Goal: Task Accomplishment & Management: Manage account settings

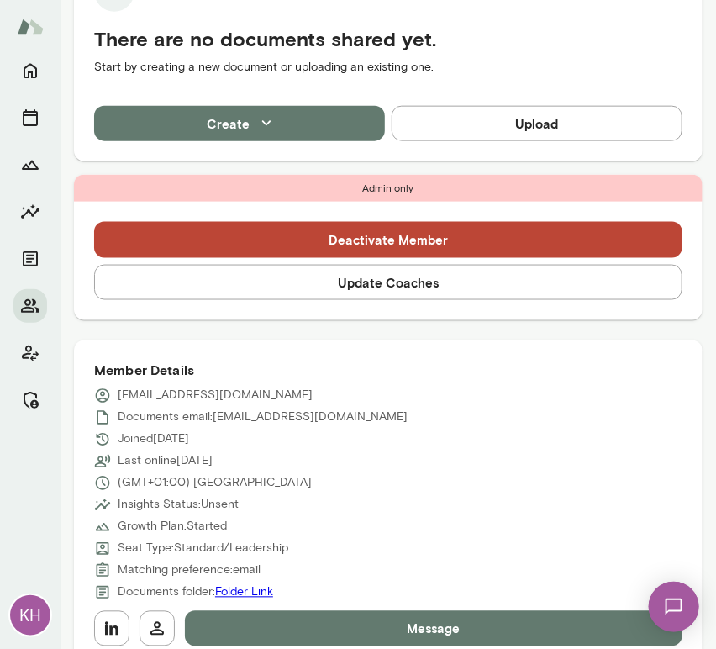
scroll to position [458, 0]
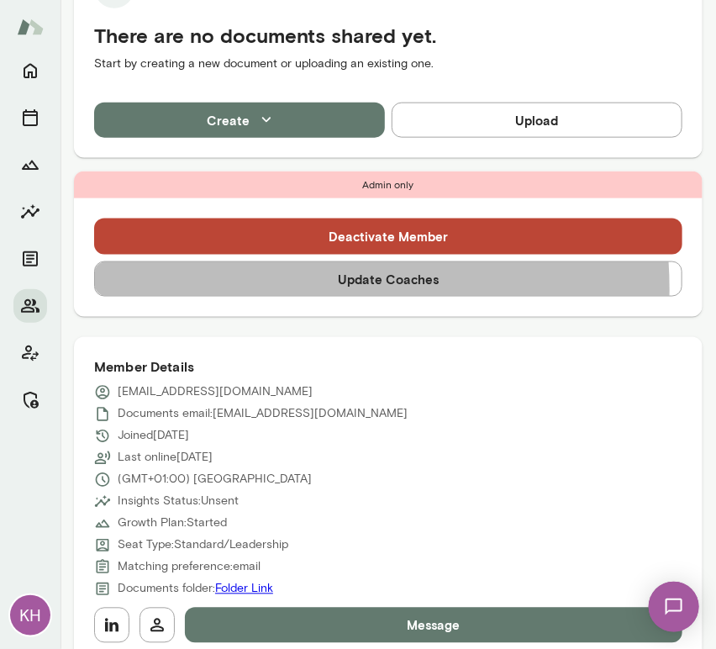
click at [285, 288] on button "Update Coaches" at bounding box center [388, 278] width 588 height 35
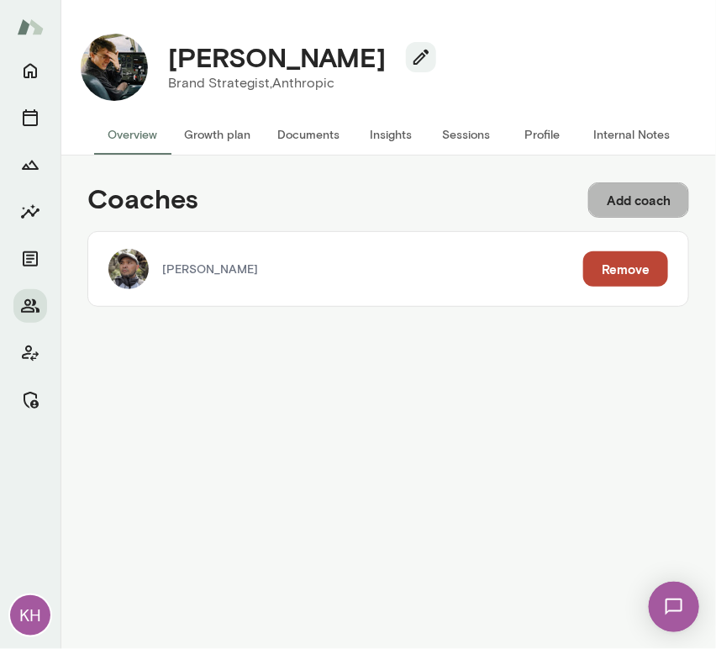
click at [652, 202] on button "Add coach" at bounding box center [638, 199] width 101 height 35
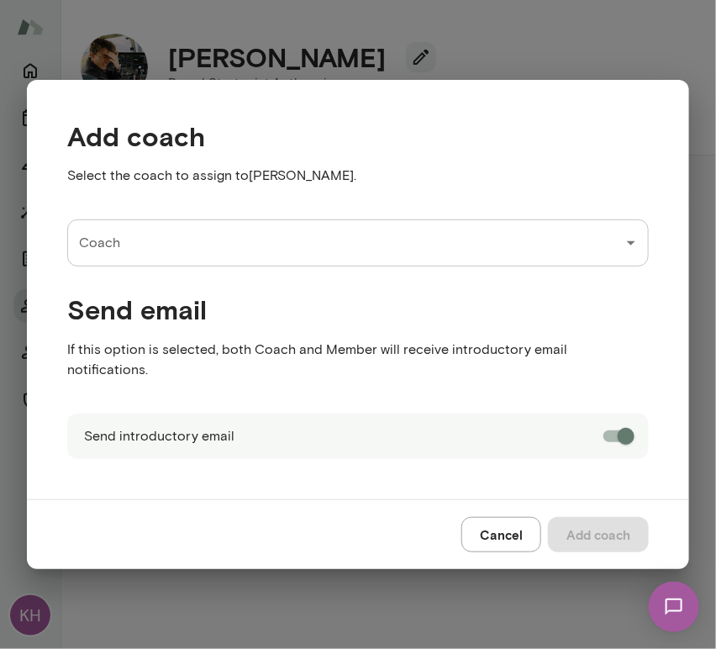
click at [456, 266] on div "Coach" at bounding box center [358, 242] width 582 height 47
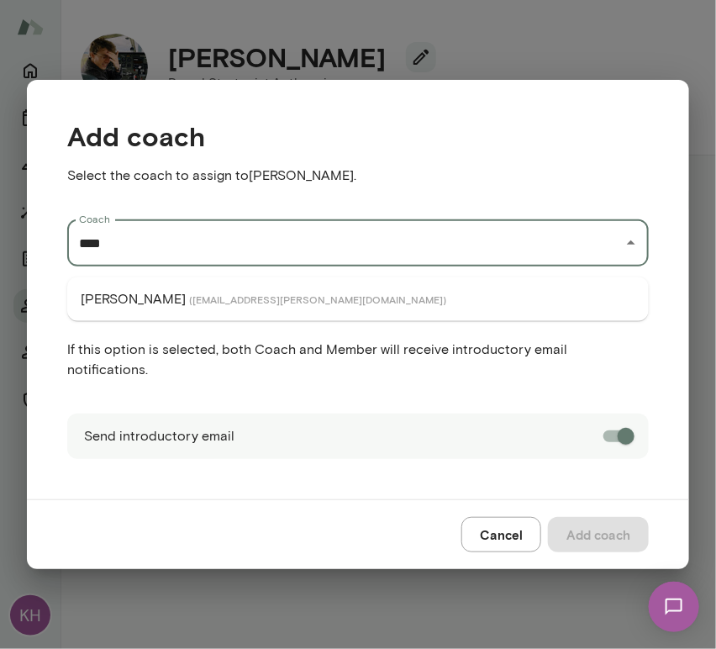
click at [201, 295] on span "( danehoward@mento.co )" at bounding box center [317, 298] width 257 height 13
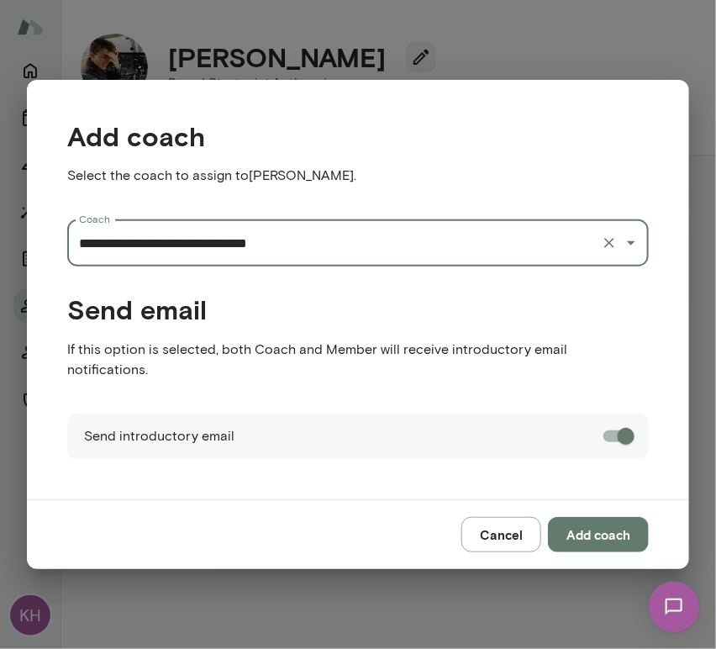
type input "**********"
click at [613, 526] on button "Add coach" at bounding box center [598, 534] width 101 height 35
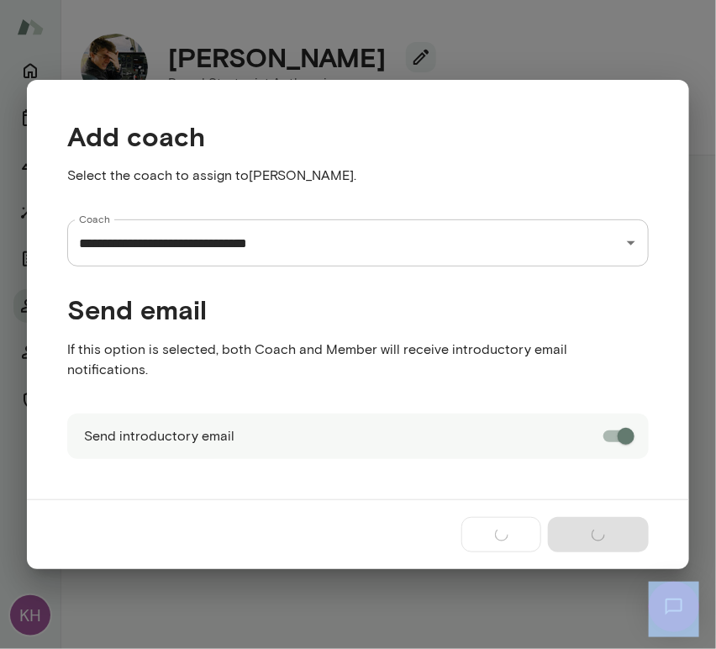
click at [613, 526] on div "Cancel Add coach" at bounding box center [358, 534] width 662 height 70
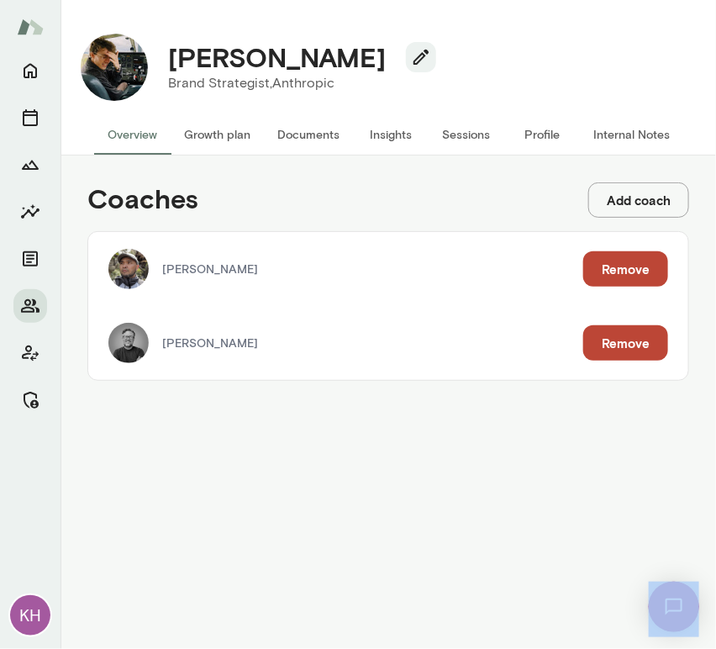
click at [626, 133] on button "Internal Notes" at bounding box center [631, 134] width 103 height 40
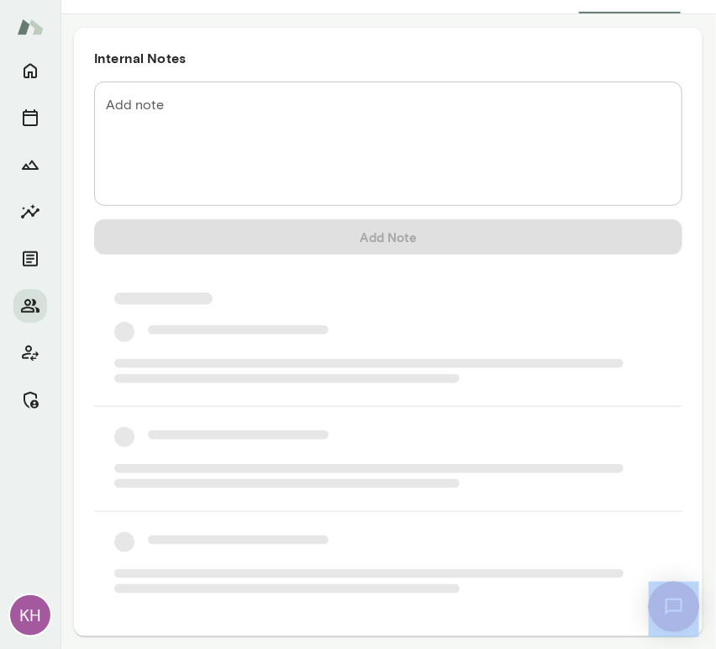
scroll to position [104, 0]
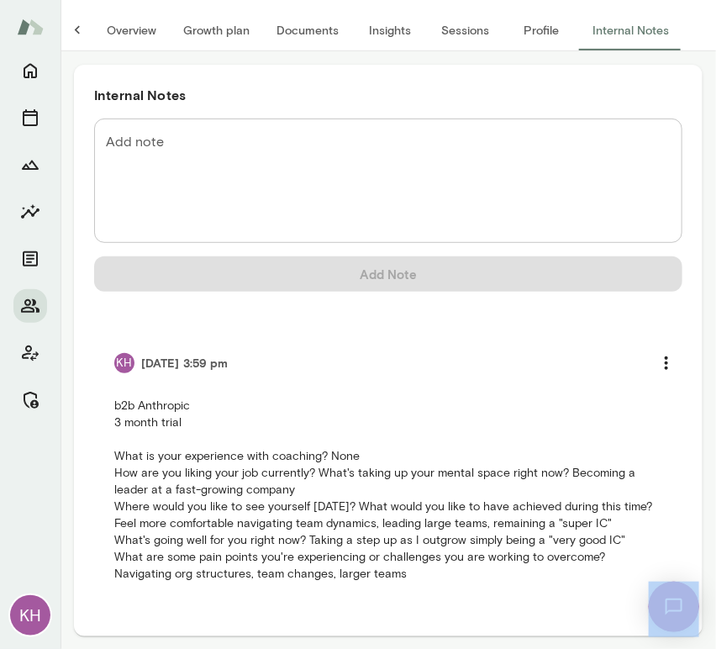
drag, startPoint x: 403, startPoint y: 571, endPoint x: 98, endPoint y: 394, distance: 352.4
click at [98, 394] on li "KH 9/26/25 at 3:59 pm b2b Anthropic 3 month trial What is your experience with …" at bounding box center [388, 463] width 588 height 277
copy p "b2b Anthropic 3 month trial What is your experience with coaching? None How are…"
click at [278, 516] on p "b2b Anthropic 3 month trial What is your experience with coaching? None How are…" at bounding box center [388, 489] width 548 height 185
drag, startPoint x: 420, startPoint y: 577, endPoint x: 97, endPoint y: 392, distance: 373.1
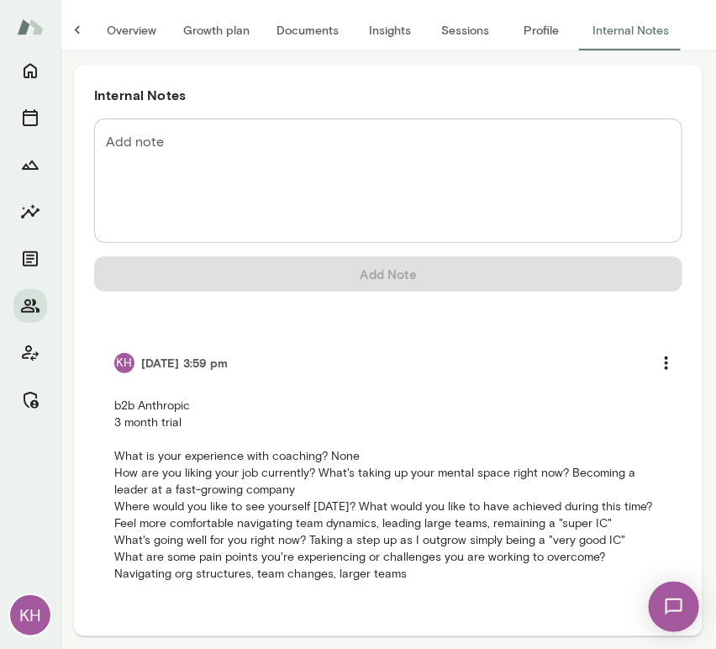
click at [97, 392] on li "KH 9/26/25 at 3:59 pm b2b Anthropic 3 month trial What is your experience with …" at bounding box center [388, 463] width 588 height 277
copy p "b2b Anthropic 3 month trial What is your experience with coaching? None How are…"
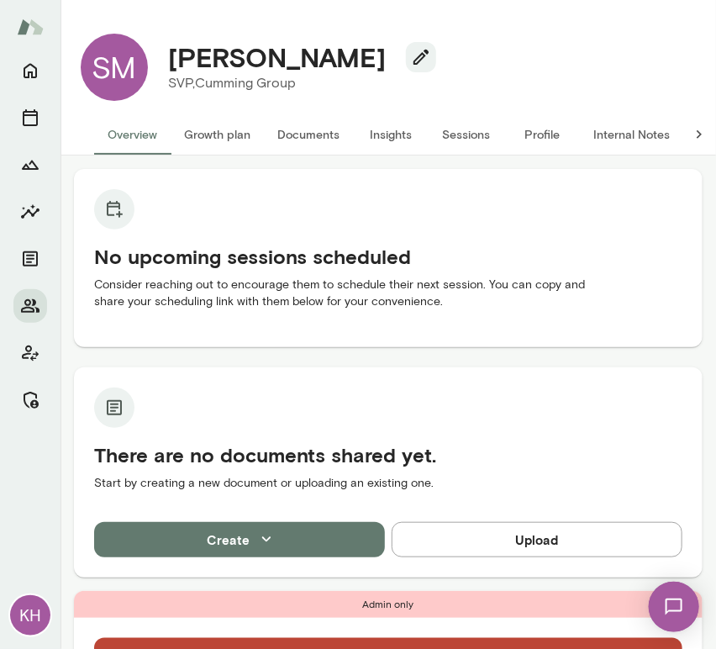
scroll to position [497, 0]
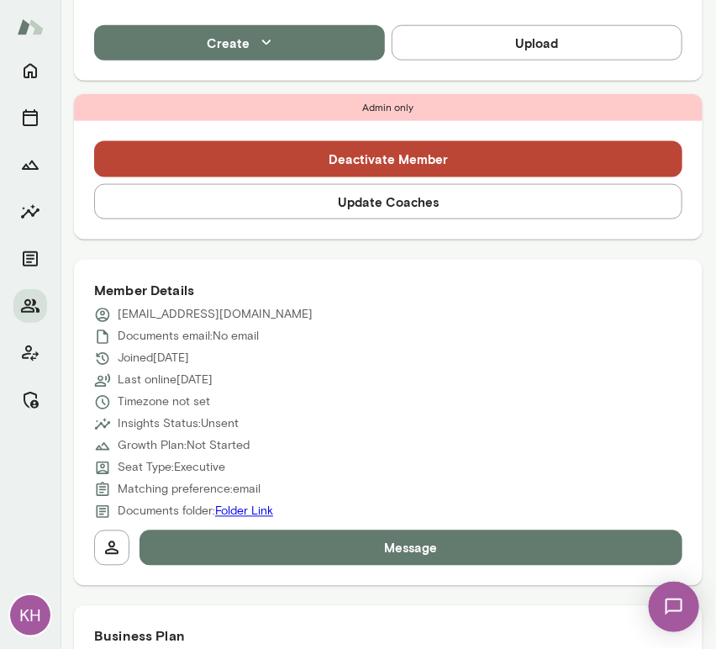
click at [320, 207] on button "Update Coaches" at bounding box center [388, 201] width 588 height 35
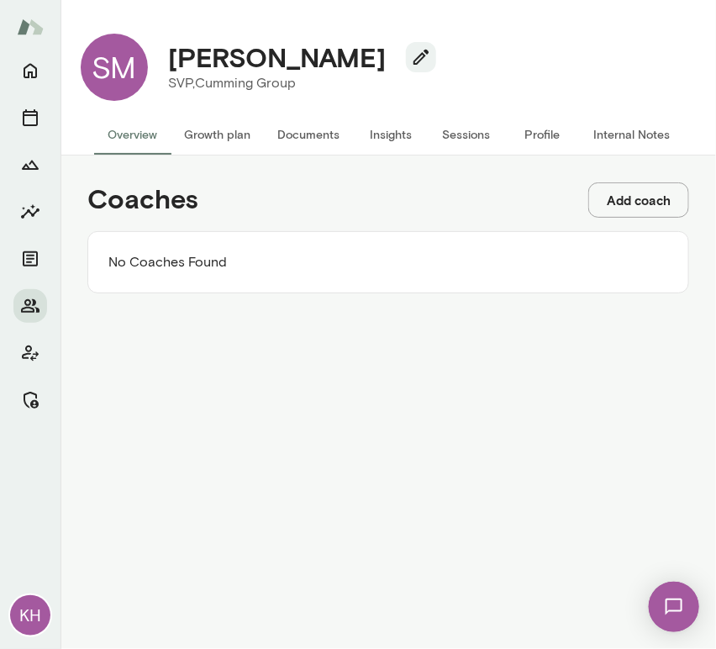
click at [629, 193] on button "Add coach" at bounding box center [638, 199] width 101 height 35
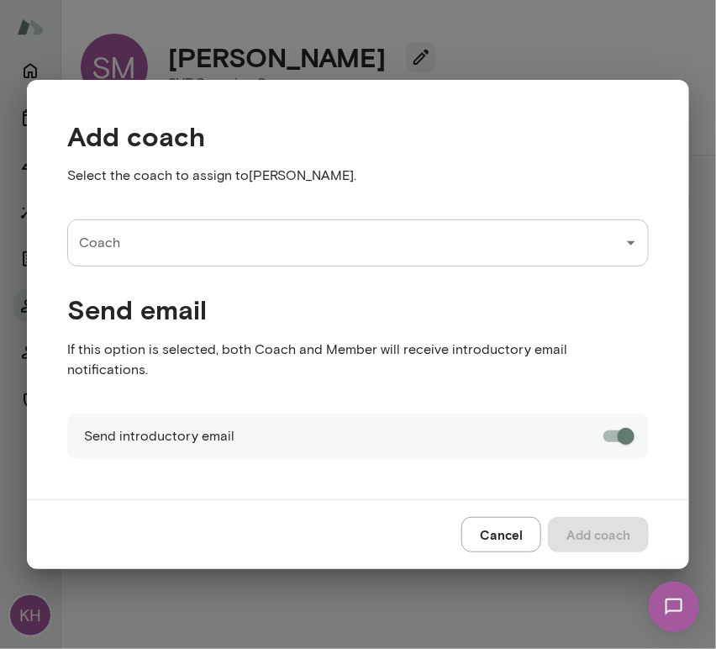
click at [225, 249] on input "Coach" at bounding box center [345, 243] width 541 height 32
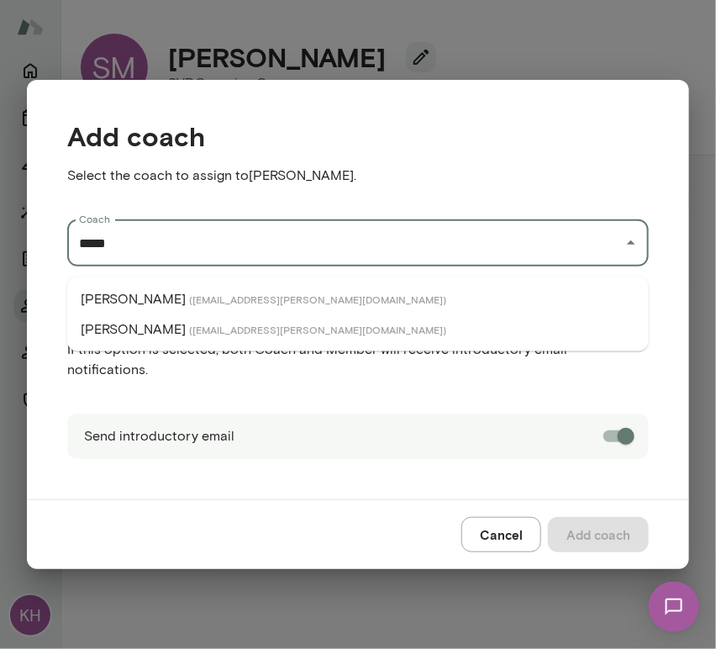
click at [203, 297] on span "( michaelalden@mento.co )" at bounding box center [317, 298] width 257 height 13
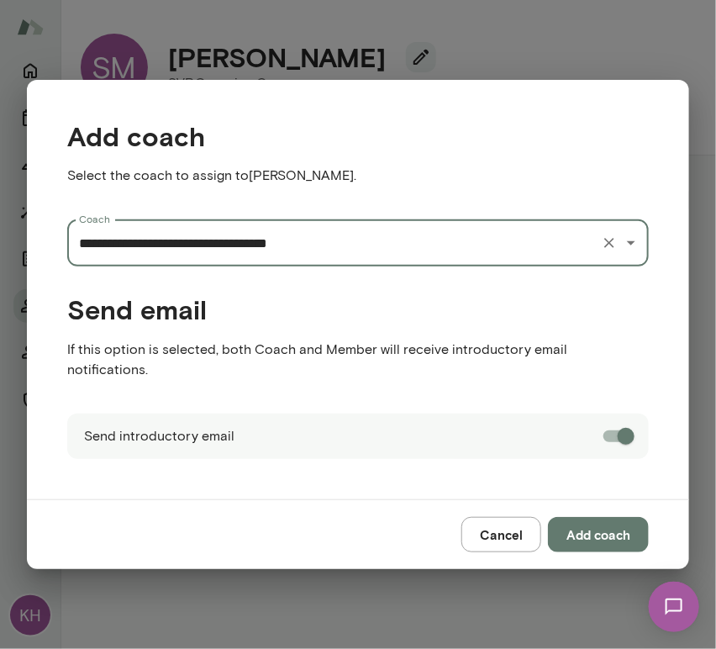
type input "**********"
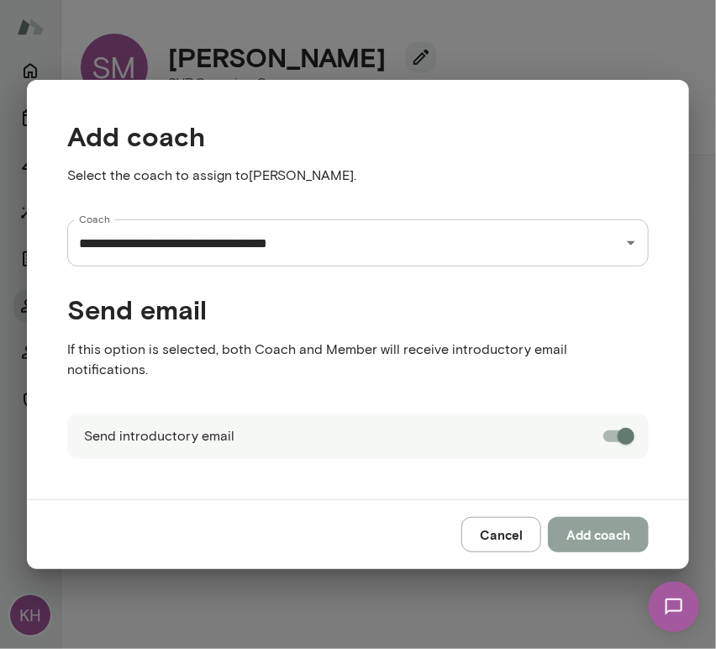
click at [616, 523] on button "Add coach" at bounding box center [598, 534] width 101 height 35
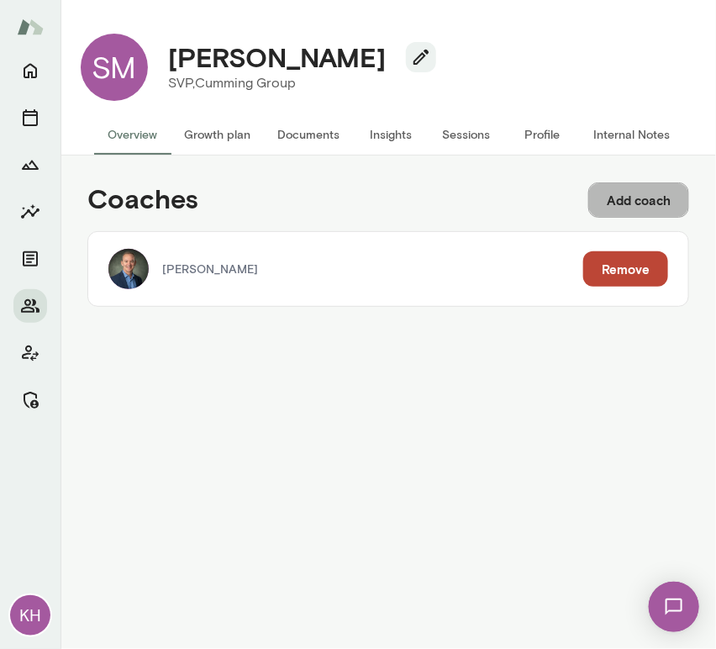
click at [625, 206] on button "Add coach" at bounding box center [638, 199] width 101 height 35
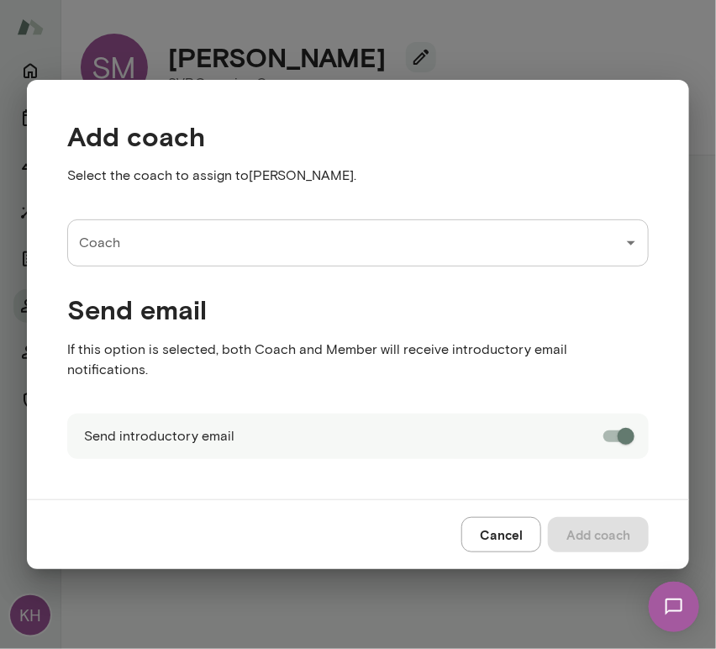
click at [206, 280] on div "Send email If this option is selected, both Coach and Member will receive intro…" at bounding box center [344, 325] width 608 height 119
click at [184, 259] on input "Coach" at bounding box center [345, 243] width 541 height 32
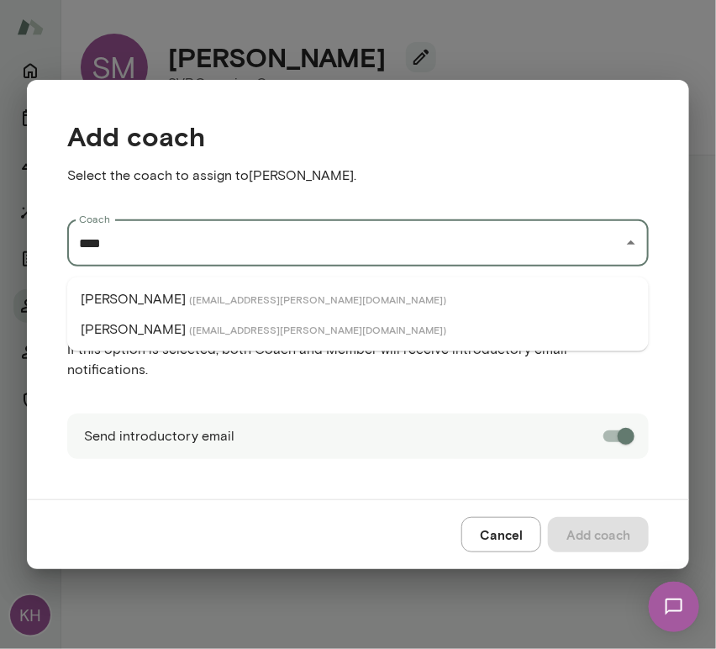
click at [189, 295] on span "( nickgould@mento.co )" at bounding box center [317, 298] width 257 height 13
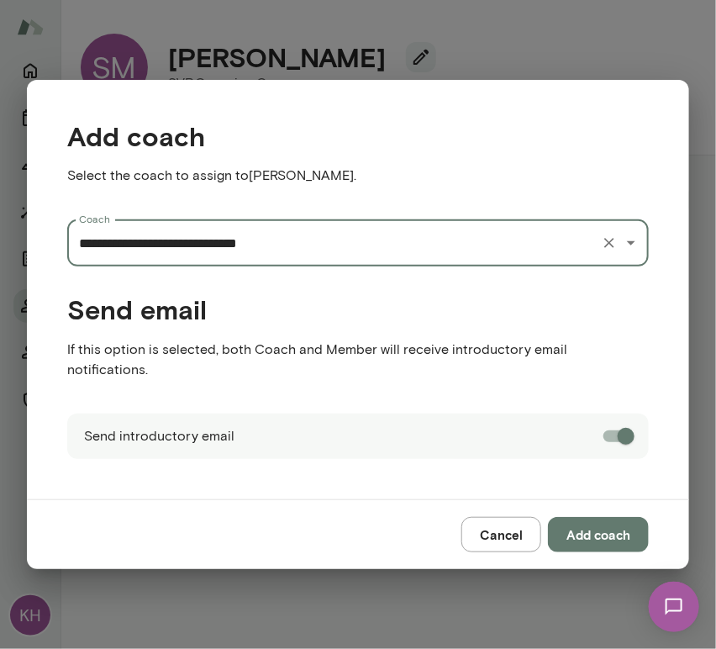
type input "**********"
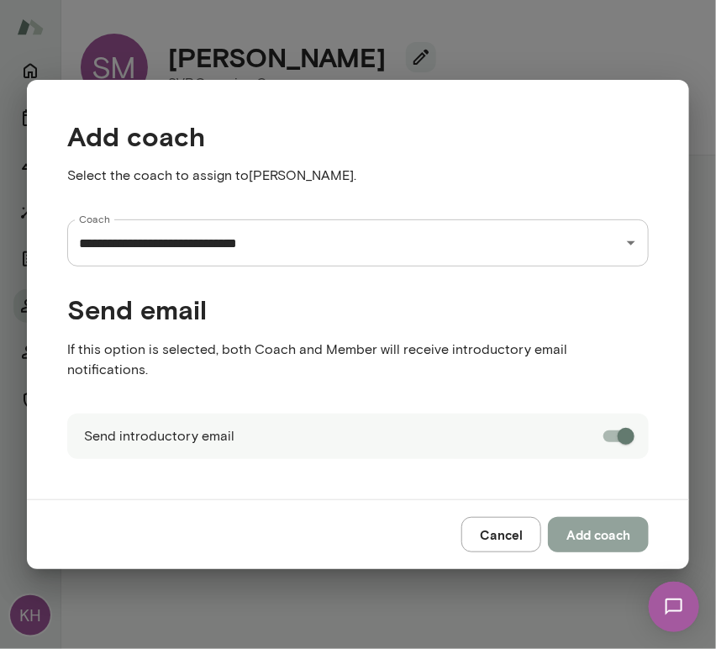
click at [599, 522] on button "Add coach" at bounding box center [598, 534] width 101 height 35
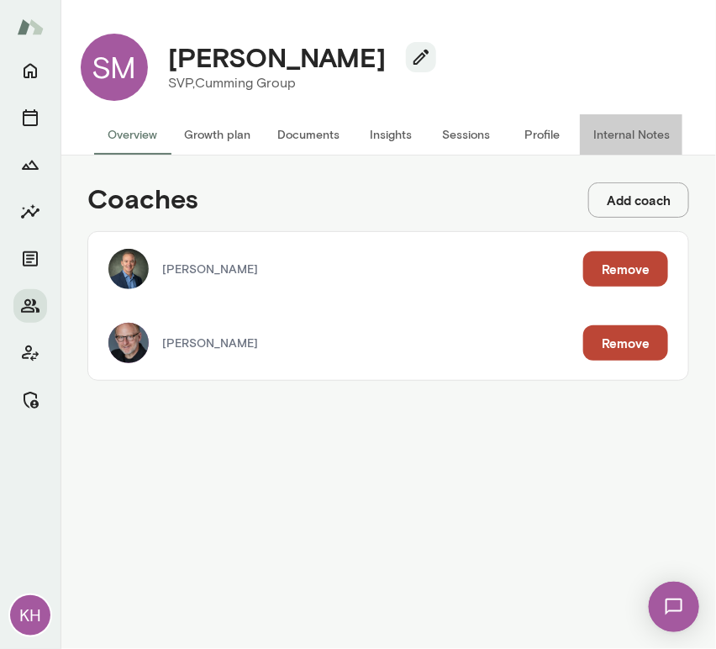
click at [616, 132] on button "Internal Notes" at bounding box center [631, 134] width 103 height 40
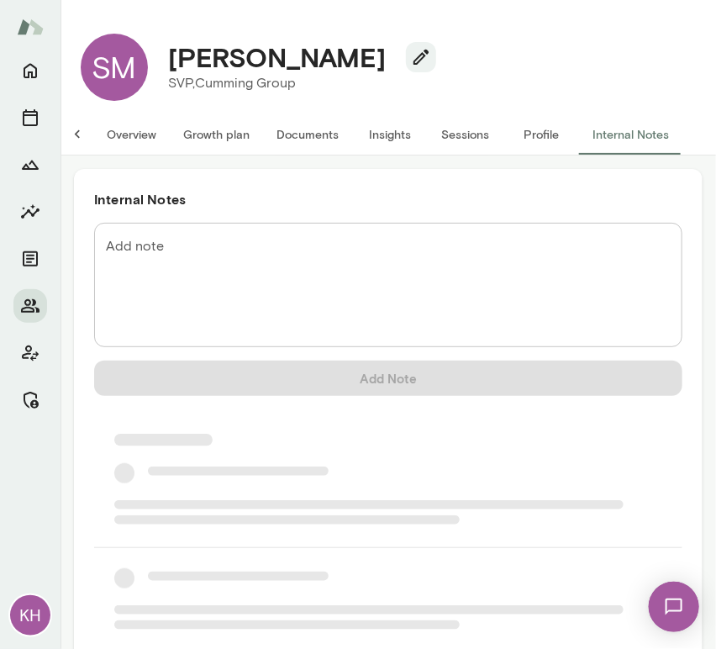
scroll to position [0, 13]
click at [275, 253] on textarea "Add note" at bounding box center [388, 285] width 565 height 97
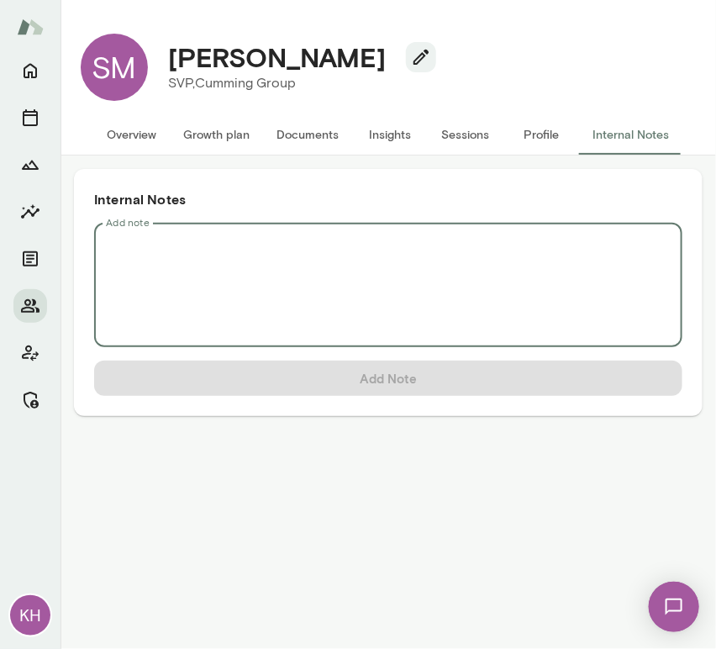
scroll to position [0, 0]
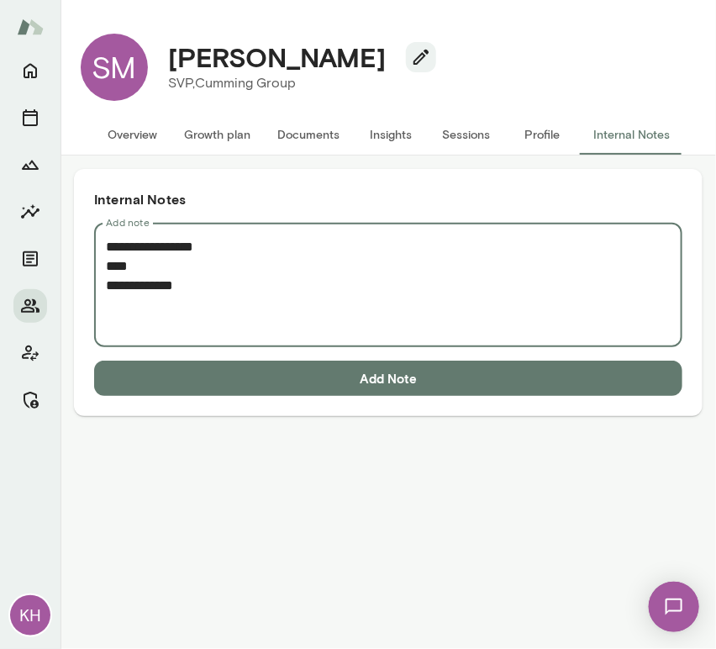
paste textarea "**********"
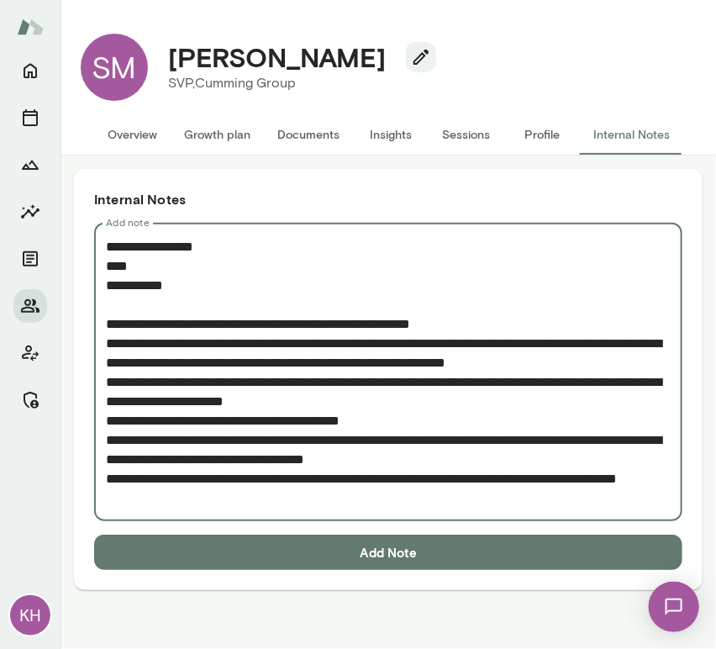
type textarea "**********"
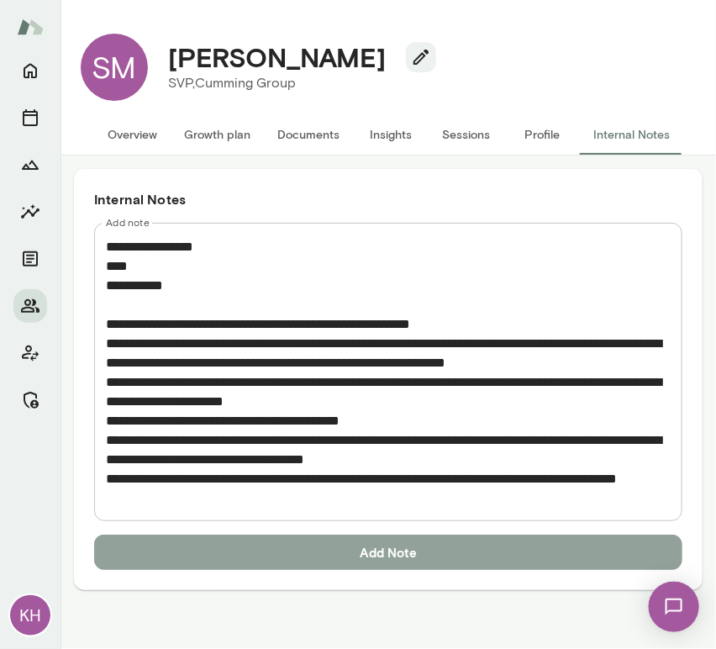
click at [316, 546] on button "Add Note" at bounding box center [388, 551] width 588 height 35
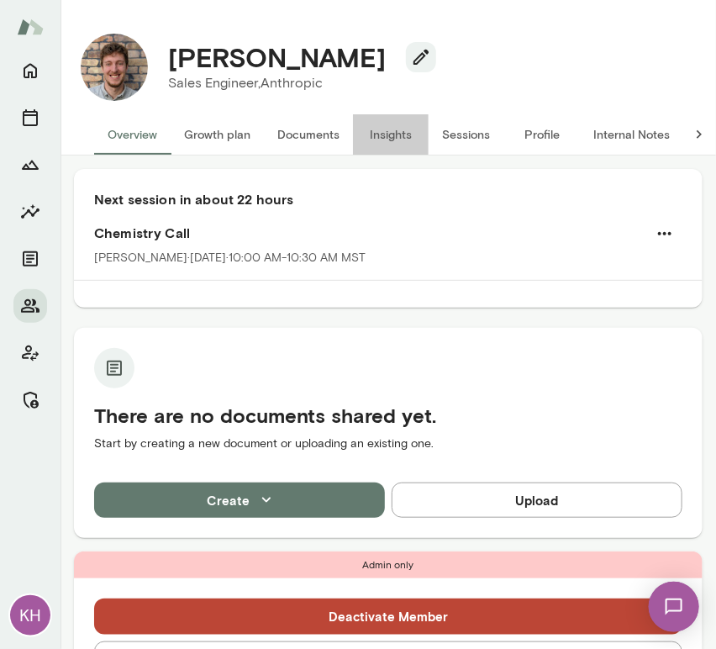
click at [397, 138] on button "Insights" at bounding box center [391, 134] width 76 height 40
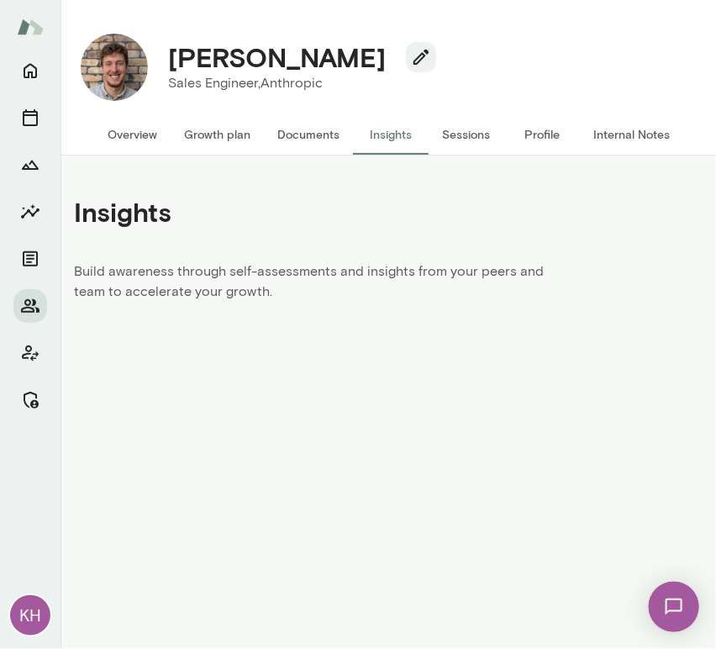
click at [466, 129] on button "Sessions" at bounding box center [467, 134] width 76 height 40
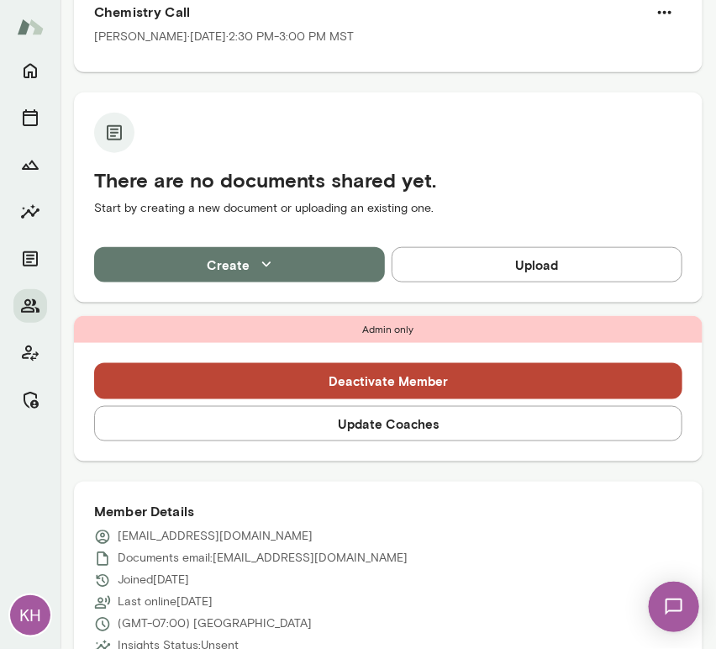
scroll to position [336, 0]
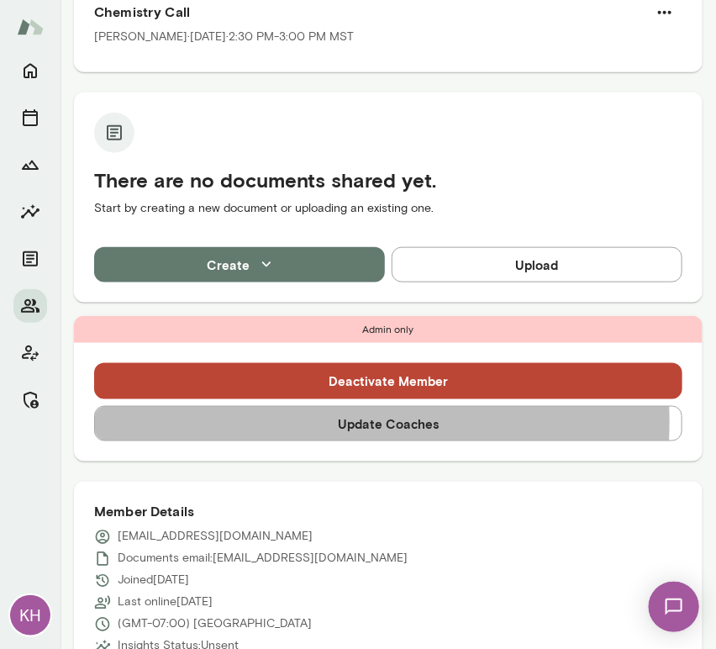
click at [297, 421] on button "Update Coaches" at bounding box center [388, 423] width 588 height 35
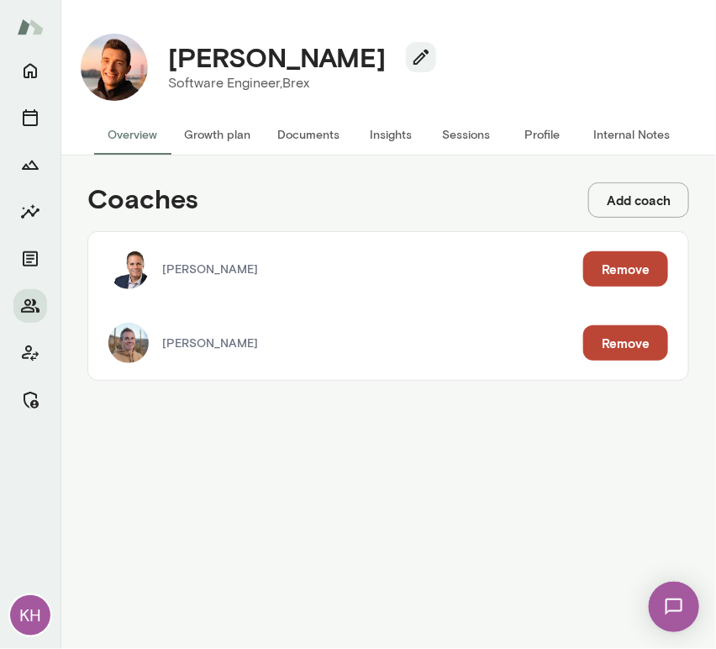
click at [629, 276] on button "Remove" at bounding box center [625, 268] width 85 height 35
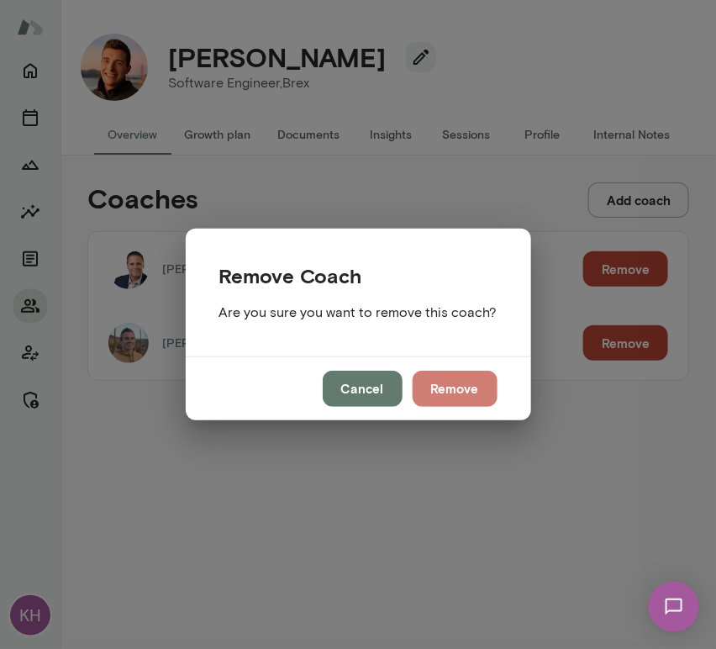
click at [440, 397] on button "Remove" at bounding box center [455, 388] width 85 height 35
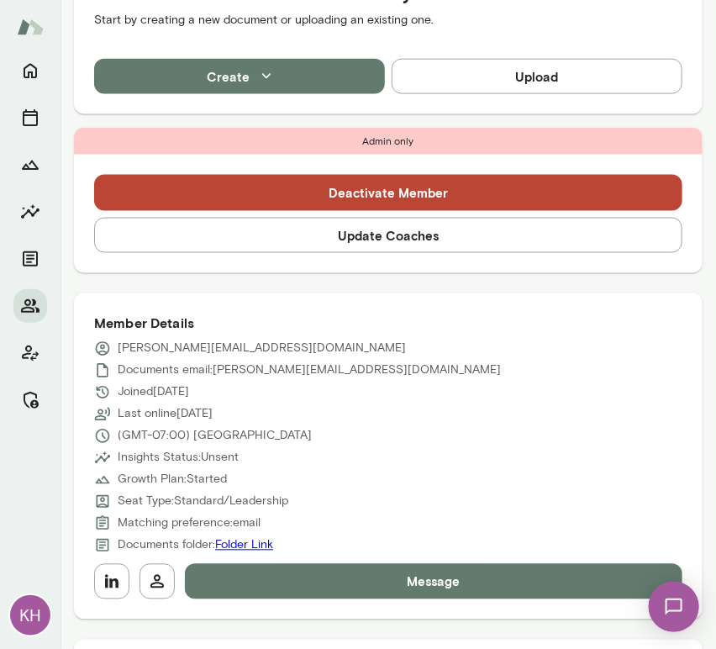
scroll to position [538, 0]
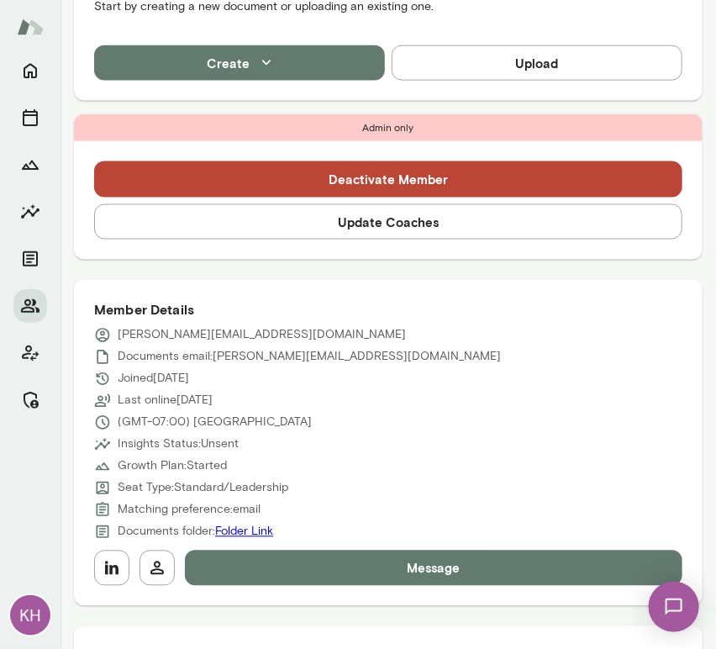
click at [321, 224] on button "Update Coaches" at bounding box center [388, 221] width 588 height 35
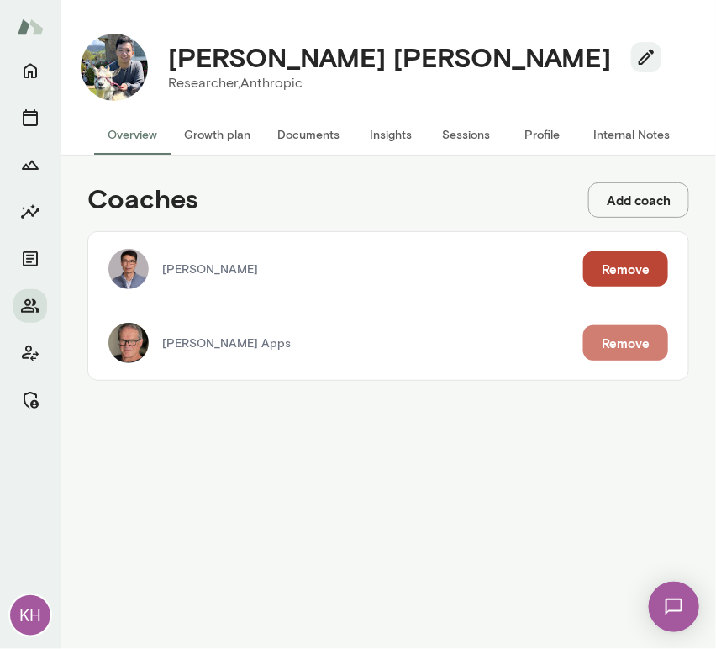
click at [653, 340] on button "Remove" at bounding box center [625, 342] width 85 height 35
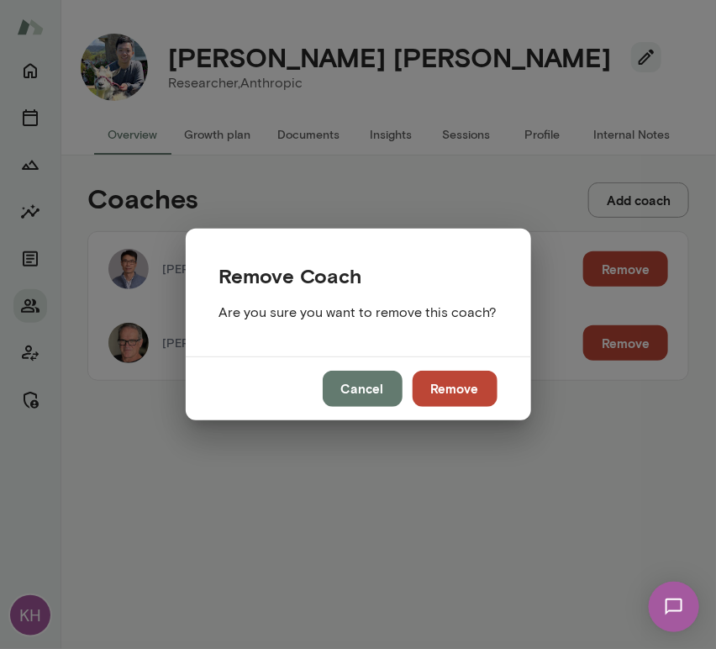
click at [450, 394] on button "Remove" at bounding box center [455, 388] width 85 height 35
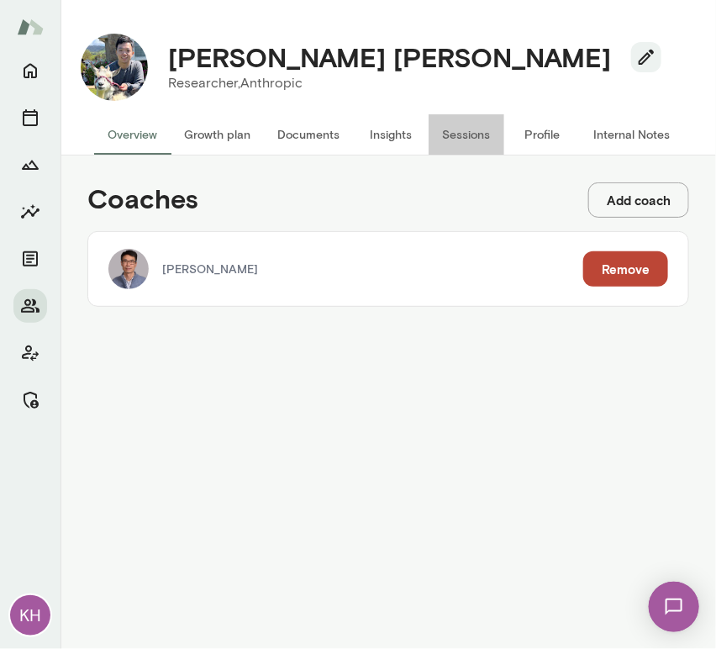
click at [458, 135] on button "Sessions" at bounding box center [467, 134] width 76 height 40
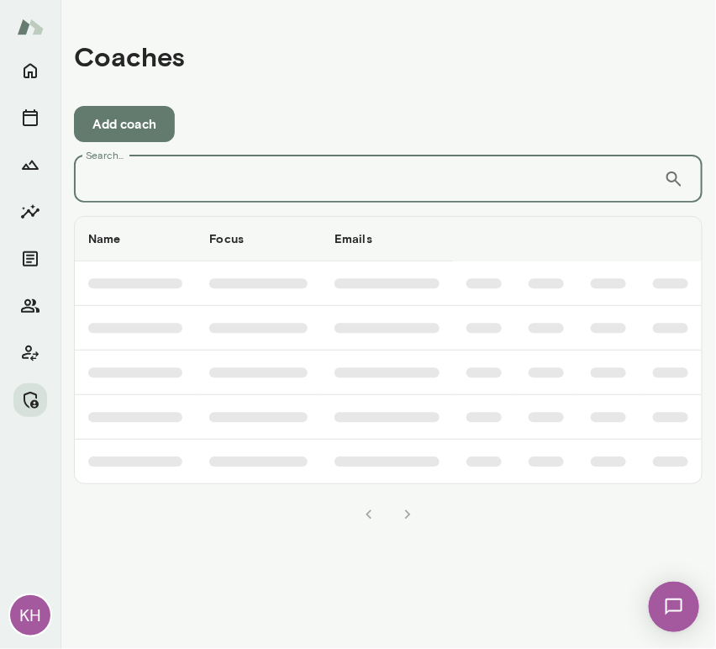
click at [159, 176] on input "Search..." at bounding box center [369, 178] width 590 height 47
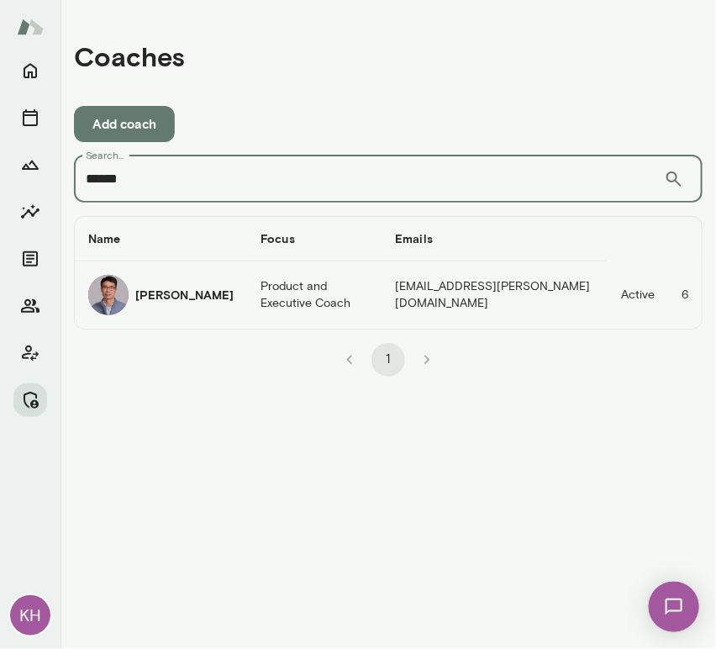
type input "******"
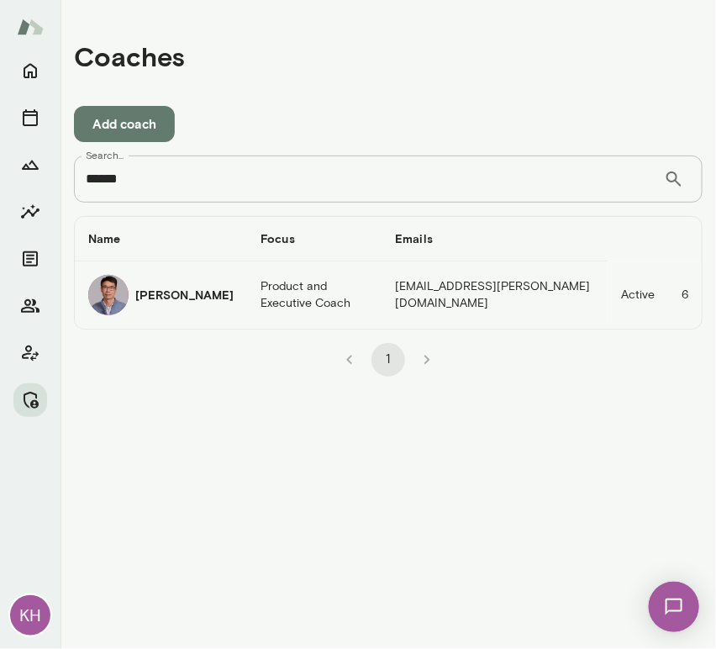
click at [118, 297] on img "coaches table" at bounding box center [108, 295] width 40 height 40
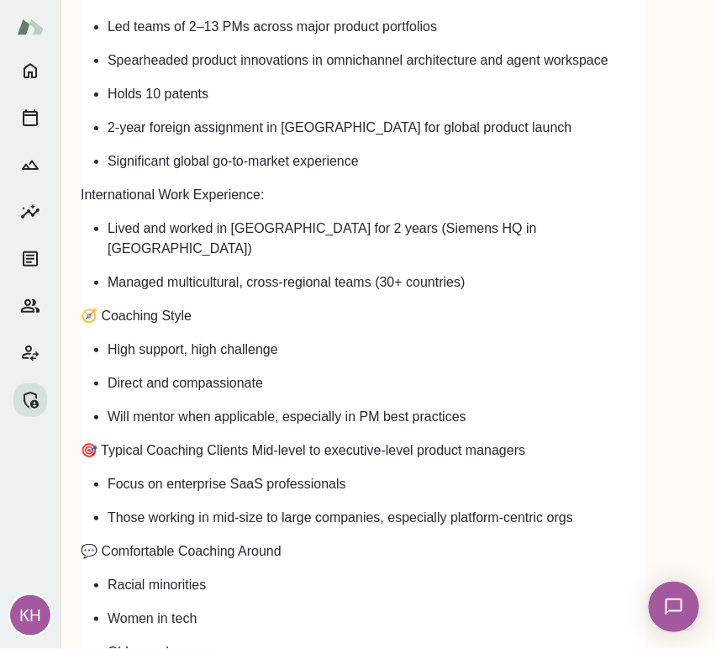
scroll to position [2611, 0]
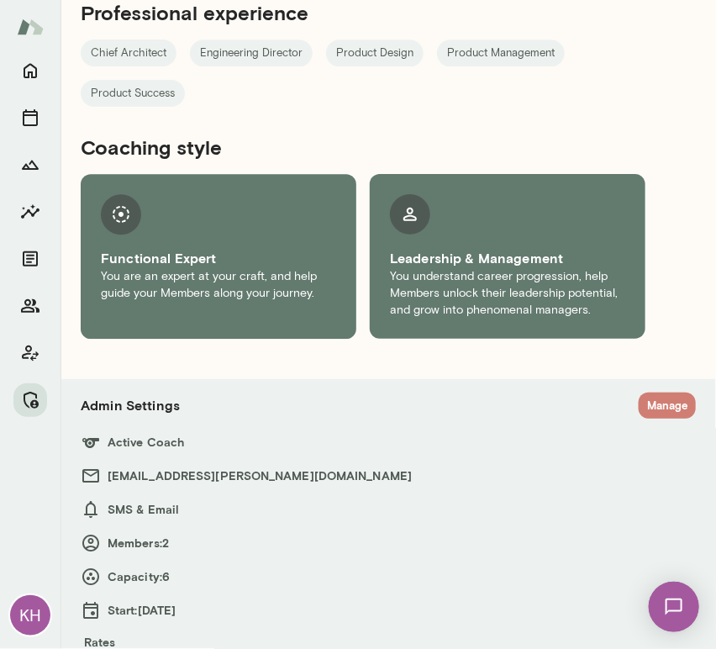
click at [639, 392] on button "Manage" at bounding box center [667, 405] width 57 height 26
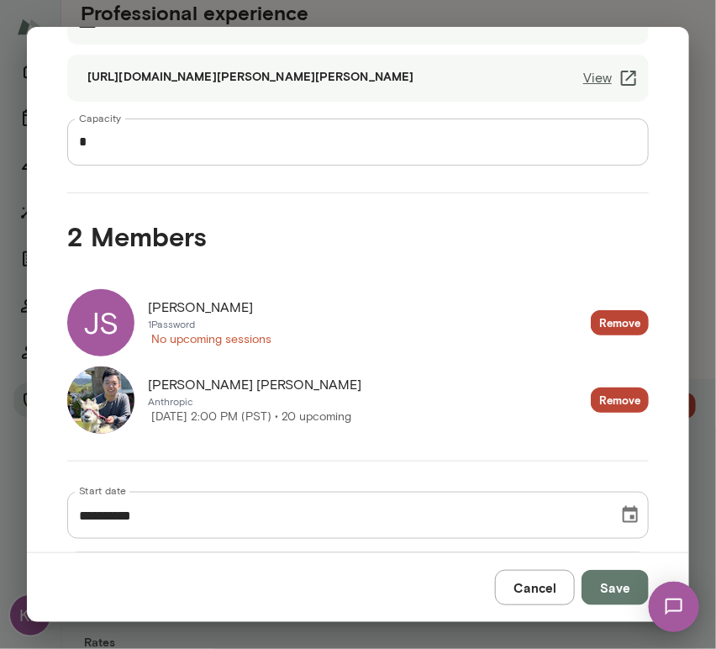
scroll to position [198, 0]
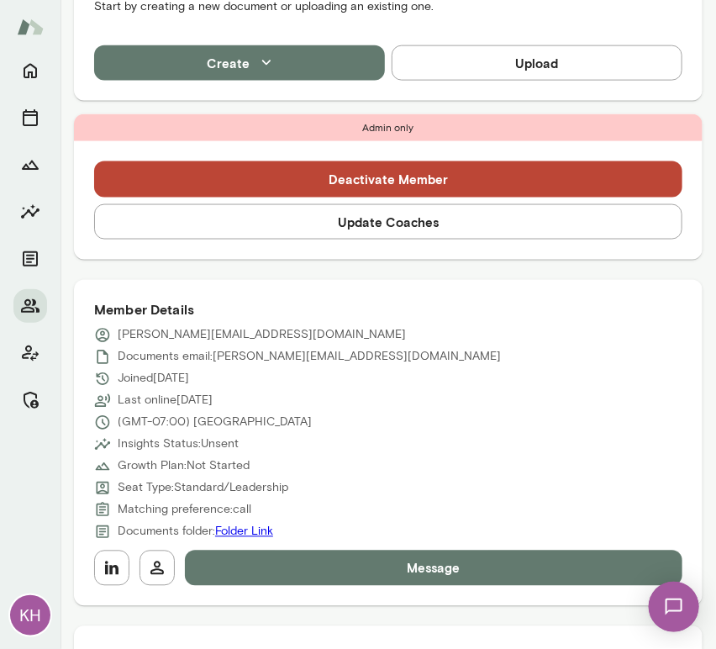
scroll to position [544, 0]
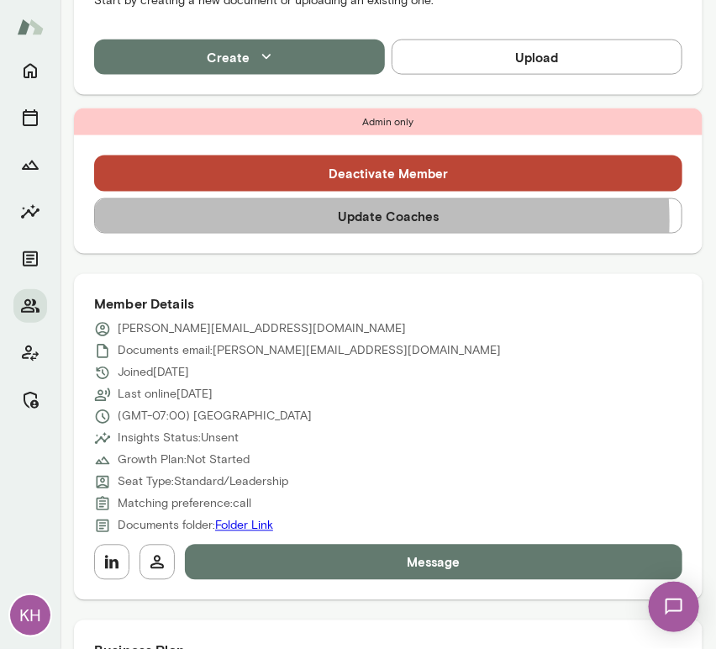
click at [324, 220] on button "Update Coaches" at bounding box center [388, 215] width 588 height 35
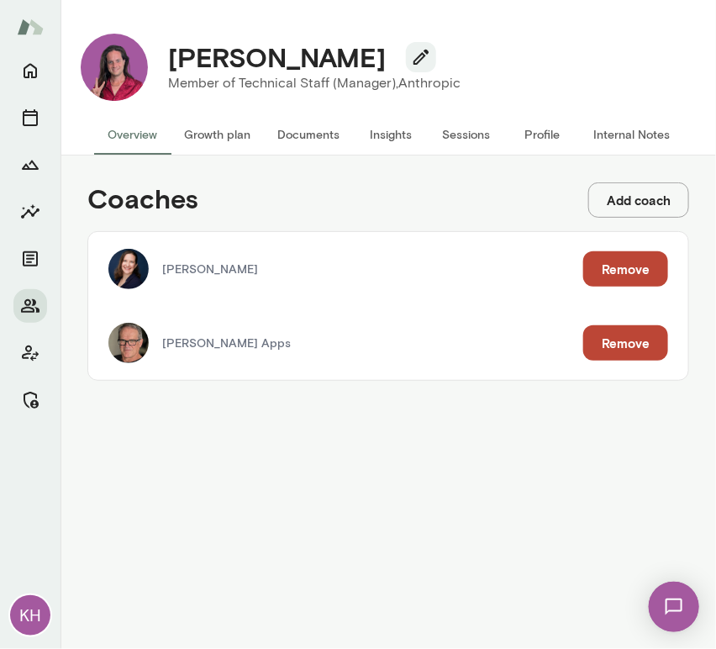
click at [616, 347] on button "Remove" at bounding box center [625, 342] width 85 height 35
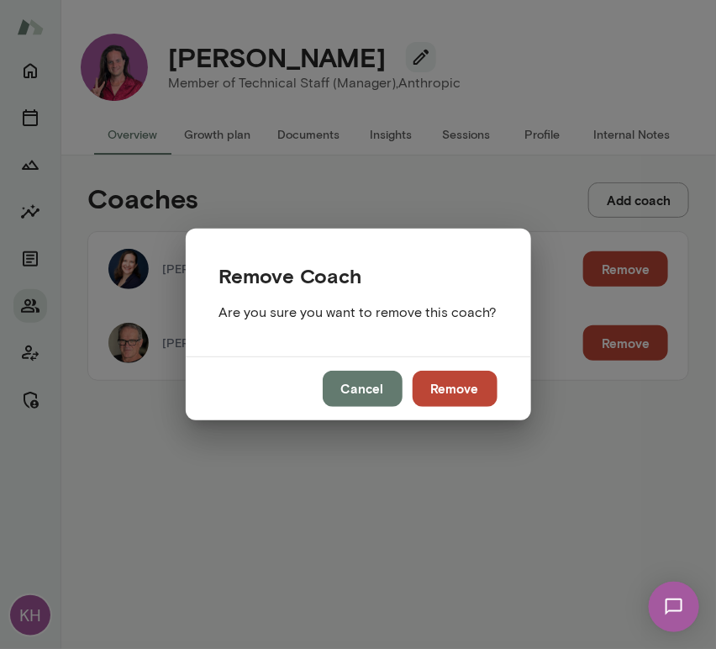
click at [452, 376] on button "Remove" at bounding box center [455, 388] width 85 height 35
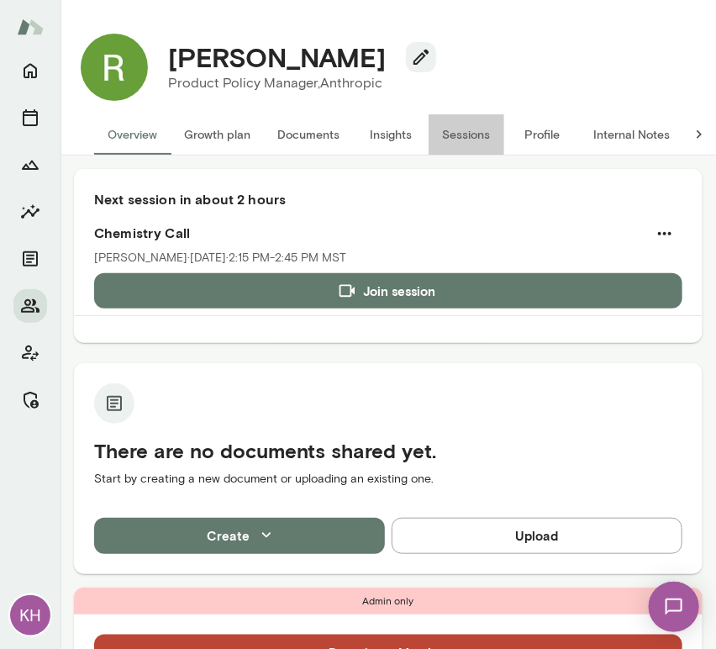
click at [466, 131] on button "Sessions" at bounding box center [467, 134] width 76 height 40
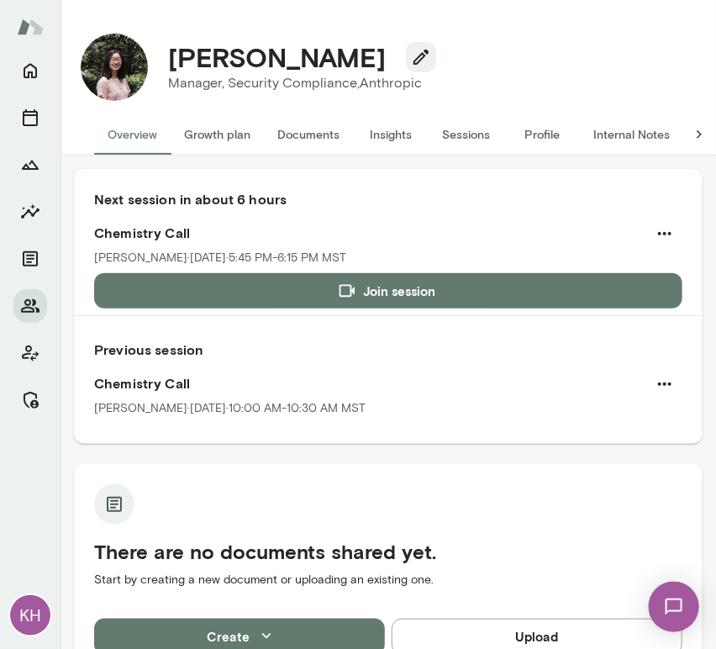
click at [470, 134] on button "Sessions" at bounding box center [467, 134] width 76 height 40
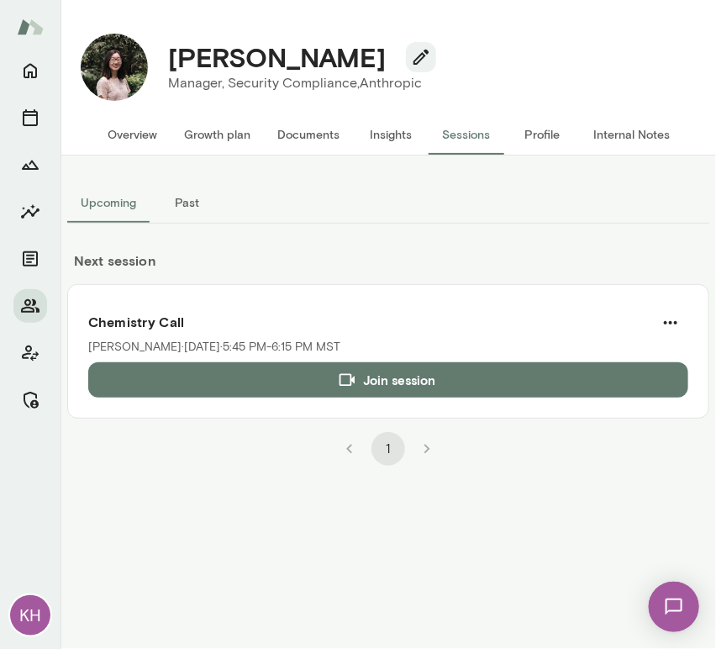
click at [194, 192] on button "Past" at bounding box center [188, 202] width 76 height 40
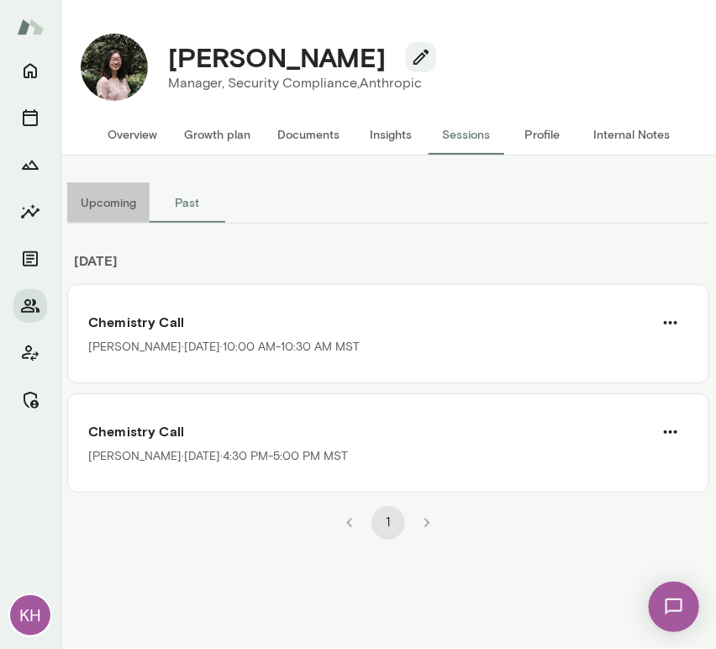
click at [97, 200] on button "Upcoming" at bounding box center [108, 202] width 82 height 40
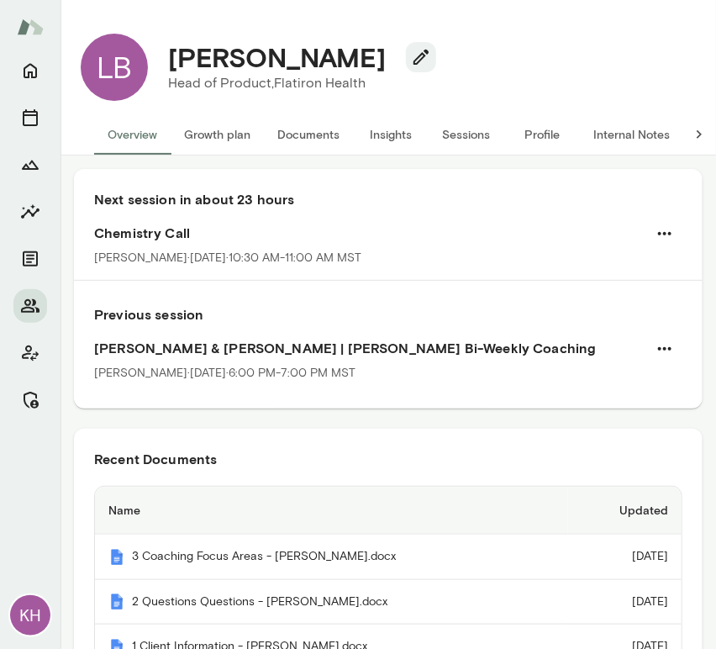
click at [630, 129] on button "Internal Notes" at bounding box center [631, 134] width 103 height 40
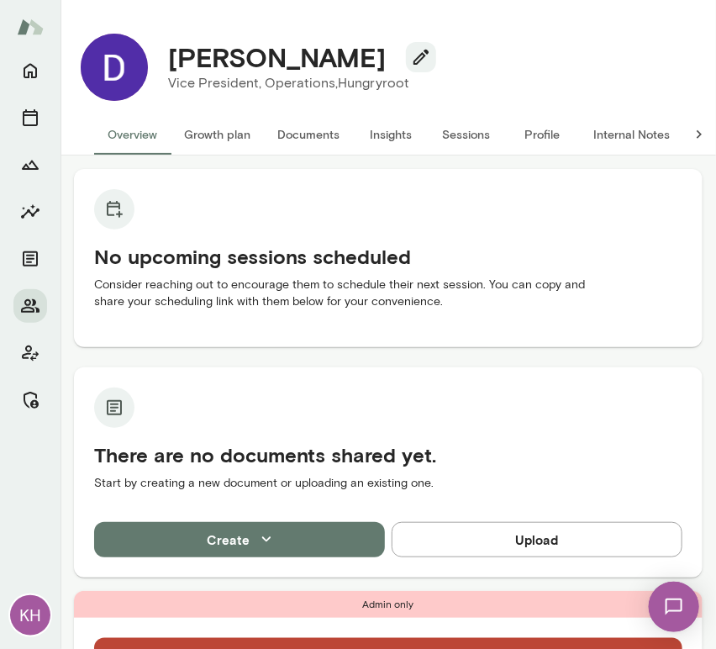
scroll to position [452, 0]
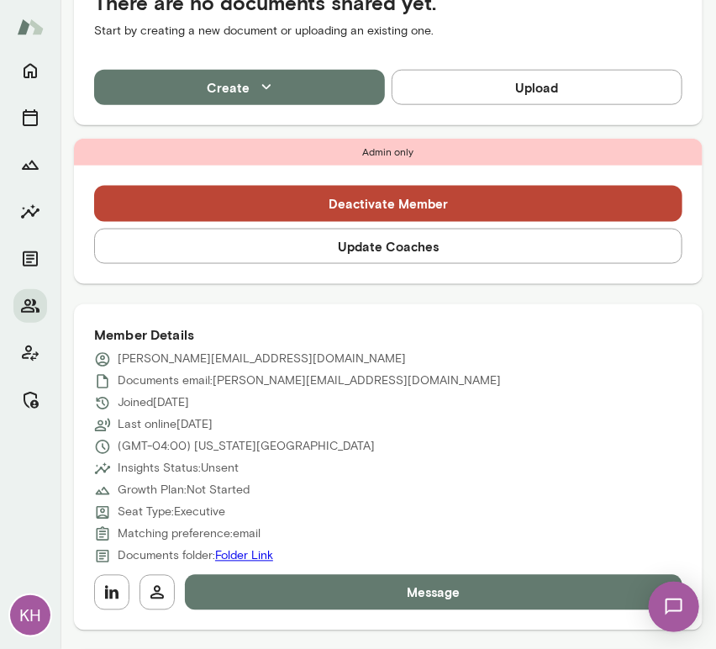
click at [279, 232] on button "Update Coaches" at bounding box center [388, 246] width 588 height 35
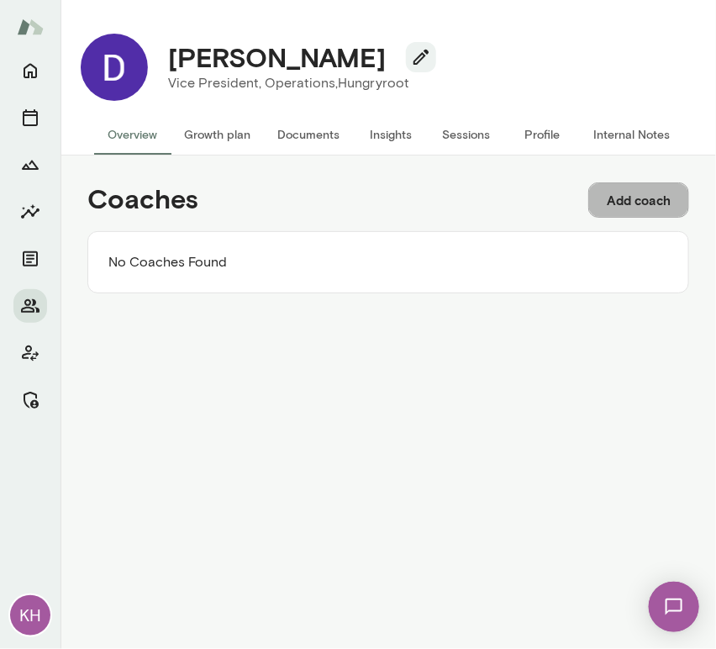
click at [624, 200] on button "Add coach" at bounding box center [638, 199] width 101 height 35
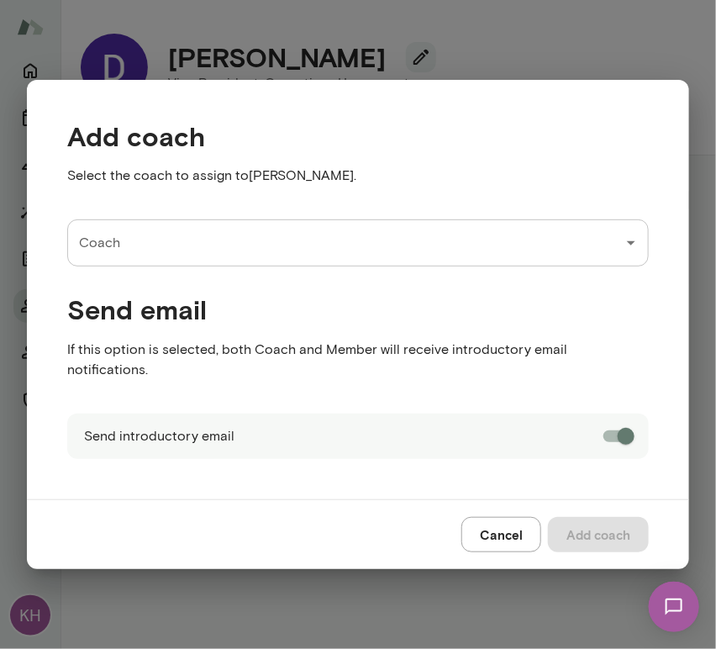
click at [98, 240] on input "Coach" at bounding box center [345, 243] width 541 height 32
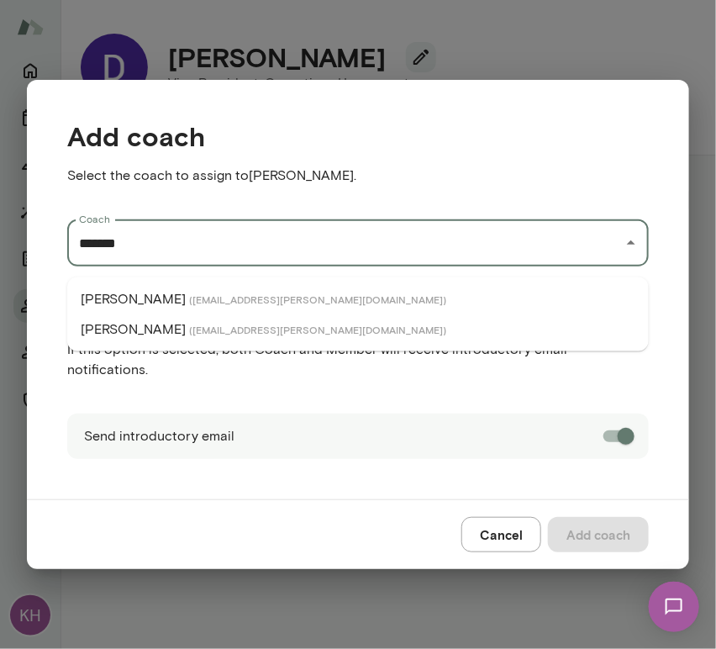
click at [140, 294] on p "Michael Alden" at bounding box center [133, 299] width 105 height 20
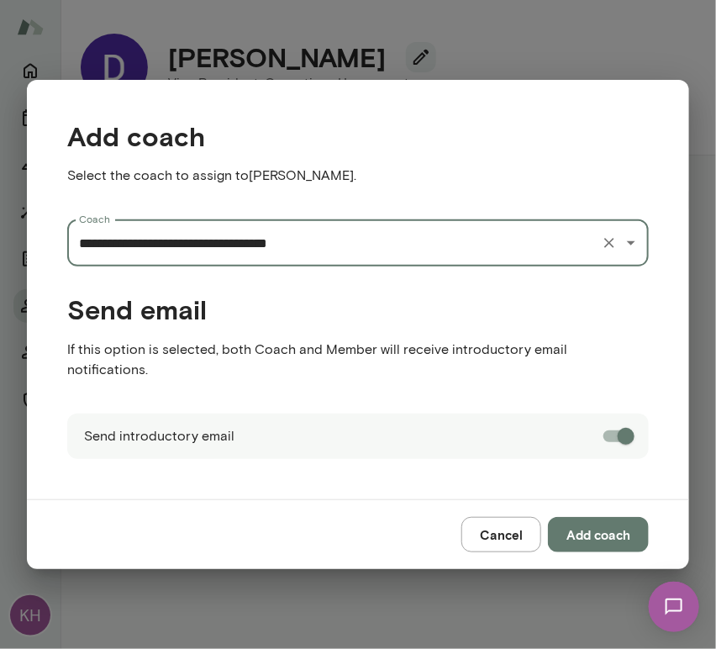
type input "**********"
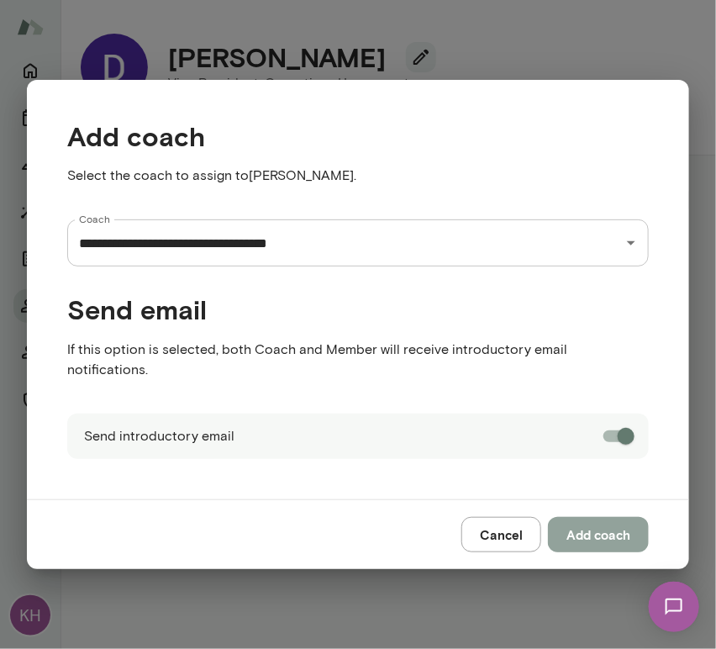
click at [602, 521] on button "Add coach" at bounding box center [598, 534] width 101 height 35
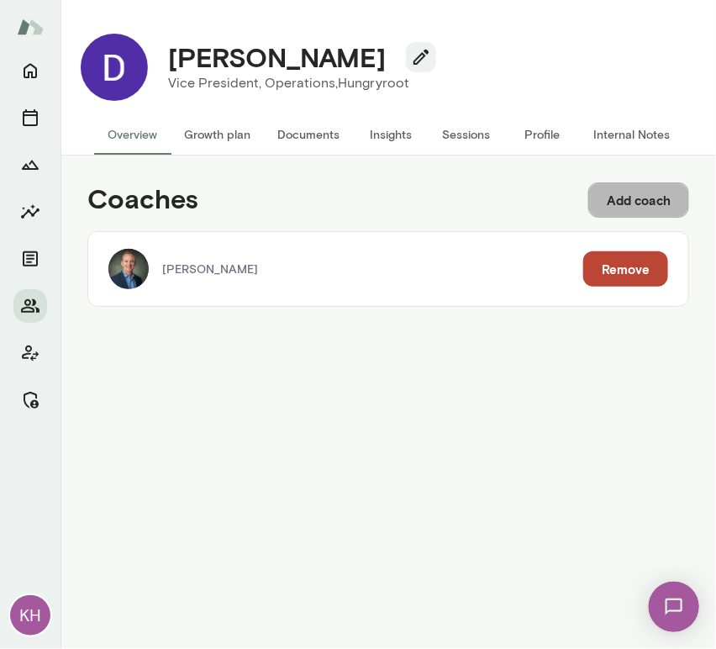
click at [659, 202] on button "Add coach" at bounding box center [638, 199] width 101 height 35
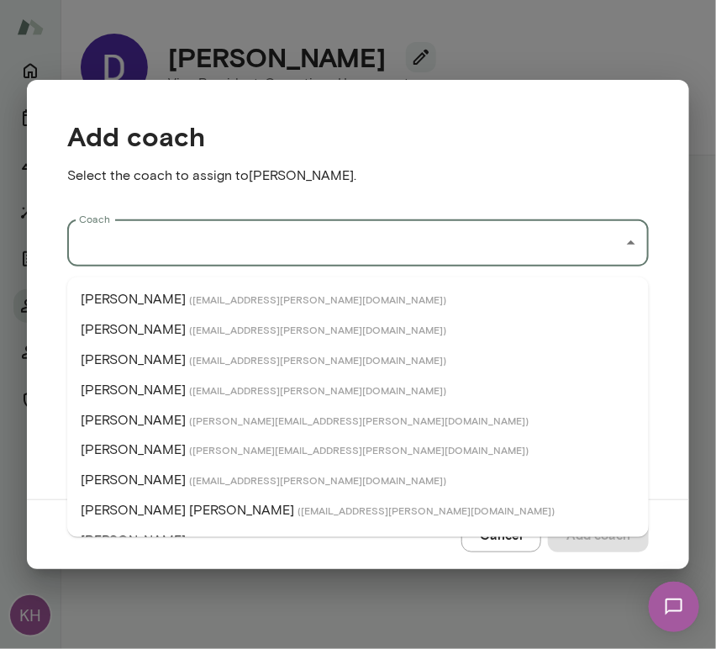
click at [299, 259] on input "Coach" at bounding box center [345, 243] width 541 height 32
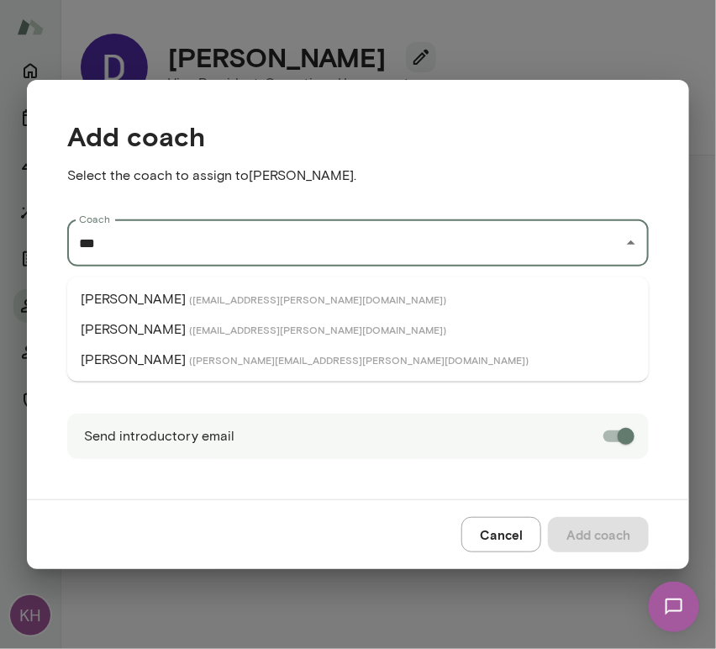
click at [225, 287] on li "Albert Villarde ( albertvillarde@mento.co )" at bounding box center [358, 299] width 582 height 30
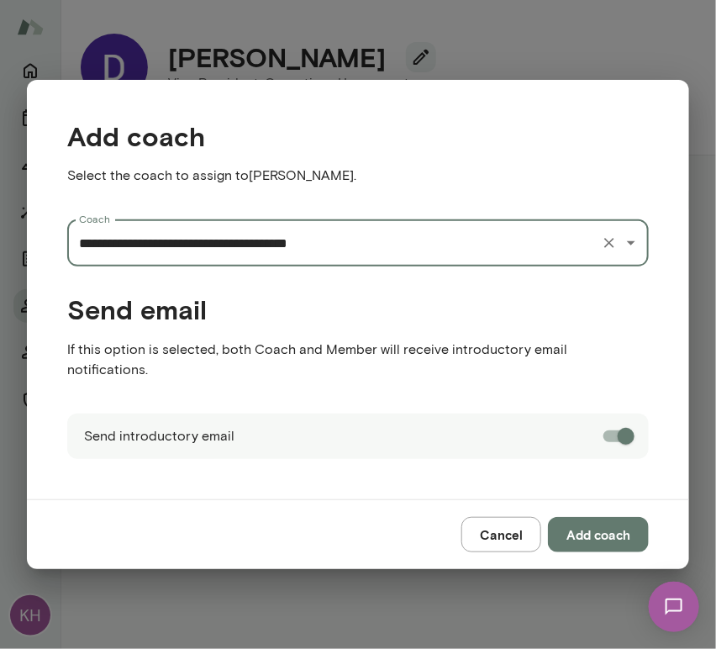
type input "**********"
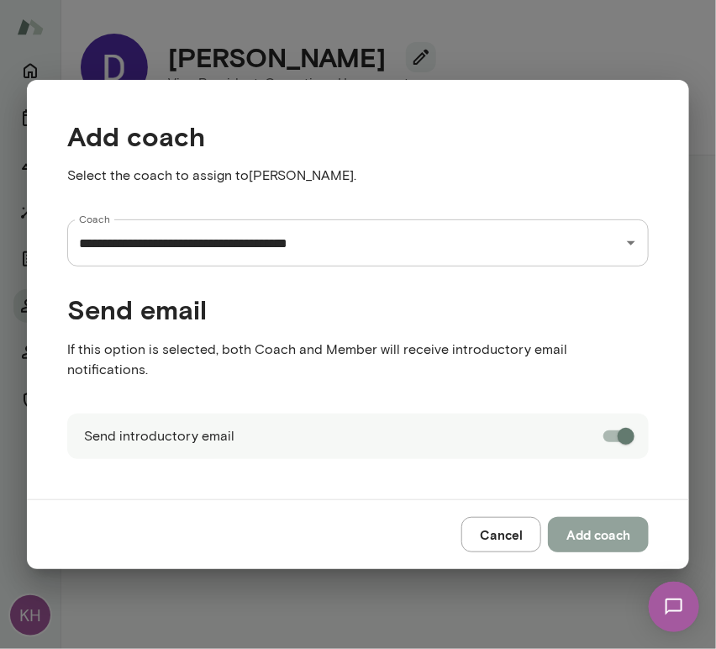
click at [619, 523] on button "Add coach" at bounding box center [598, 534] width 101 height 35
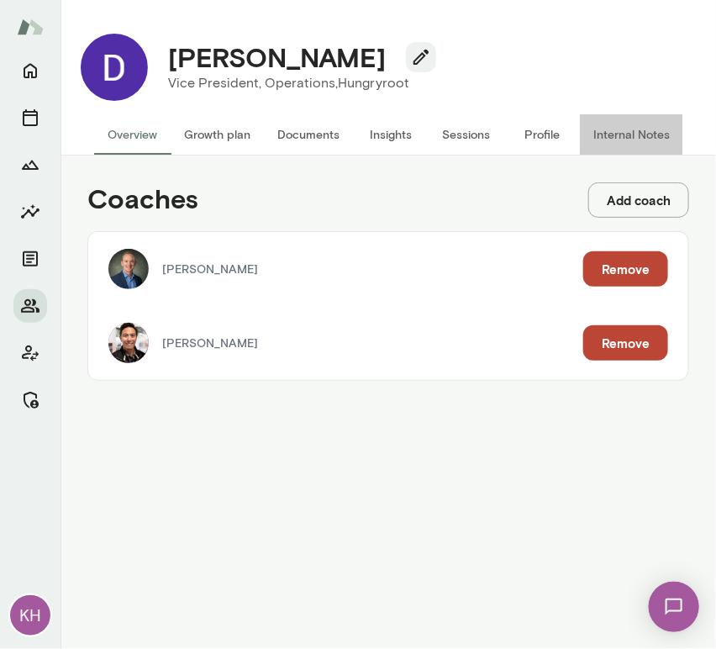
click at [661, 137] on button "Internal Notes" at bounding box center [631, 134] width 103 height 40
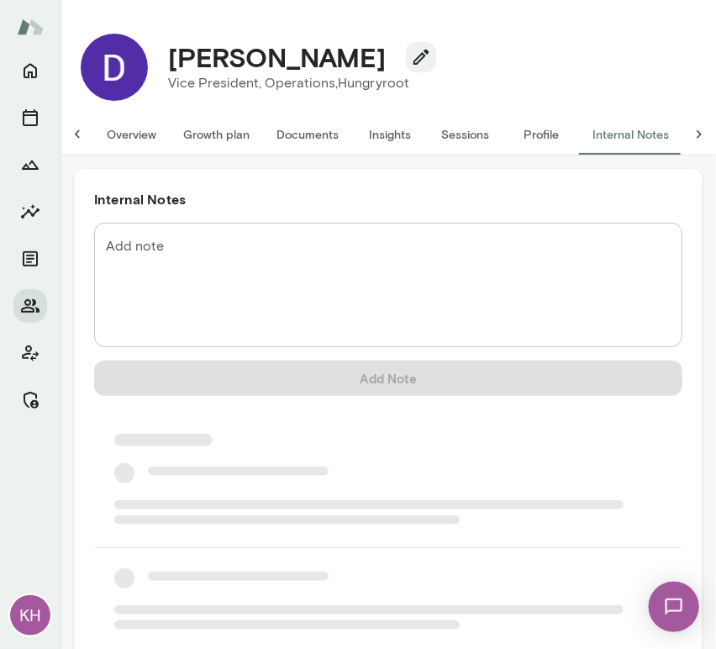
scroll to position [0, 13]
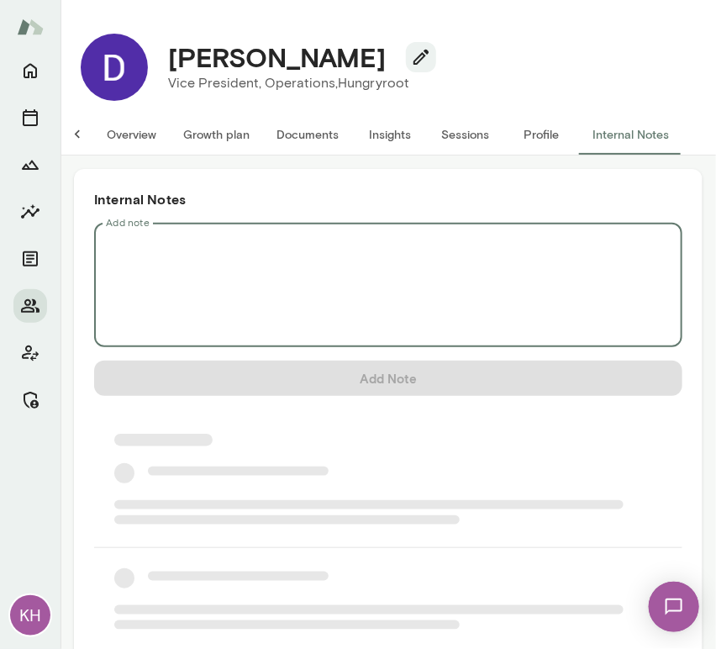
click at [276, 257] on textarea "Add note" at bounding box center [388, 285] width 565 height 97
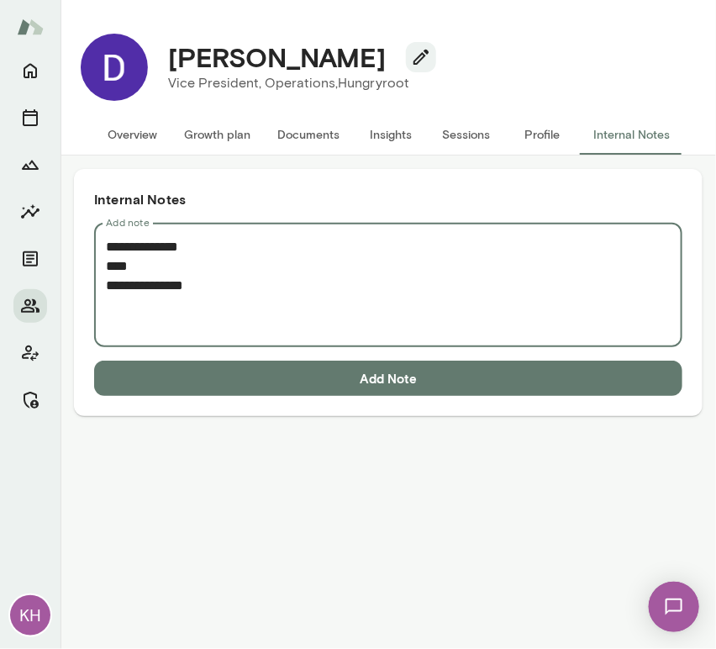
paste textarea "**********"
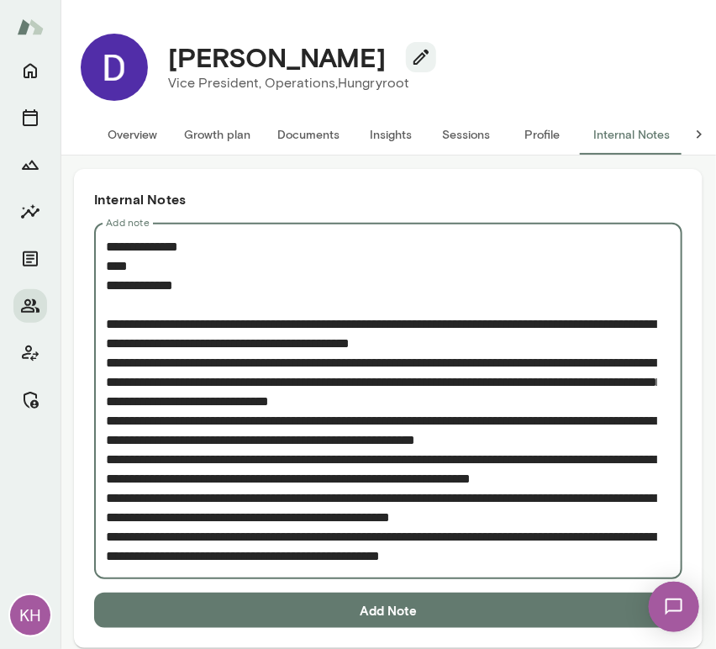
scroll to position [13, 0]
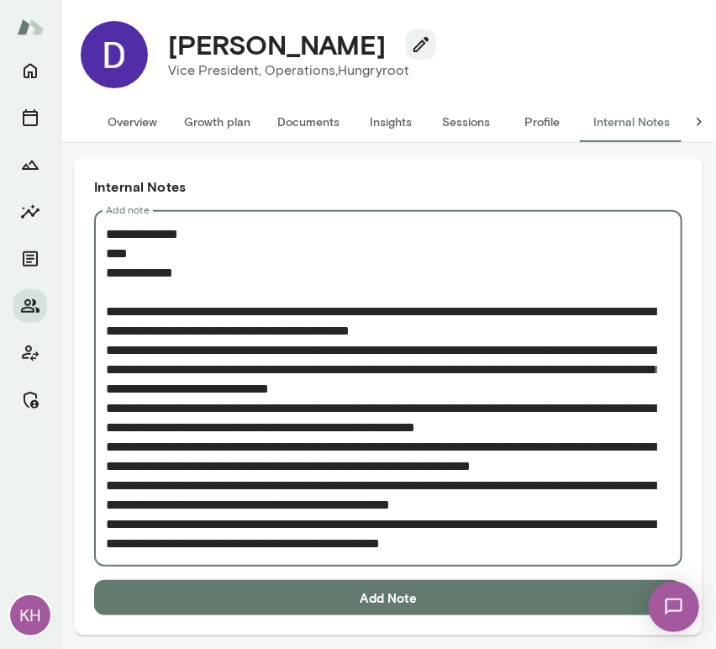
type textarea "**********"
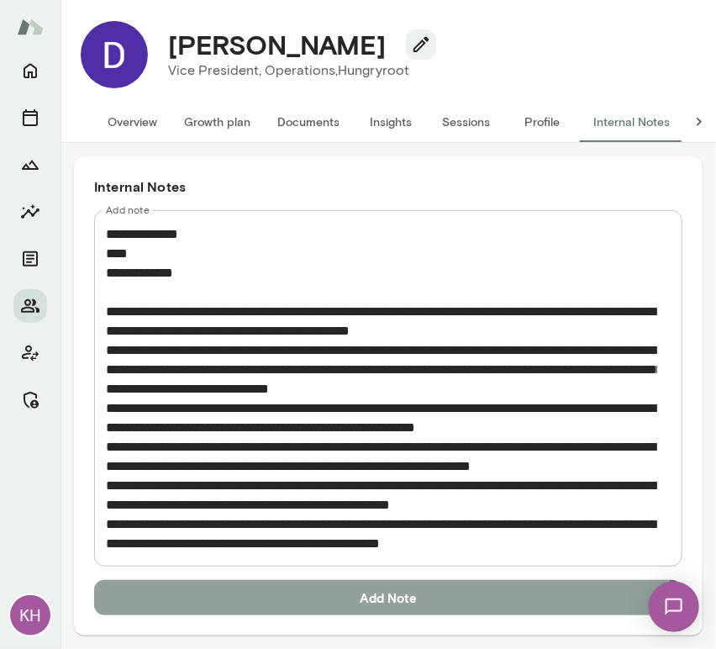
click at [283, 604] on button "Add Note" at bounding box center [388, 597] width 588 height 35
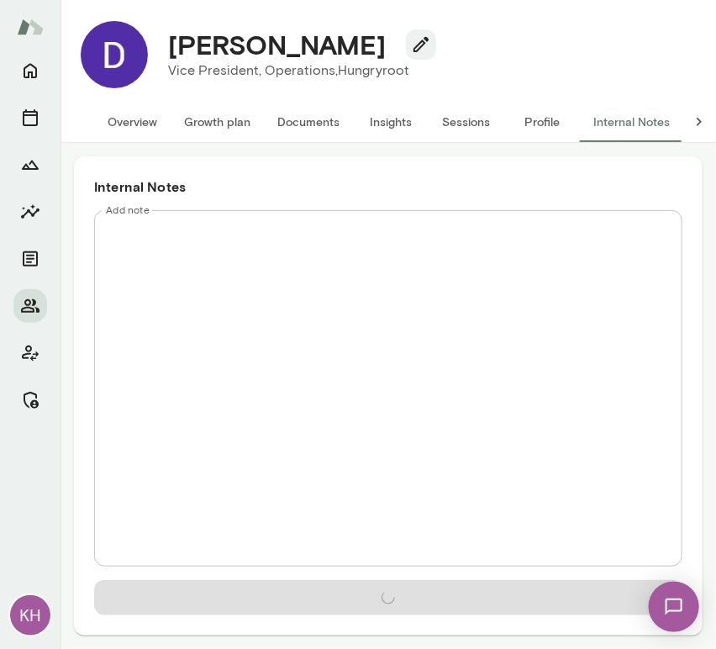
scroll to position [0, 0]
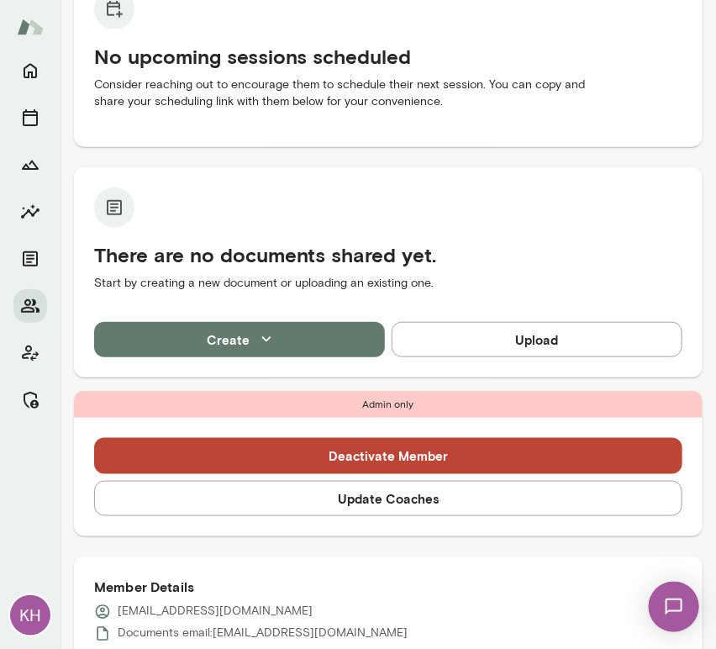
scroll to position [201, 0]
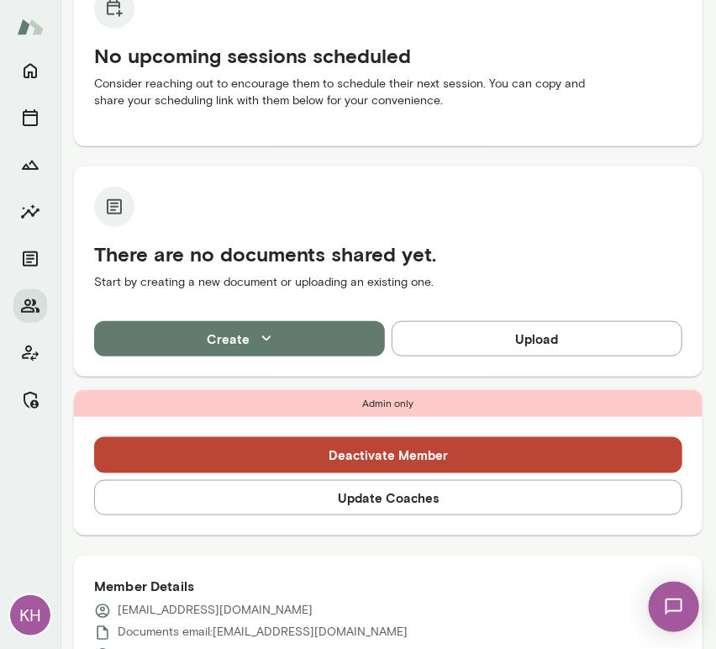
click at [276, 501] on button "Update Coaches" at bounding box center [388, 497] width 588 height 35
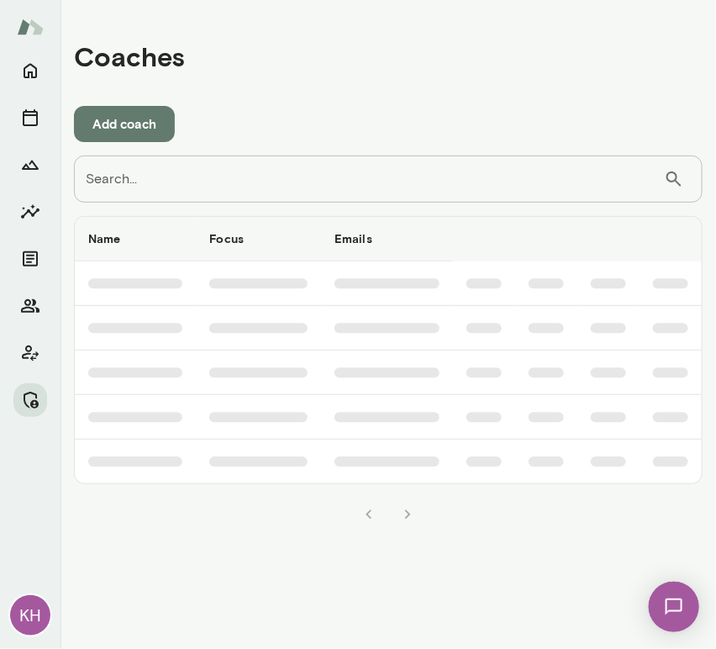
click at [164, 176] on input "Search..." at bounding box center [369, 178] width 590 height 47
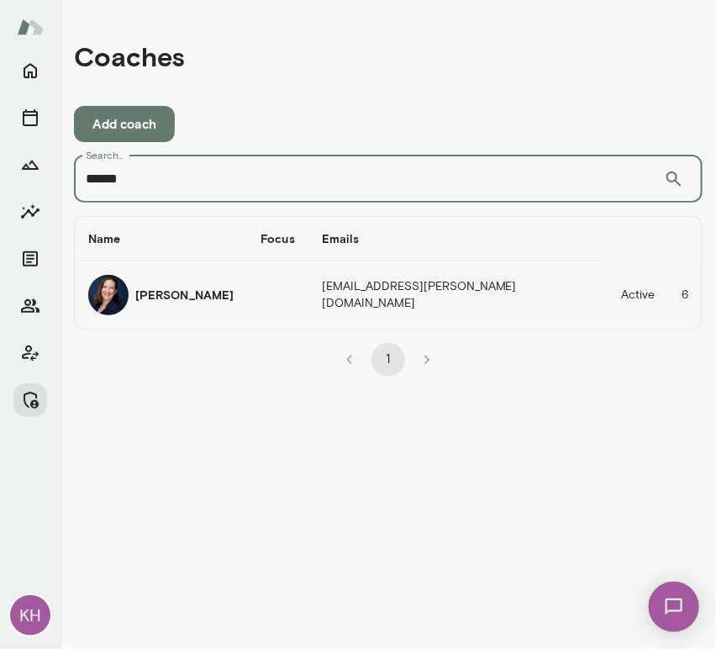
type input "******"
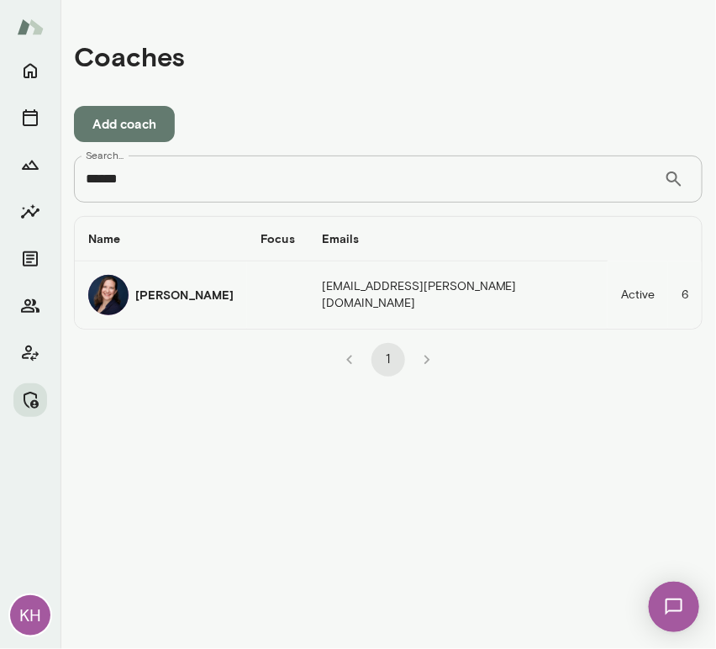
click at [104, 292] on img "coaches table" at bounding box center [108, 295] width 40 height 40
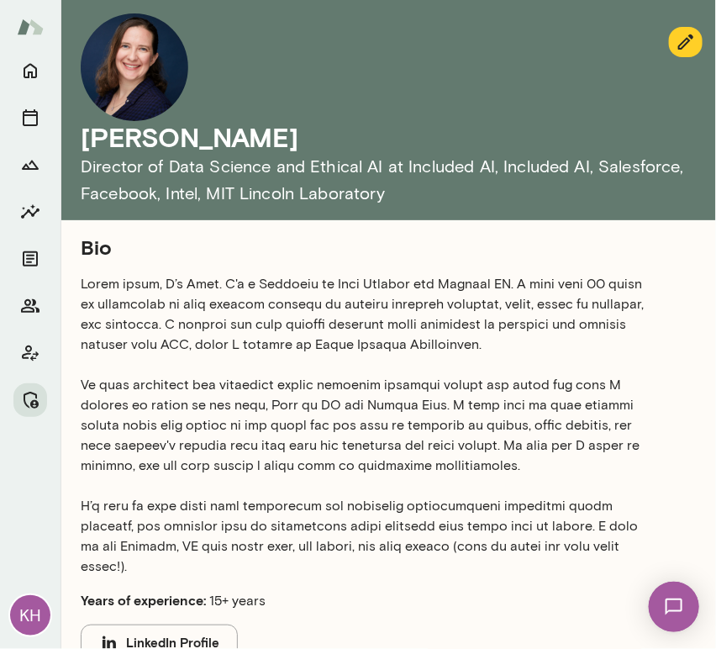
scroll to position [688, 0]
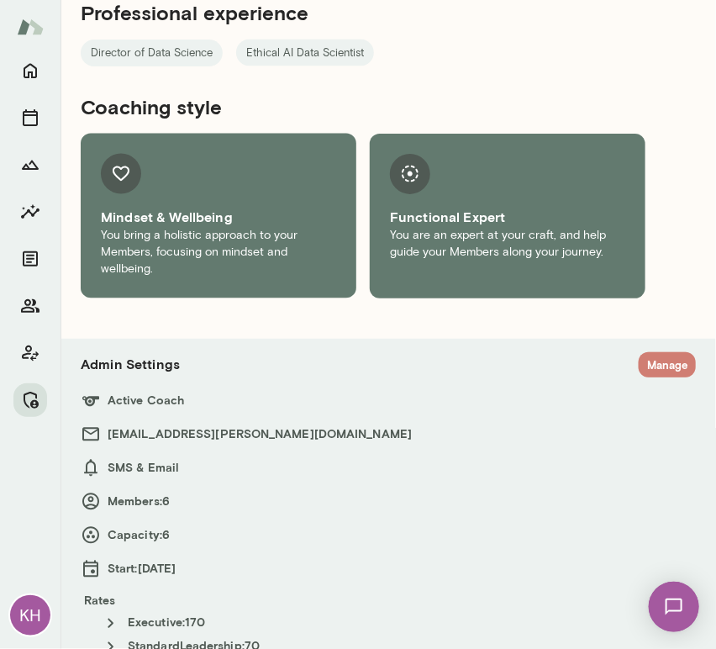
click at [652, 352] on button "Manage" at bounding box center [667, 365] width 57 height 26
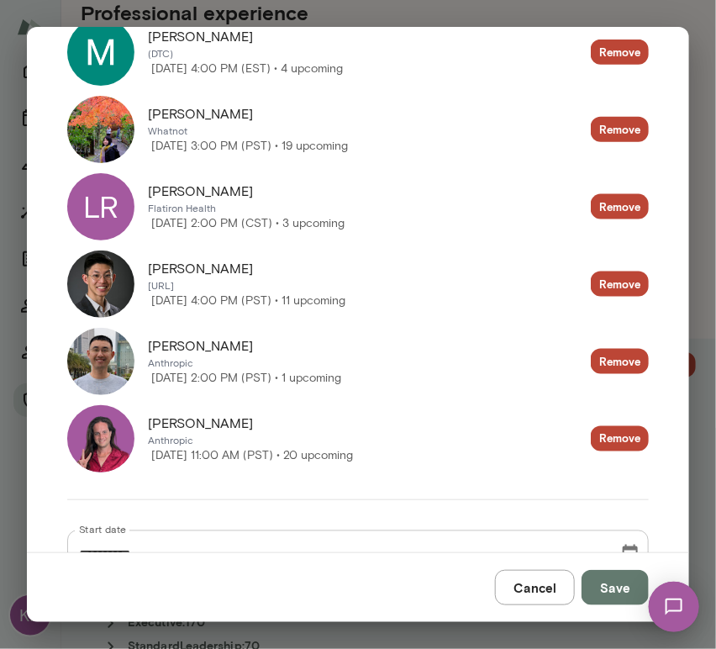
scroll to position [454, 0]
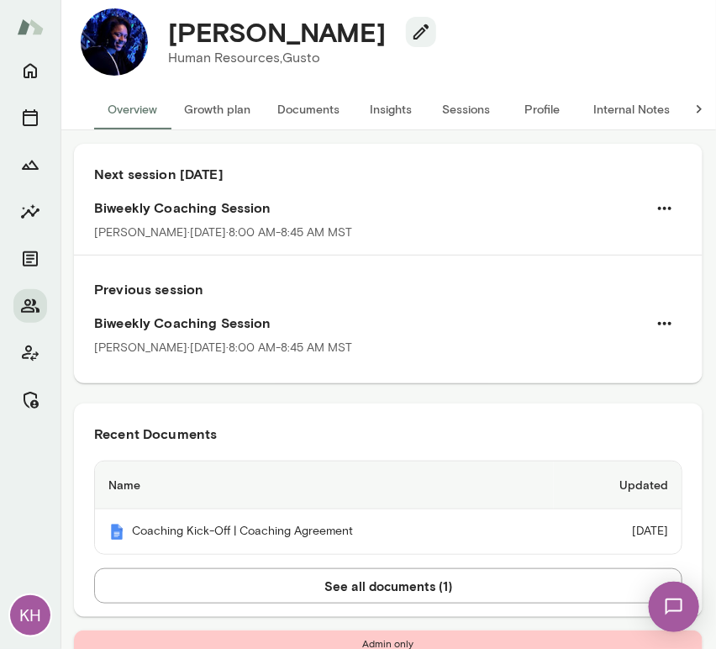
scroll to position [29, 0]
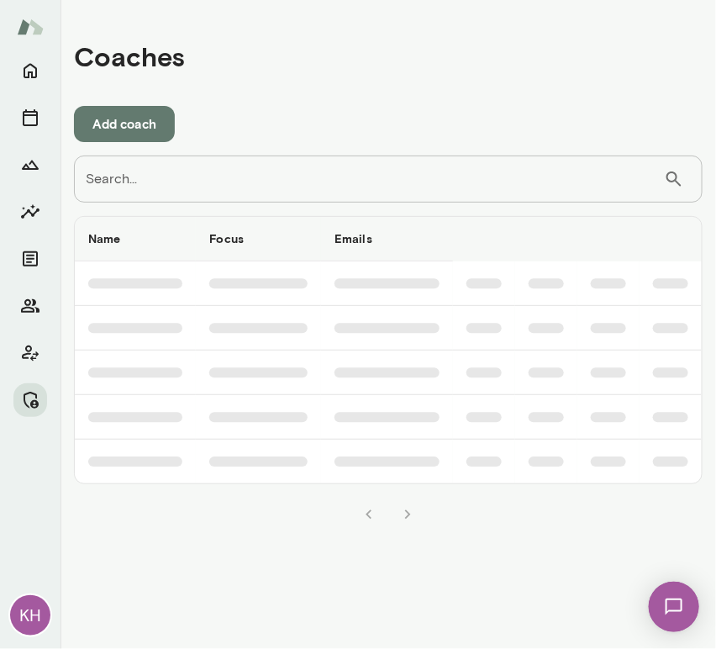
click at [158, 173] on input "Search..." at bounding box center [369, 178] width 590 height 47
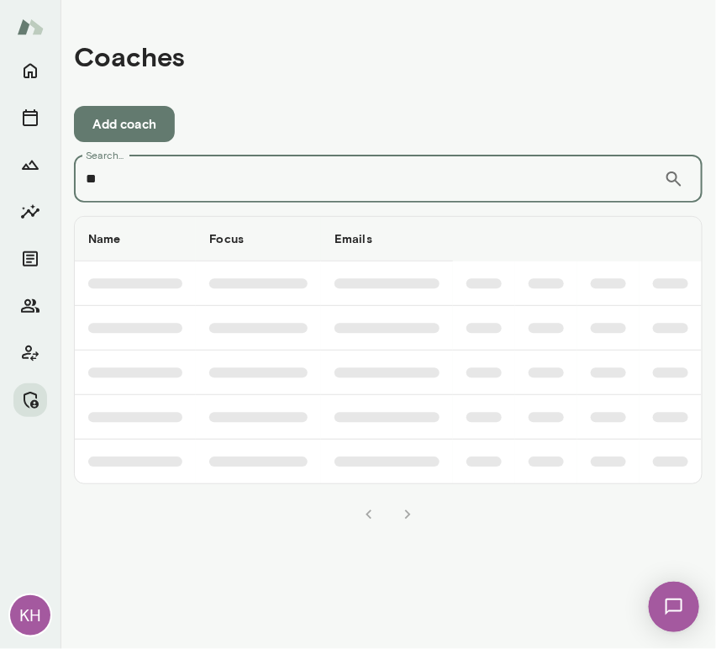
type input "*"
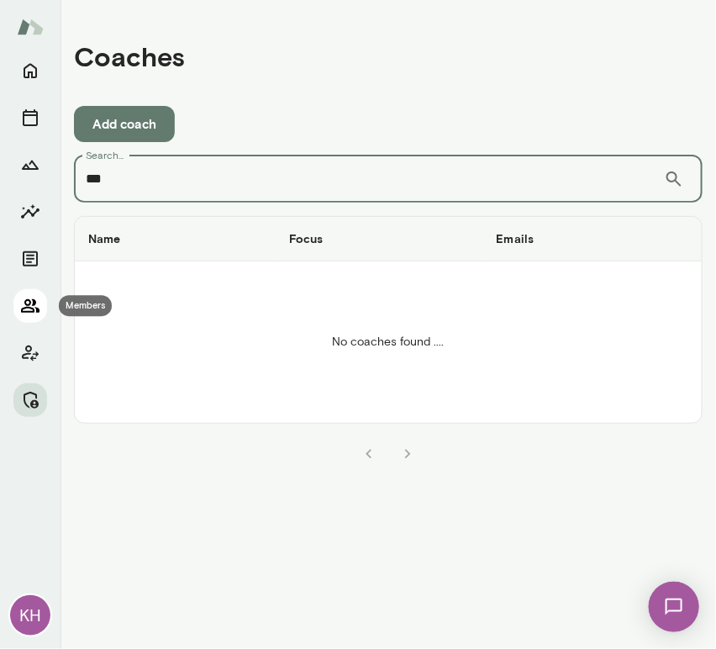
type input "***"
click at [30, 306] on icon "Members" at bounding box center [30, 306] width 20 height 20
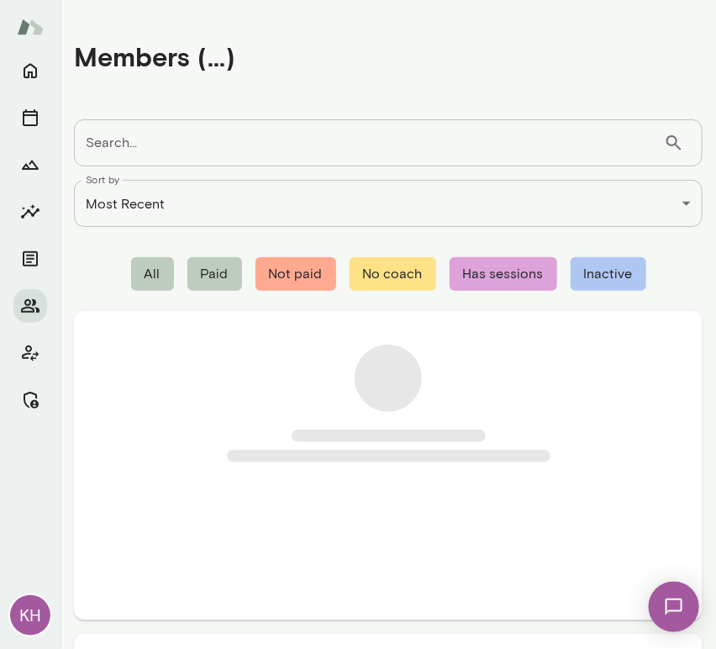
click at [134, 144] on input "Search..." at bounding box center [369, 142] width 590 height 47
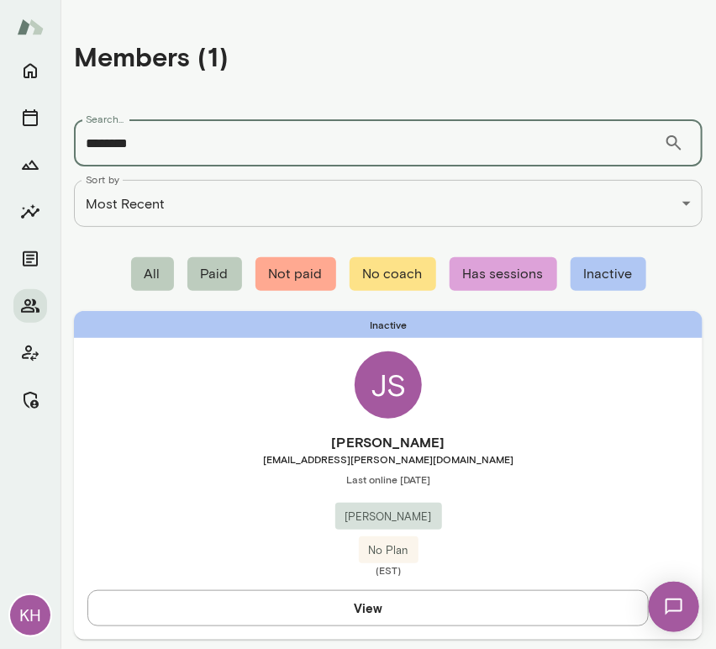
scroll to position [50, 0]
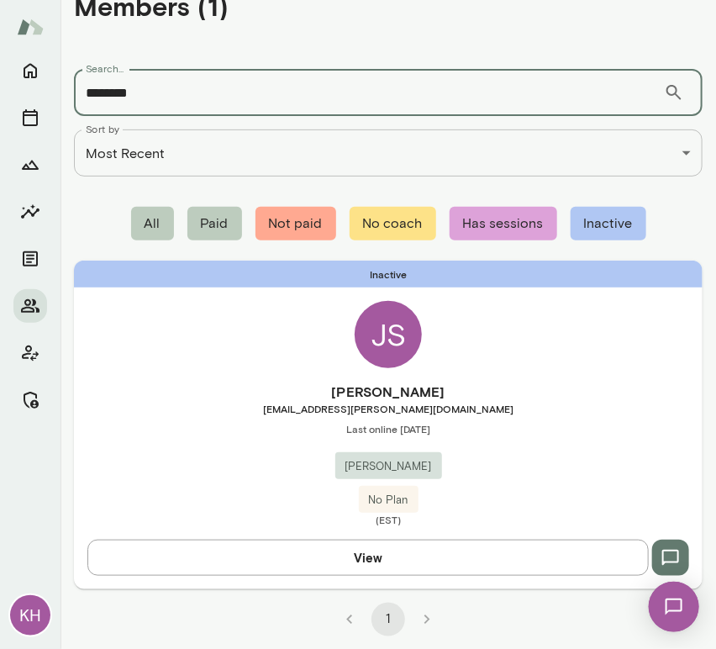
drag, startPoint x: 143, startPoint y: 95, endPoint x: 108, endPoint y: 95, distance: 35.3
click at [108, 95] on input "********" at bounding box center [369, 92] width 590 height 47
type input "*********"
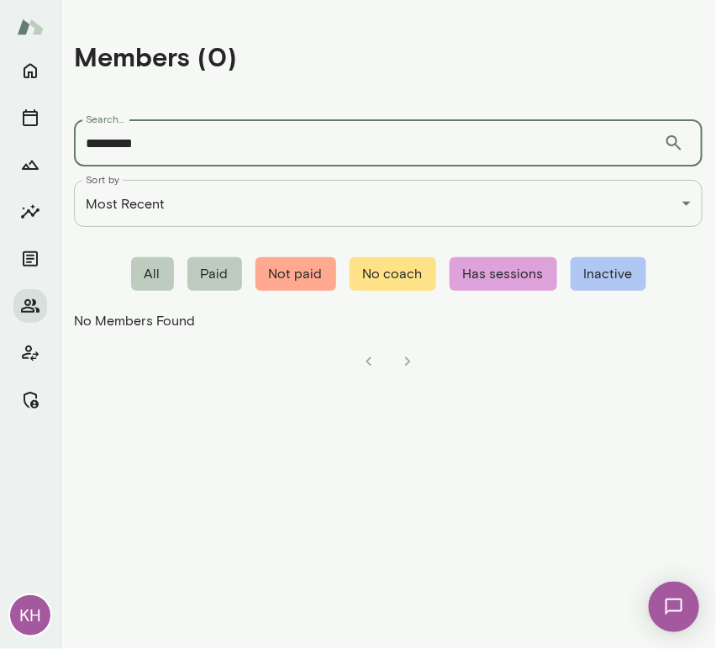
scroll to position [0, 0]
drag, startPoint x: 142, startPoint y: 150, endPoint x: 54, endPoint y: 134, distance: 89.7
click at [54, 134] on div "**********" at bounding box center [358, 324] width 716 height 649
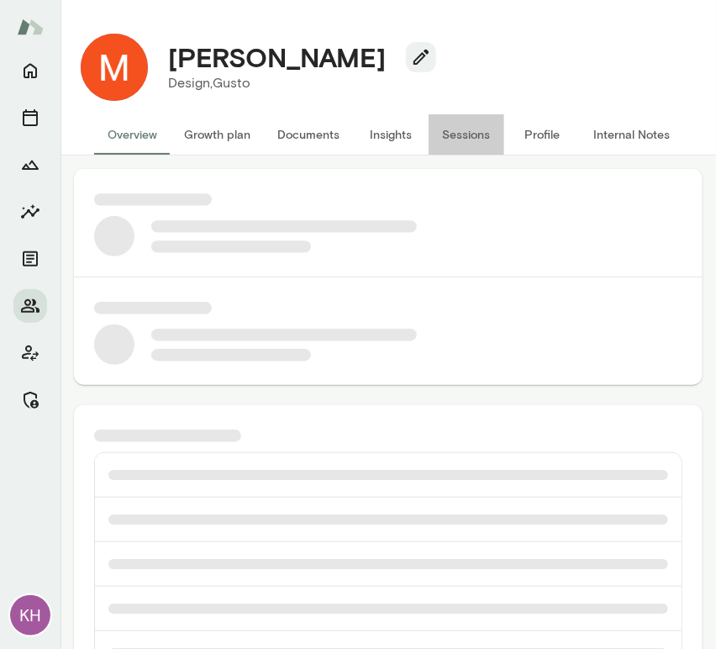
click at [449, 132] on button "Sessions" at bounding box center [467, 134] width 76 height 40
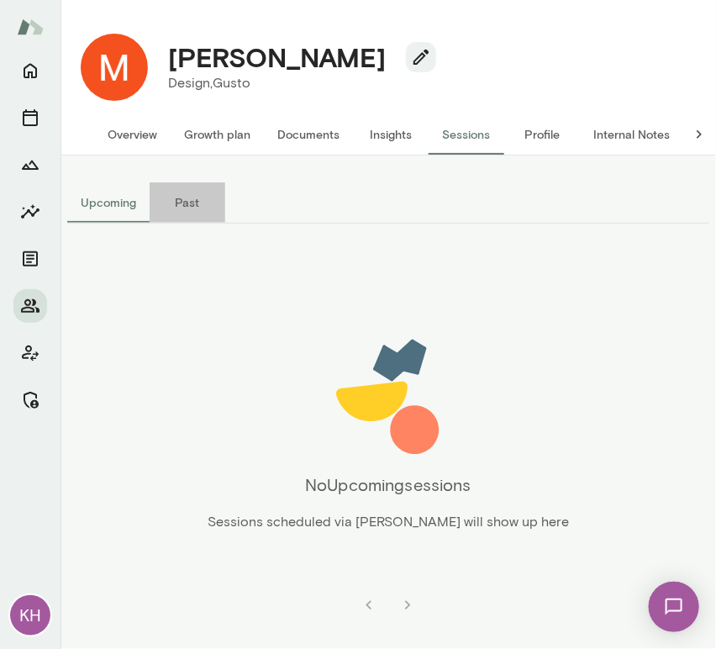
click at [171, 207] on button "Past" at bounding box center [188, 202] width 76 height 40
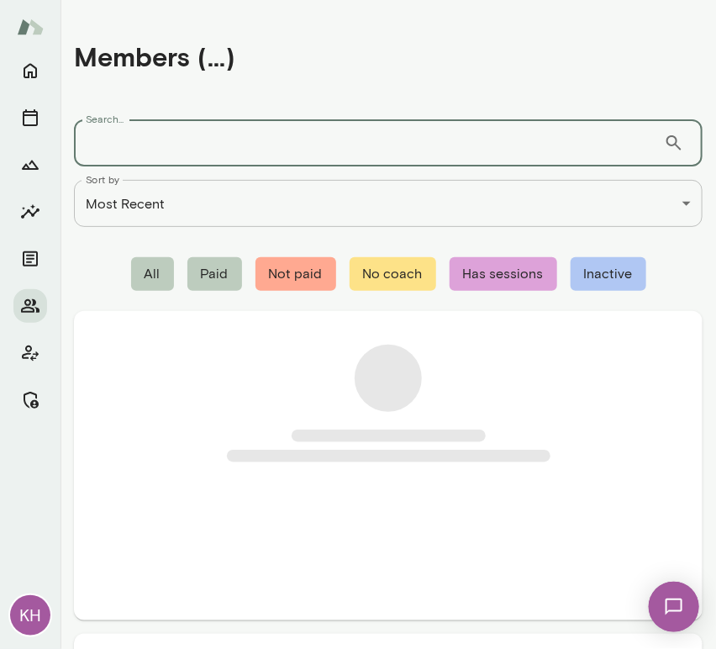
click at [130, 133] on input "Search..." at bounding box center [369, 142] width 590 height 47
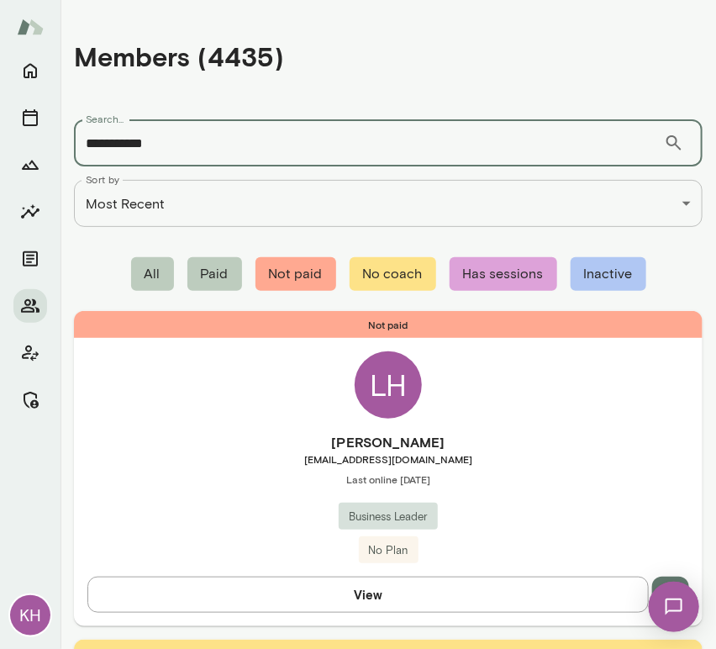
click at [223, 139] on input "**********" at bounding box center [369, 142] width 590 height 47
type input "**********"
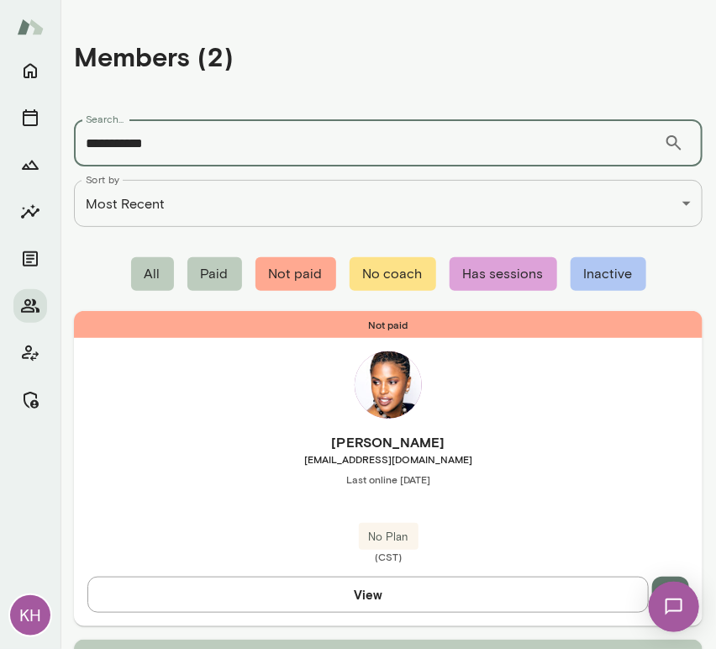
click at [195, 413] on div "Not paid Dwetri Addy [EMAIL_ADDRESS][DOMAIN_NAME] Last online [DATE] No Plan (C…" at bounding box center [388, 468] width 629 height 314
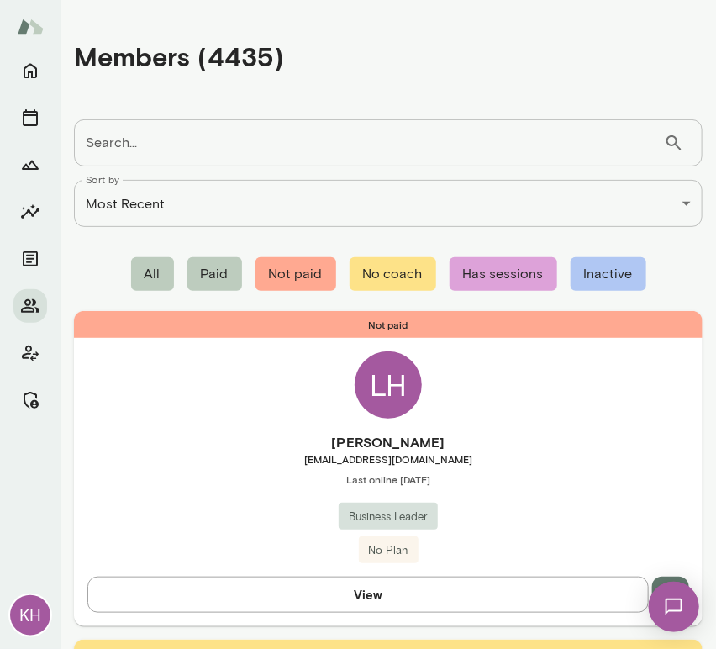
scroll to position [76, 0]
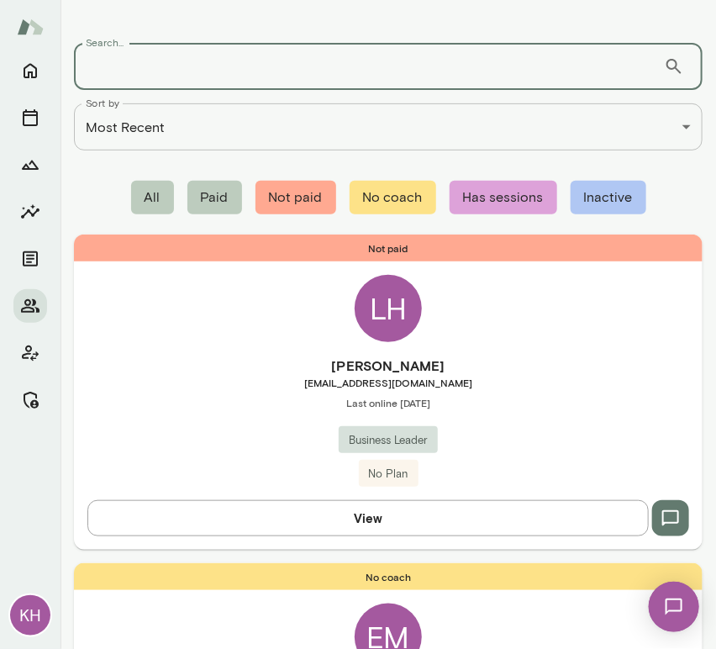
click at [114, 55] on div "Search... ​ Search..." at bounding box center [388, 66] width 629 height 47
type input "**********"
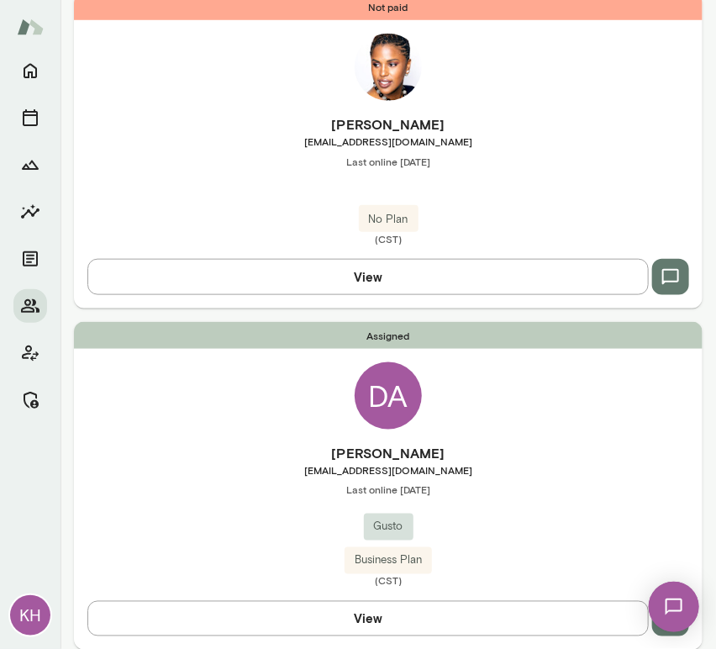
scroll to position [377, 0]
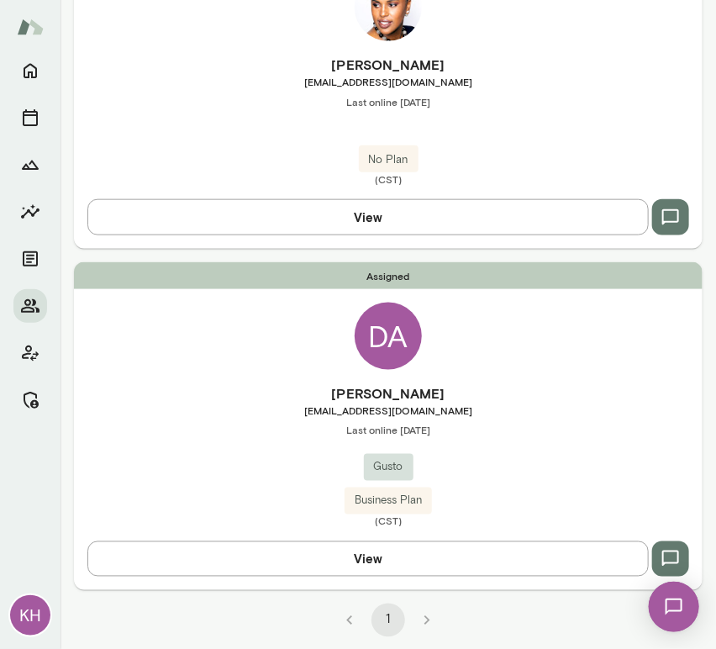
click at [205, 445] on div "Dwetri Addy [EMAIL_ADDRESS][DOMAIN_NAME] Last online [DATE] Gusto Business Plan…" at bounding box center [388, 455] width 629 height 145
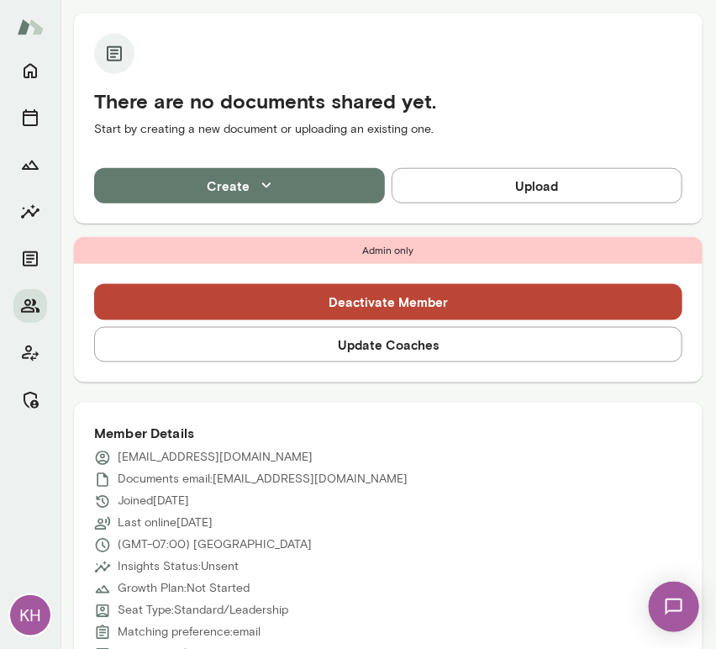
scroll to position [355, 0]
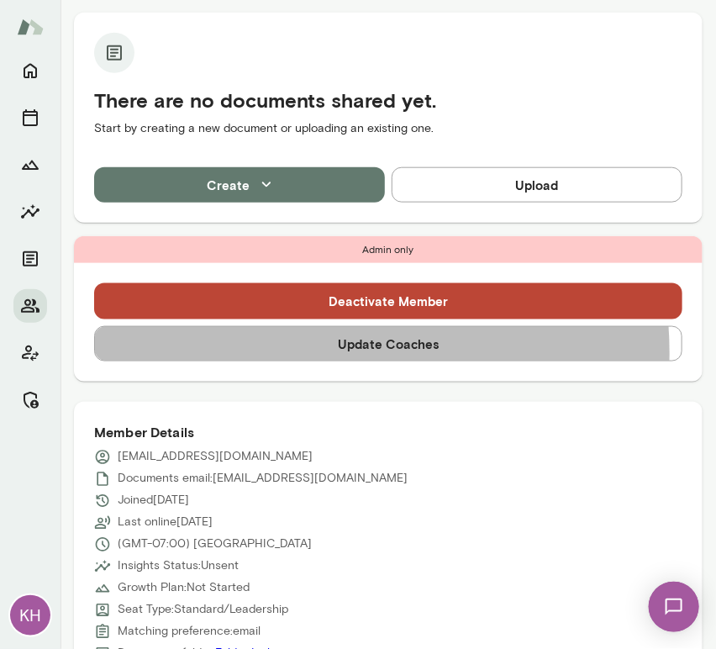
click at [320, 352] on button "Update Coaches" at bounding box center [388, 343] width 588 height 35
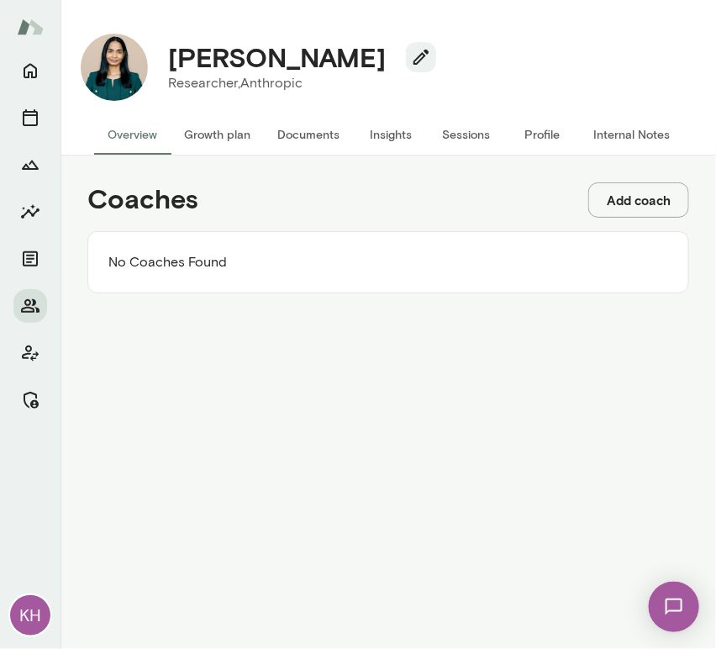
click at [663, 212] on button "Add coach" at bounding box center [638, 199] width 101 height 35
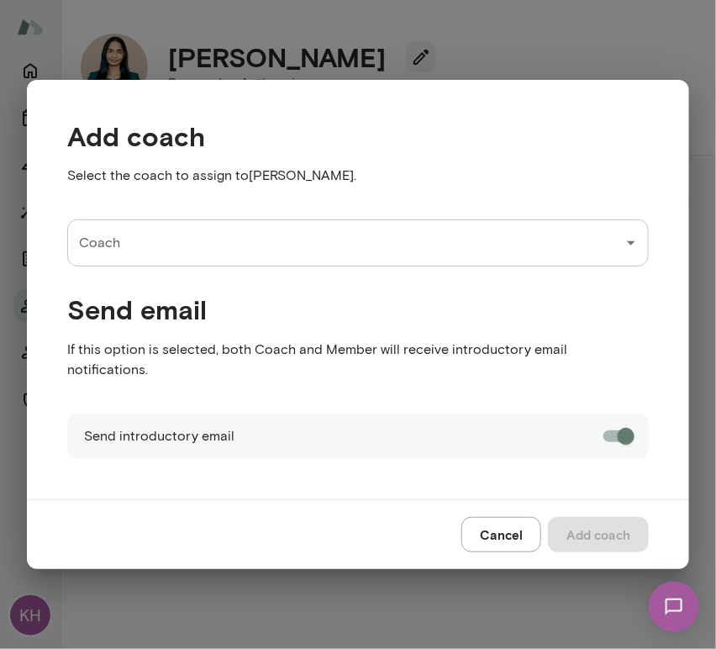
click at [191, 250] on input "Coach" at bounding box center [345, 243] width 541 height 32
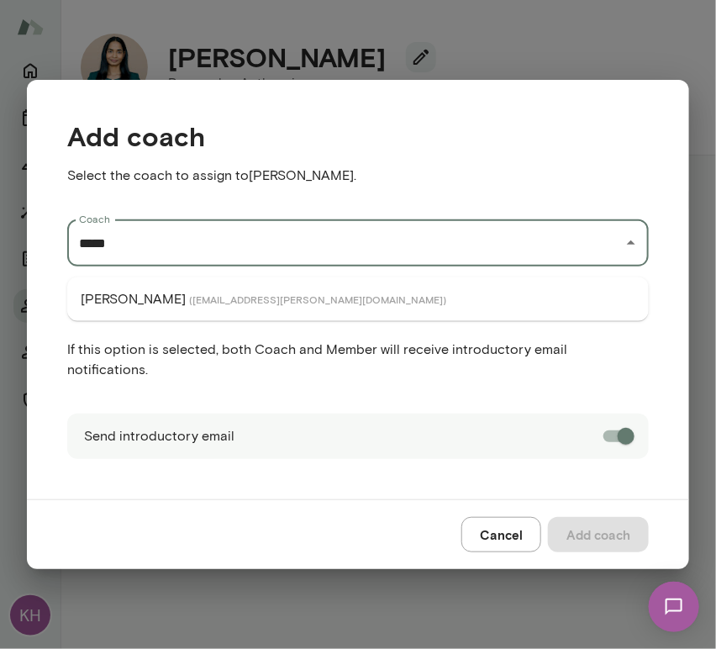
click at [189, 299] on span "( nancyalsip@mento.co )" at bounding box center [317, 298] width 257 height 13
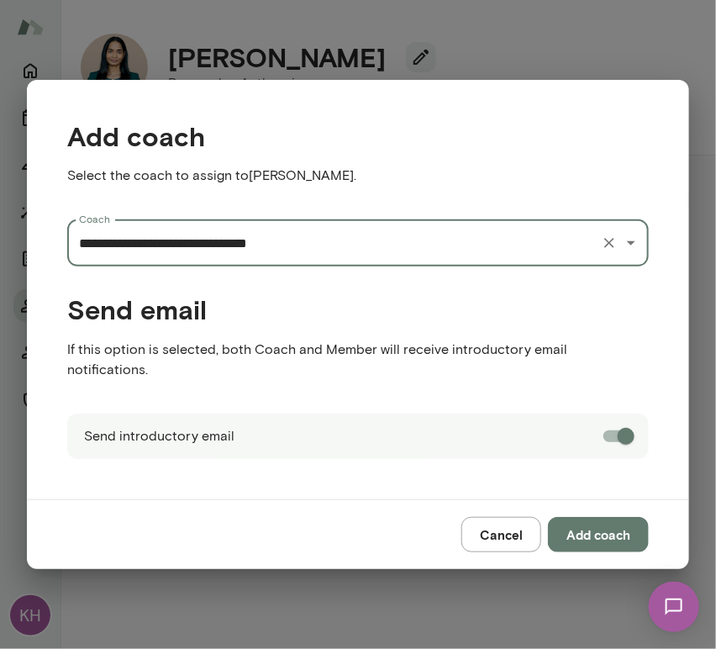
type input "**********"
click at [585, 523] on button "Add coach" at bounding box center [598, 534] width 101 height 35
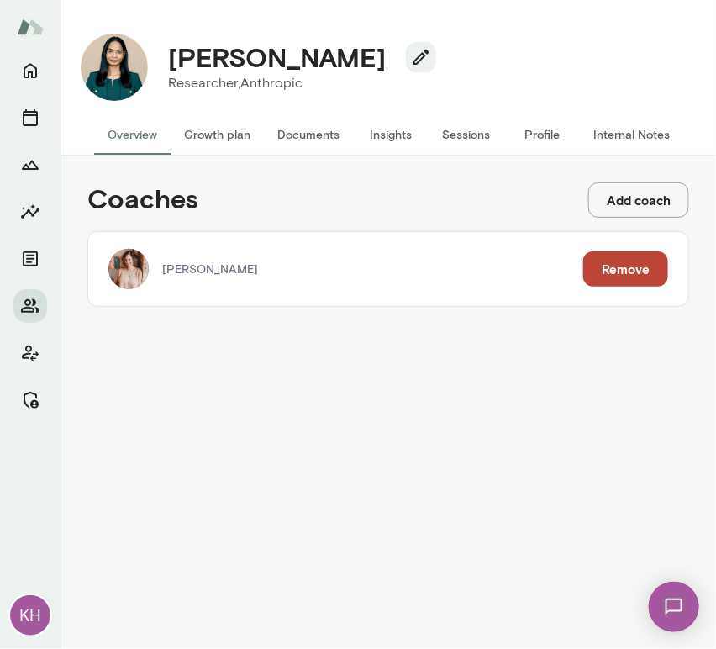
click at [619, 187] on button "Add coach" at bounding box center [638, 199] width 101 height 35
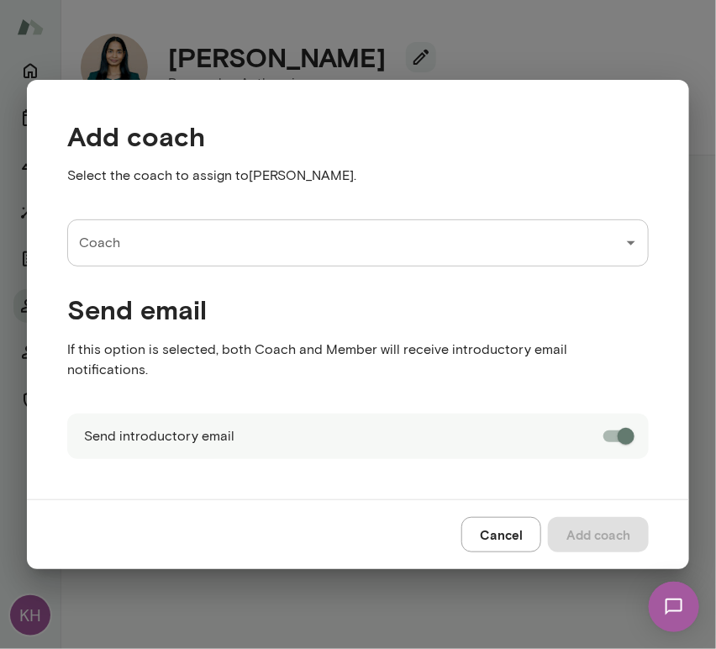
click at [239, 247] on input "Coach" at bounding box center [345, 243] width 541 height 32
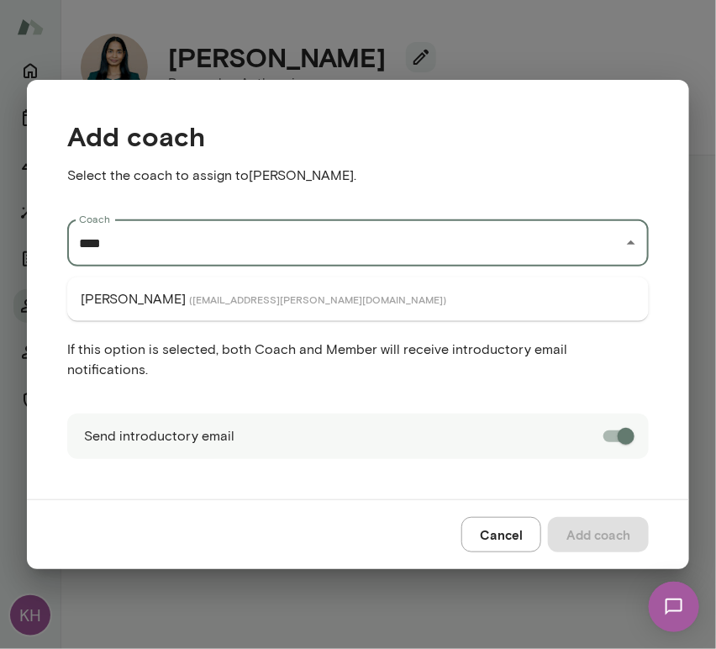
click at [234, 303] on span "( ninapatel@mento.co )" at bounding box center [317, 298] width 257 height 13
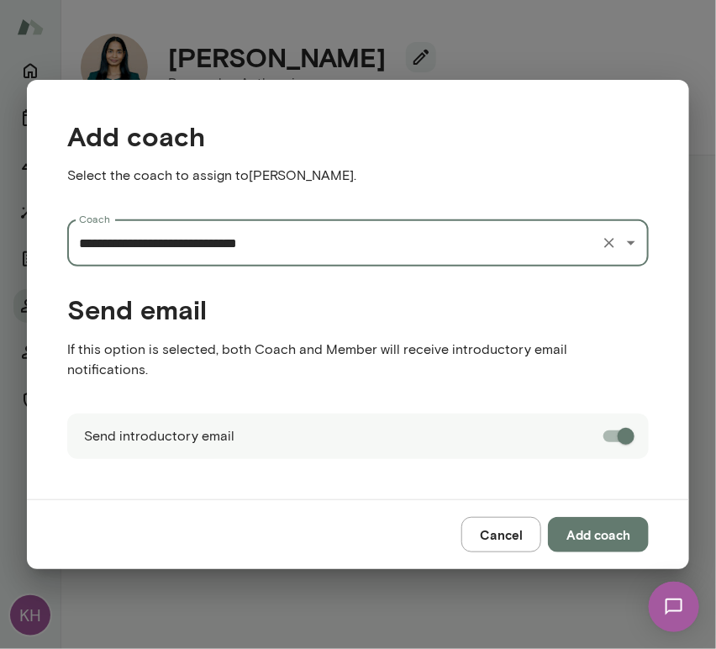
type input "**********"
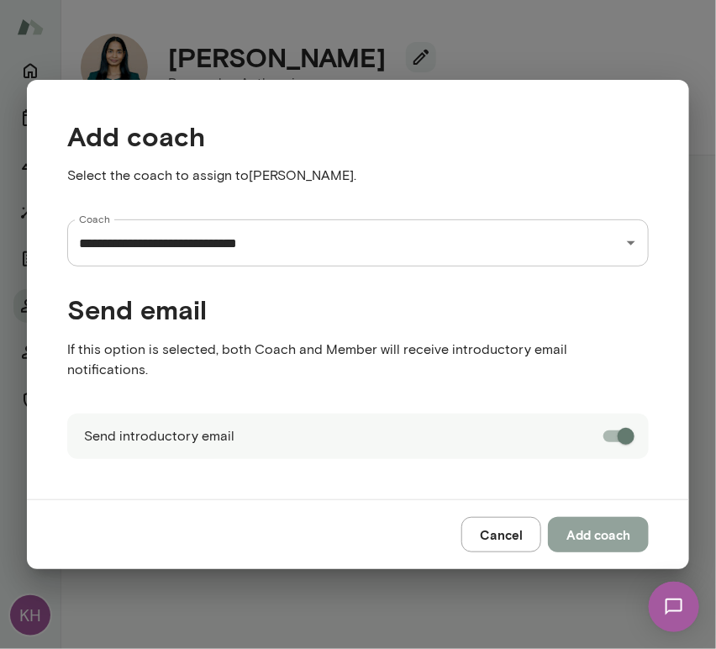
click at [615, 524] on button "Add coach" at bounding box center [598, 534] width 101 height 35
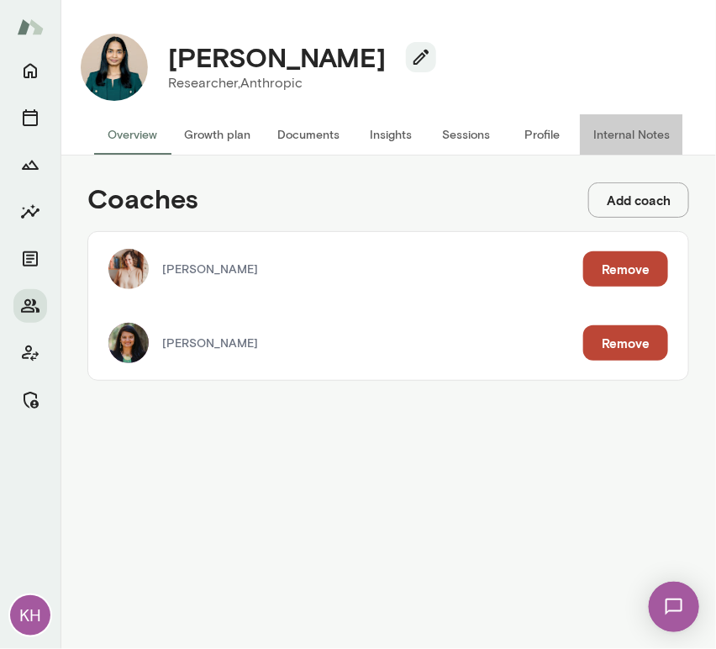
click at [608, 124] on button "Internal Notes" at bounding box center [631, 134] width 103 height 40
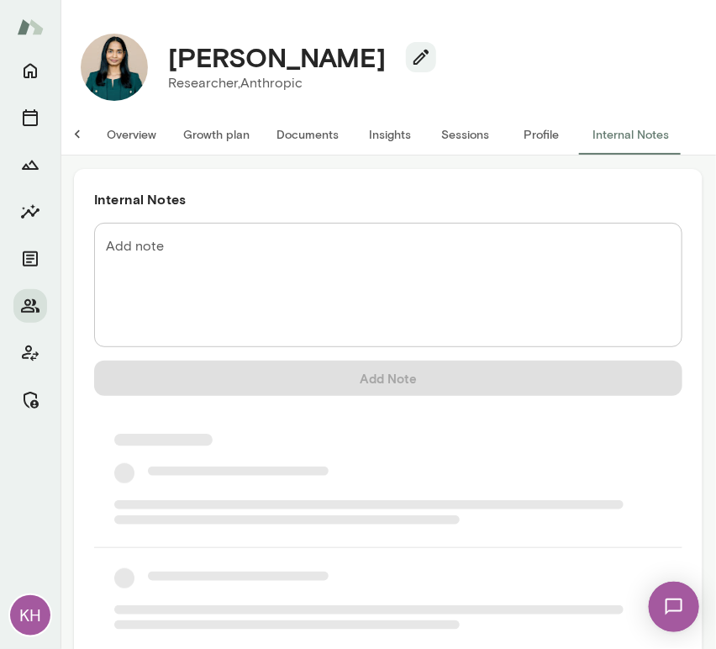
scroll to position [0, 13]
click at [222, 242] on textarea "Add note" at bounding box center [388, 285] width 565 height 97
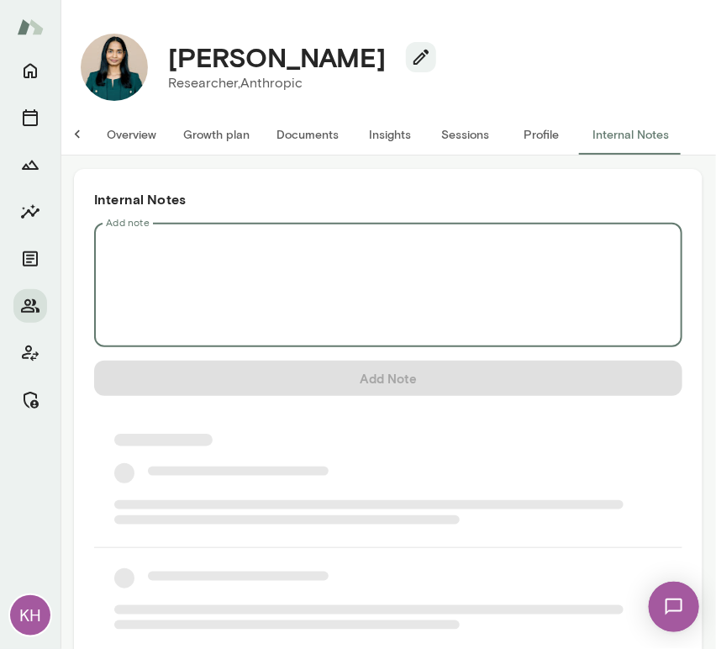
scroll to position [0, 0]
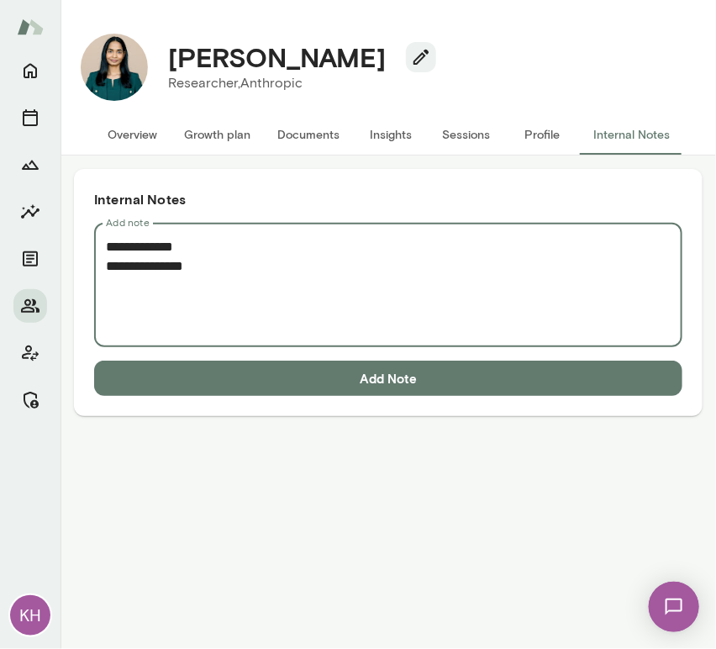
paste textarea "**********"
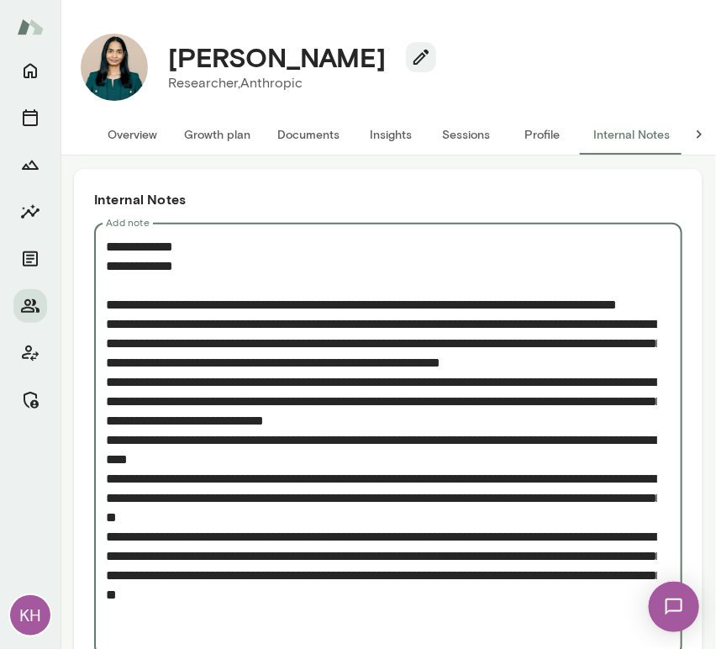
scroll to position [89, 0]
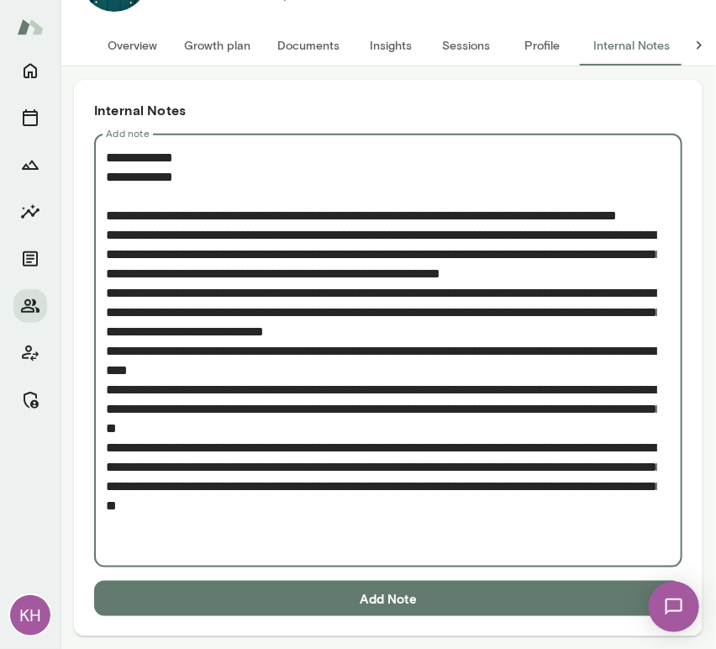
type textarea "**********"
click at [334, 603] on button "Add Note" at bounding box center [388, 598] width 588 height 35
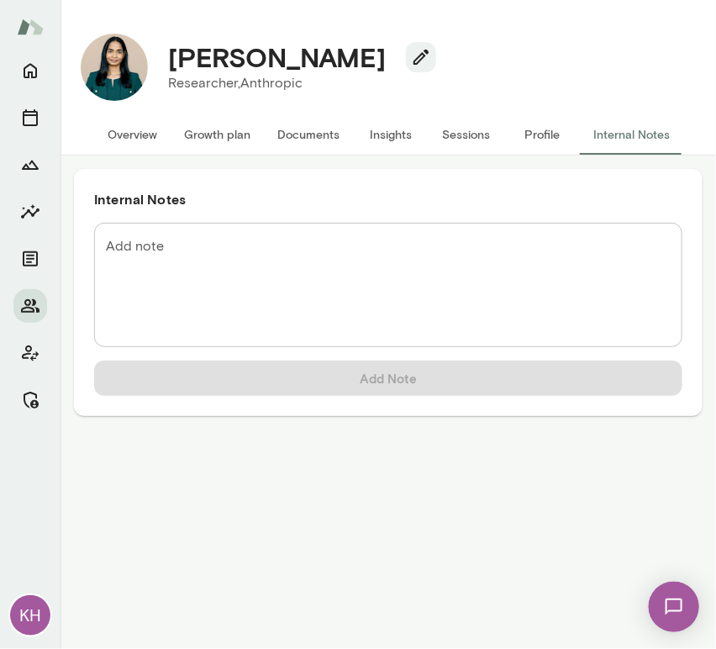
scroll to position [0, 0]
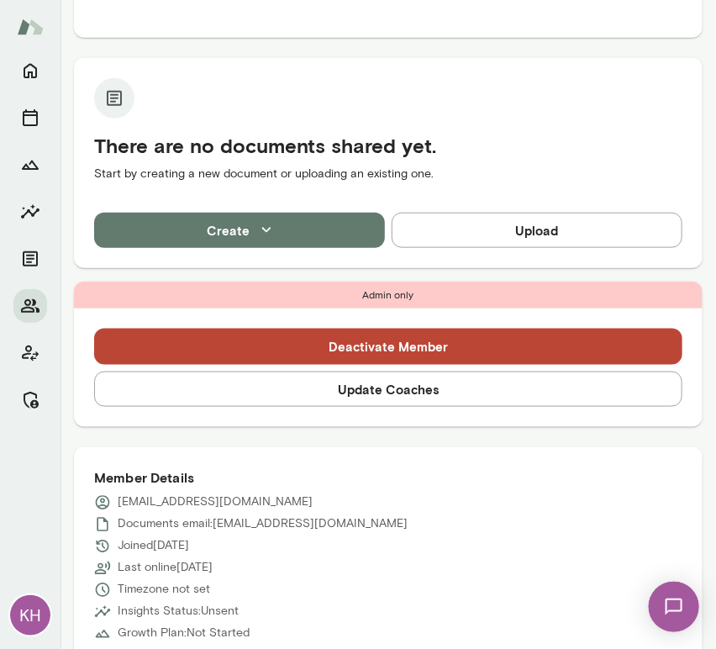
scroll to position [309, 0]
click at [283, 388] on button "Update Coaches" at bounding box center [388, 388] width 588 height 35
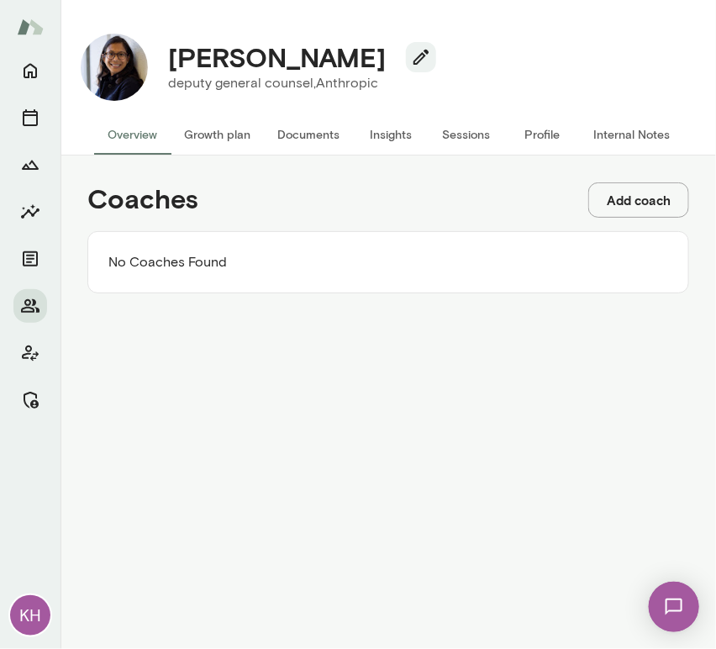
click at [635, 208] on button "Add coach" at bounding box center [638, 199] width 101 height 35
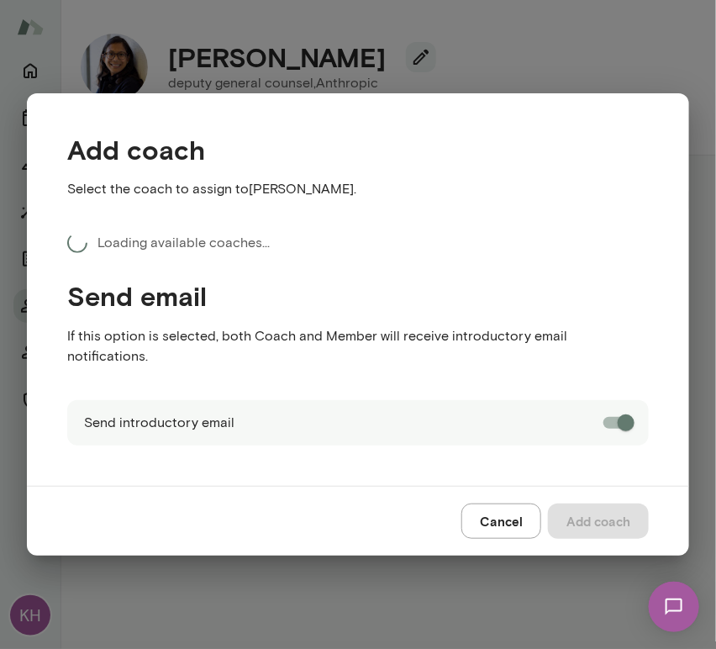
click at [221, 297] on h4 "Send email" at bounding box center [358, 296] width 582 height 32
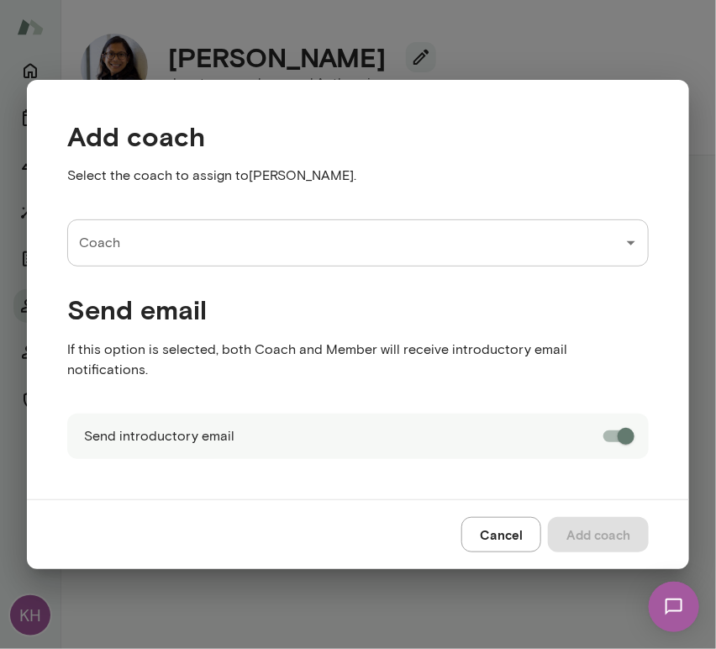
click at [171, 266] on div "Coach" at bounding box center [358, 242] width 582 height 47
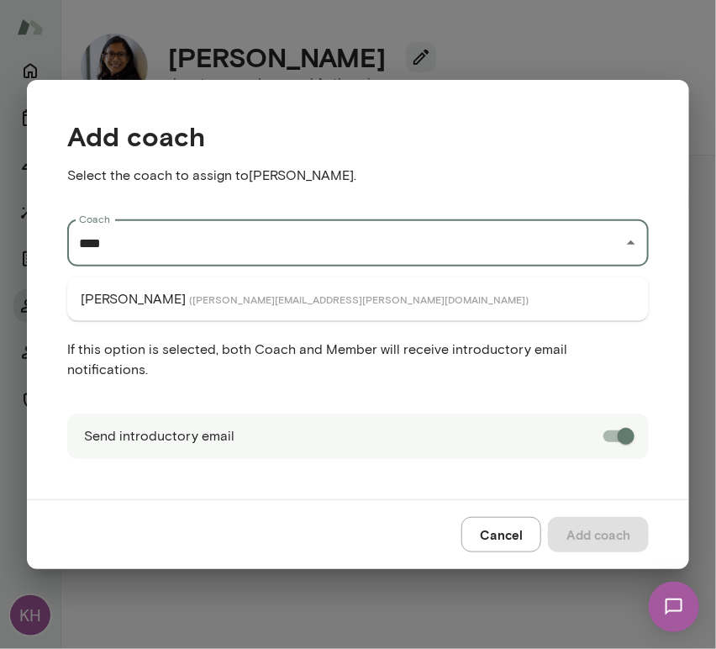
click at [192, 301] on span "( [PERSON_NAME][EMAIL_ADDRESS][PERSON_NAME][DOMAIN_NAME] )" at bounding box center [359, 298] width 340 height 13
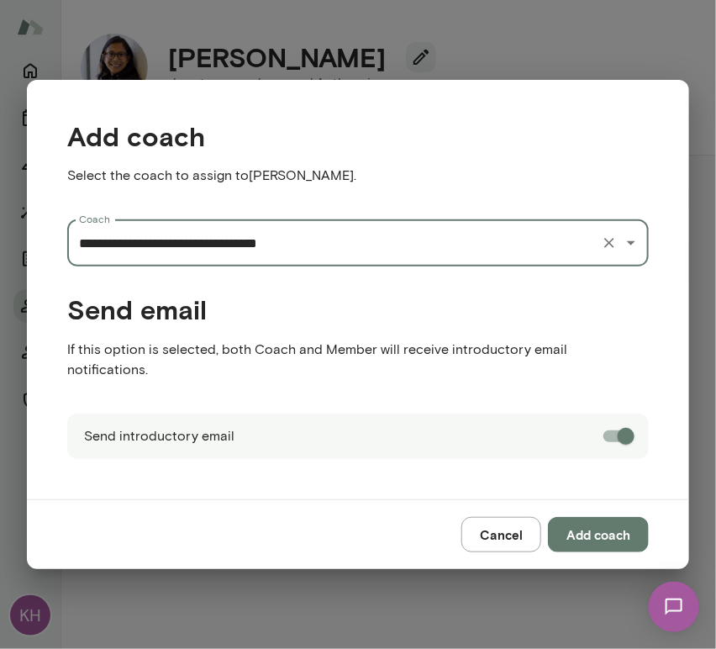
type input "**********"
click at [597, 520] on button "Add coach" at bounding box center [598, 534] width 101 height 35
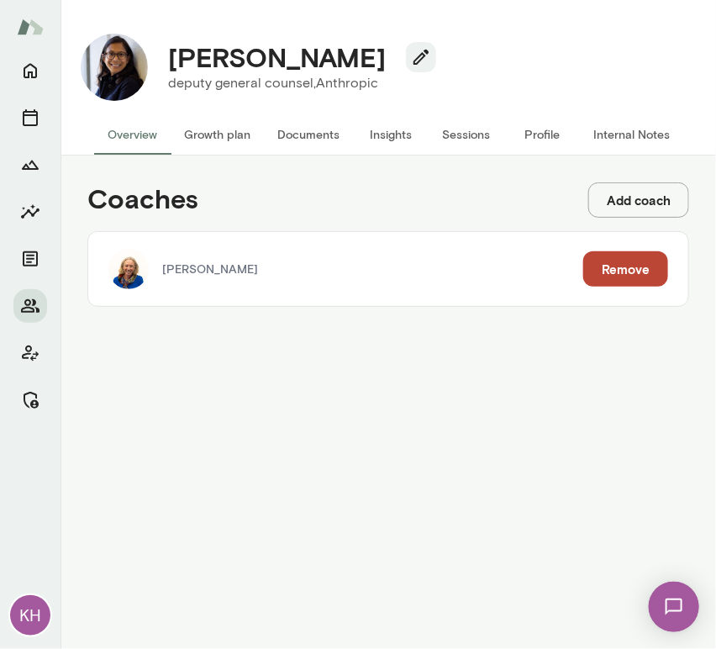
drag, startPoint x: 599, startPoint y: 187, endPoint x: 195, endPoint y: 196, distance: 404.3
click at [195, 196] on h4 "Coaches" at bounding box center [142, 199] width 111 height 35
click at [640, 193] on button "Add coach" at bounding box center [638, 199] width 101 height 35
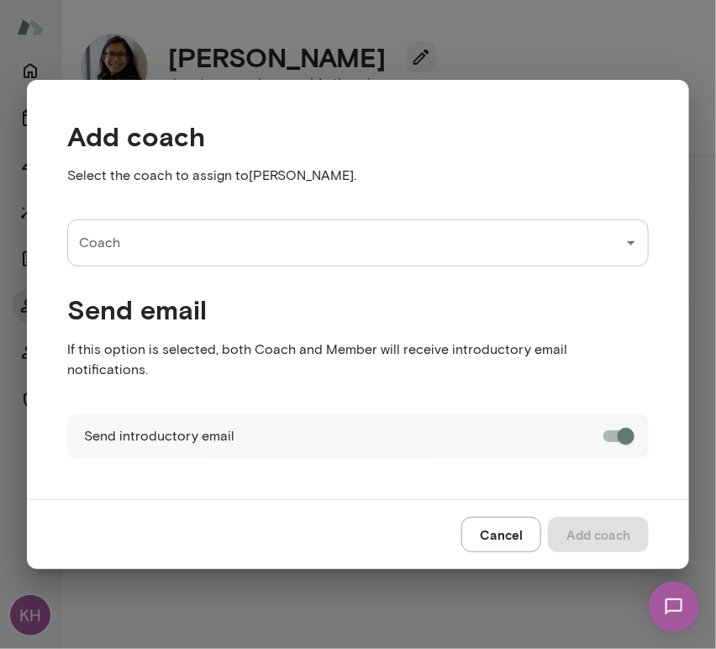
click at [256, 266] on div "Coach" at bounding box center [358, 242] width 582 height 47
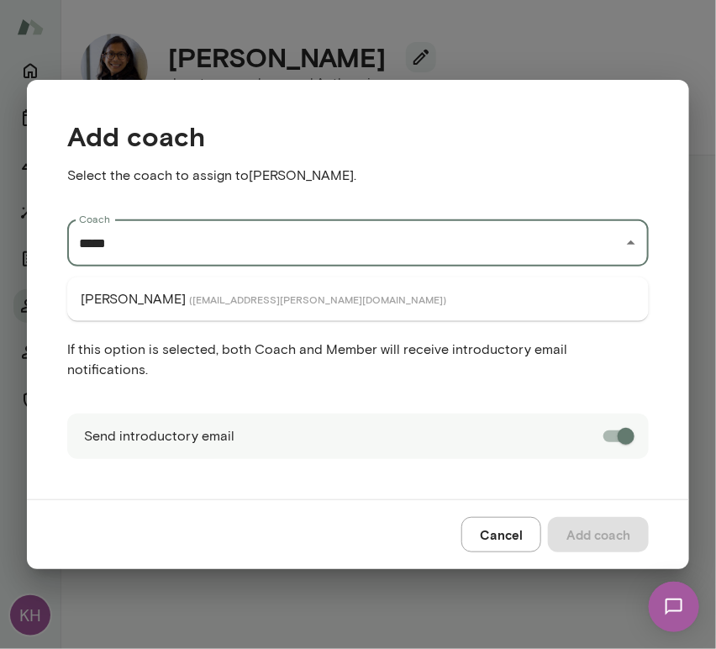
click at [189, 304] on span "( [EMAIL_ADDRESS][PERSON_NAME][DOMAIN_NAME] )" at bounding box center [317, 298] width 257 height 13
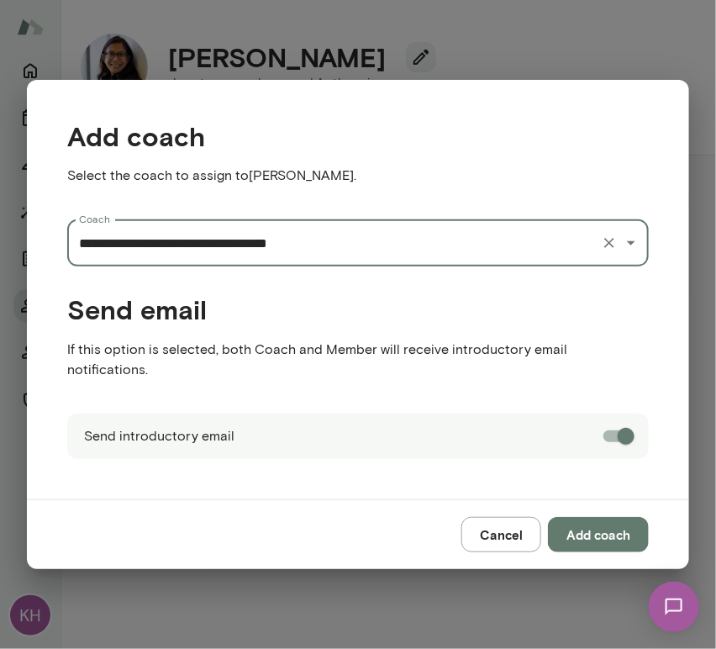
type input "**********"
click at [612, 526] on button "Add coach" at bounding box center [598, 534] width 101 height 35
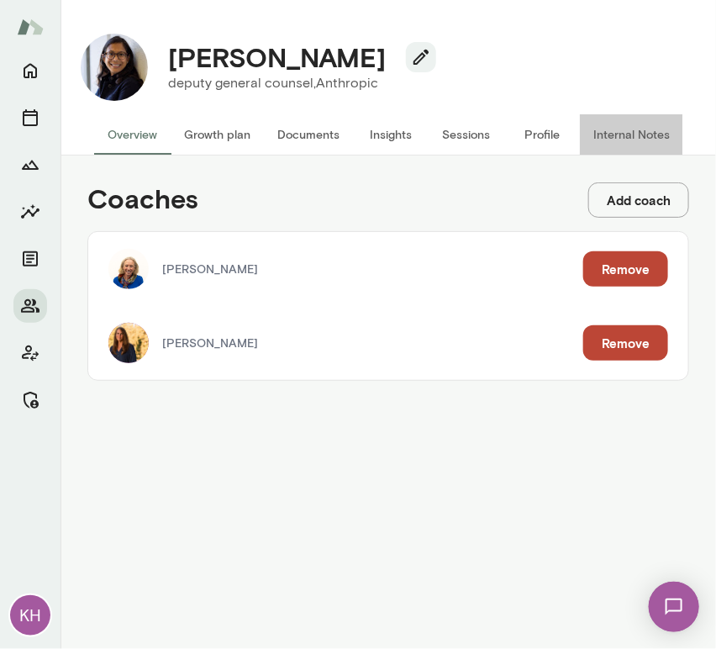
click at [625, 138] on button "Internal Notes" at bounding box center [631, 134] width 103 height 40
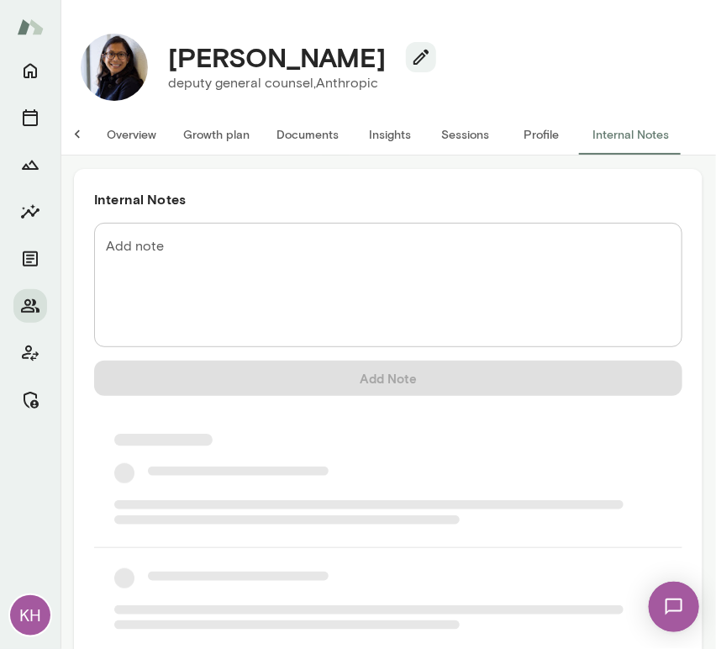
scroll to position [0, 13]
click at [275, 231] on div "* Add note" at bounding box center [388, 285] width 588 height 124
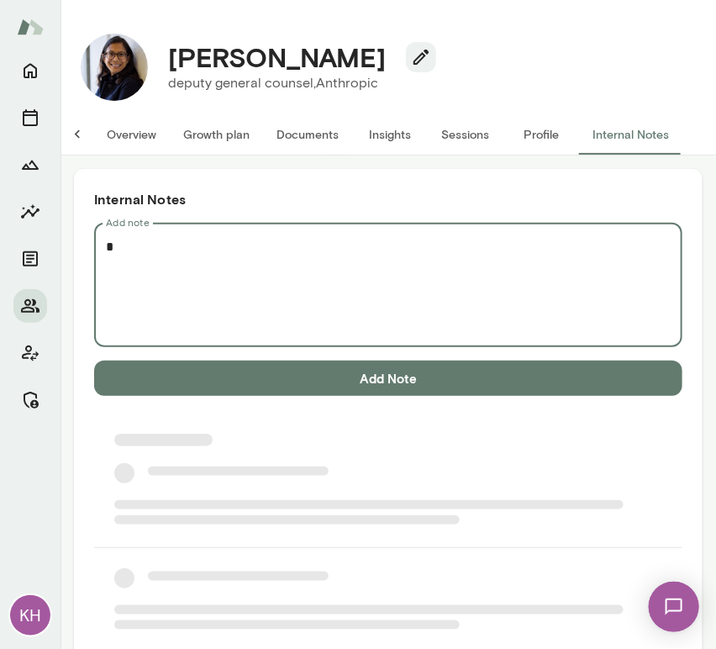
scroll to position [0, 0]
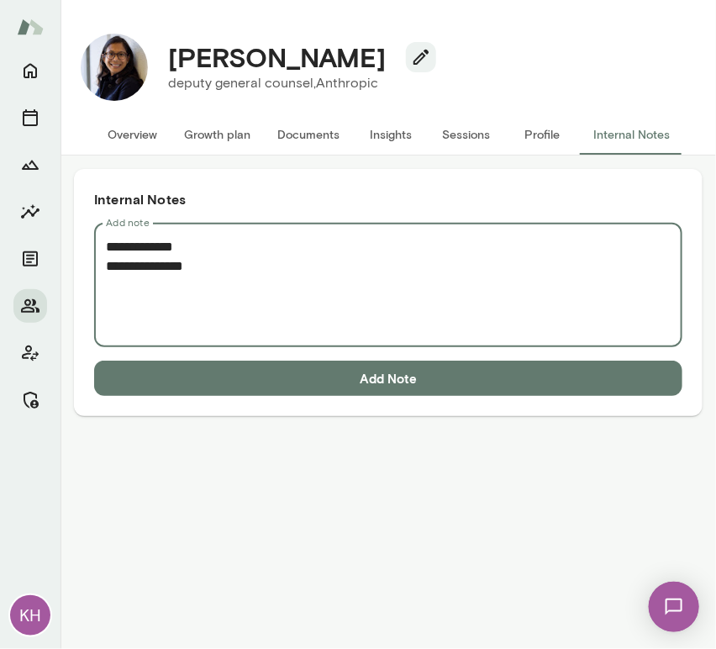
paste textarea "**********"
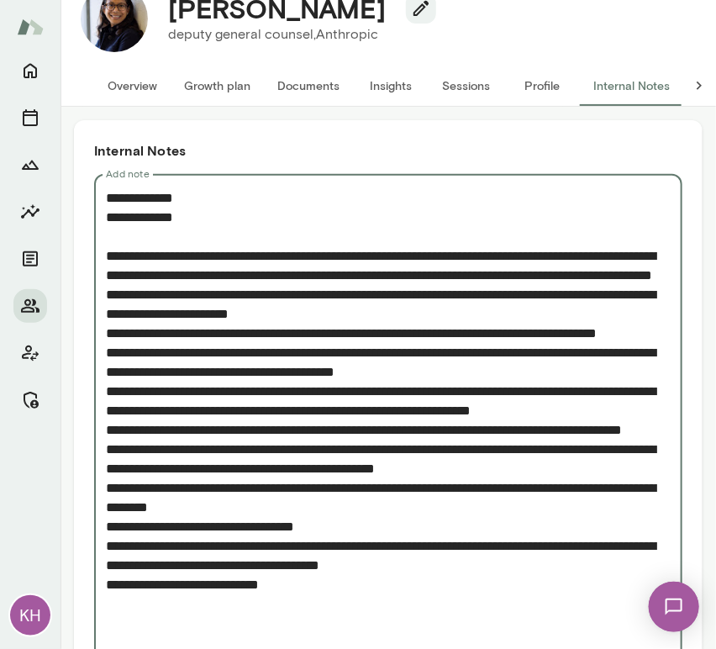
scroll to position [148, 0]
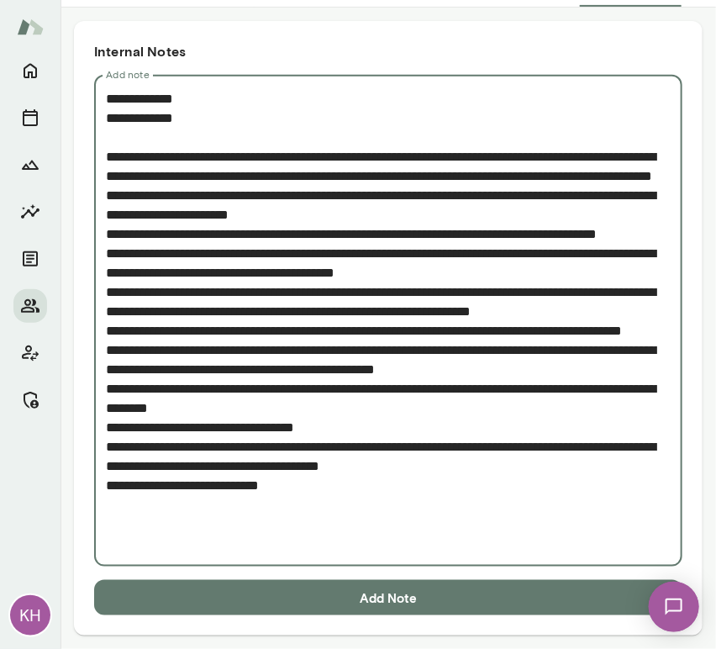
type textarea "**********"
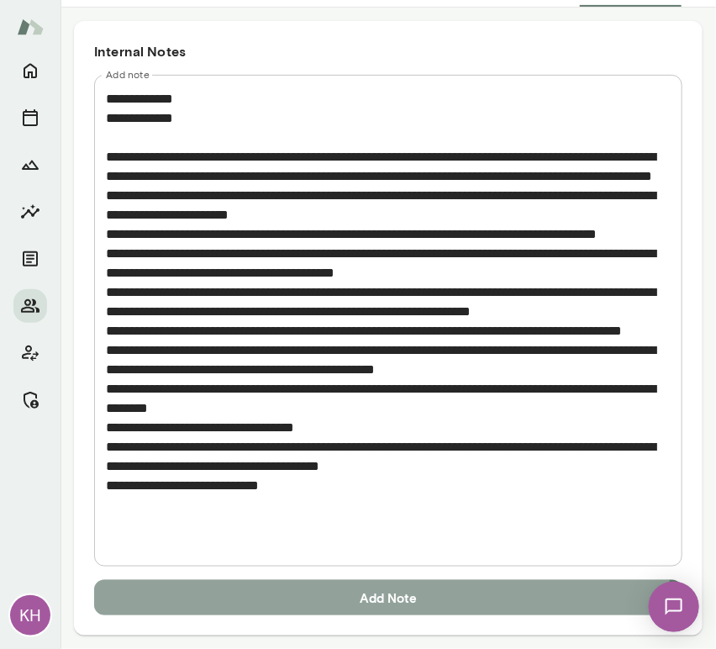
click at [367, 603] on button "Add Note" at bounding box center [388, 597] width 588 height 35
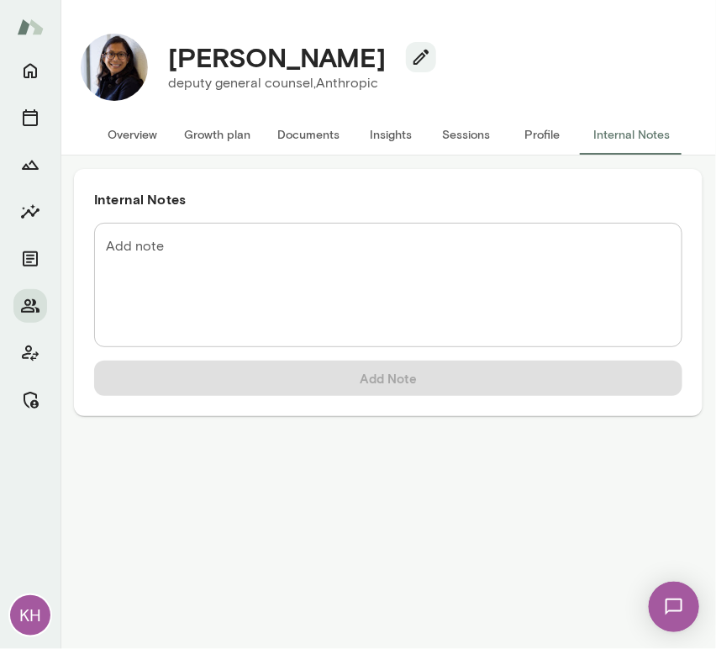
scroll to position [0, 0]
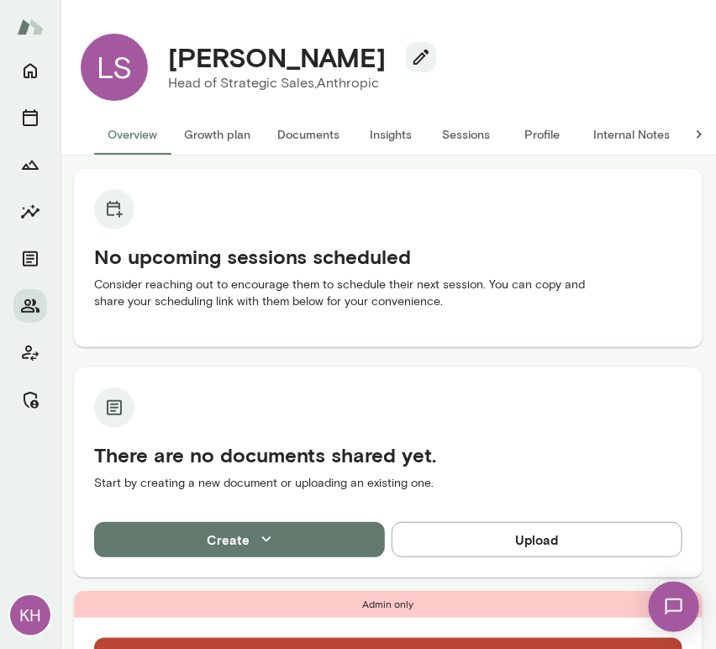
scroll to position [261, 0]
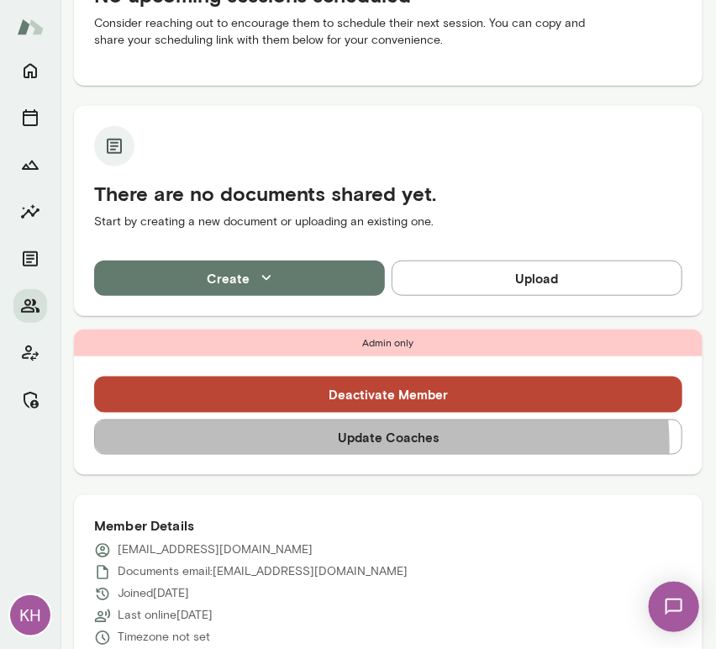
click at [341, 447] on button "Update Coaches" at bounding box center [388, 436] width 588 height 35
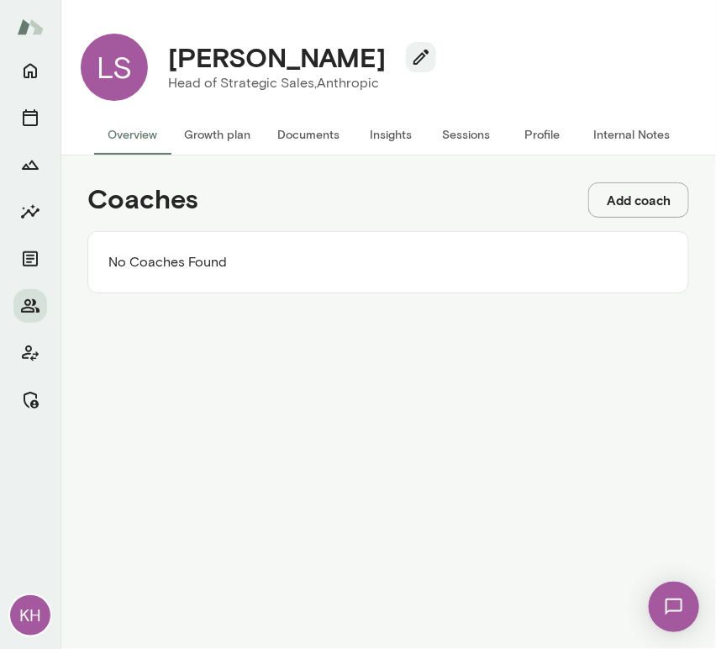
click at [625, 192] on button "Add coach" at bounding box center [638, 199] width 101 height 35
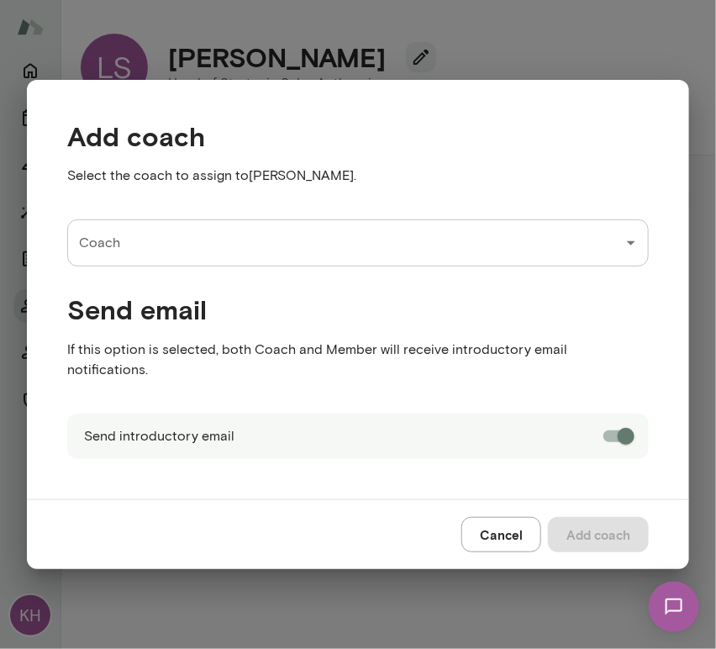
click at [143, 240] on input "Coach" at bounding box center [345, 243] width 541 height 32
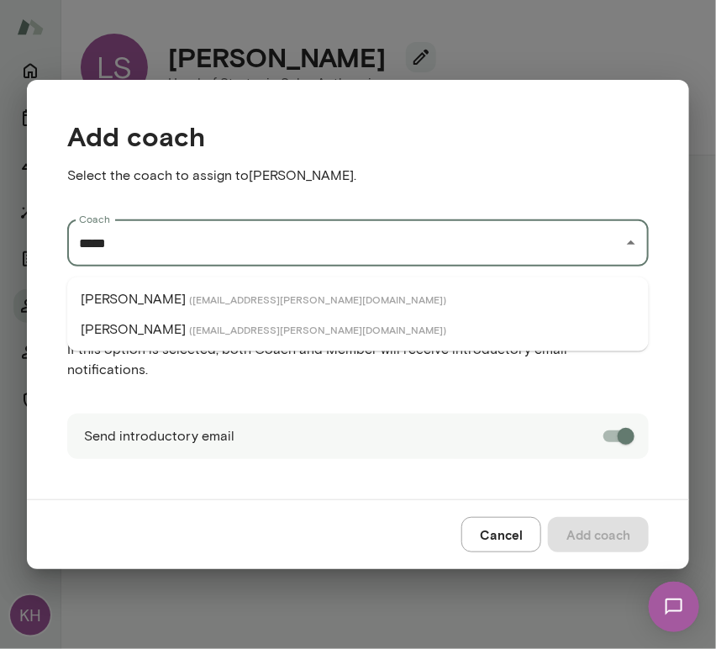
click at [162, 300] on p "Michael Alden" at bounding box center [133, 299] width 105 height 20
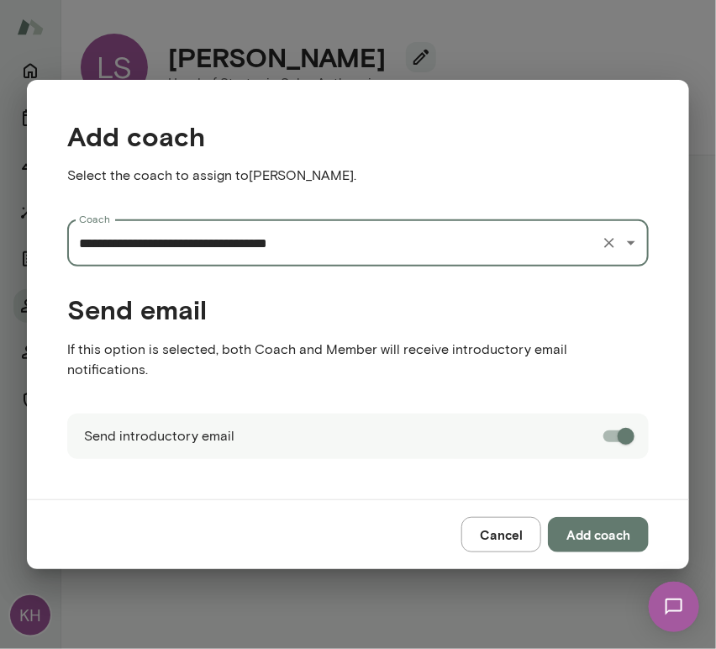
type input "**********"
click at [610, 523] on button "Add coach" at bounding box center [598, 534] width 101 height 35
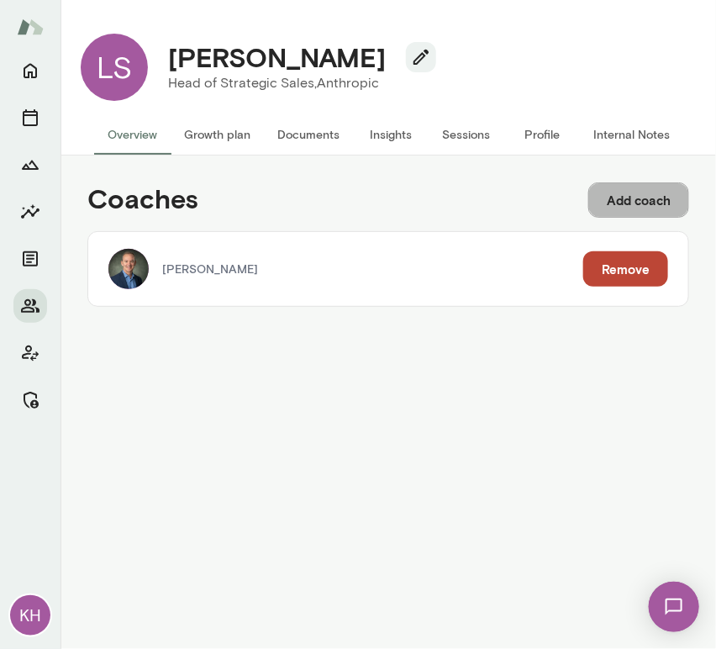
click at [626, 200] on button "Add coach" at bounding box center [638, 199] width 101 height 35
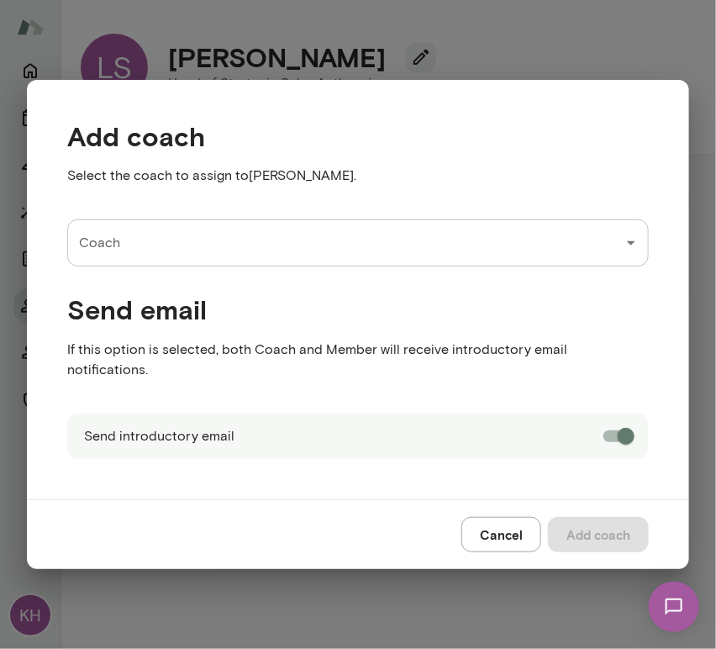
click at [163, 282] on div "Send email If this option is selected, both Coach and Member will receive intro…" at bounding box center [344, 325] width 608 height 119
click at [145, 254] on input "Coach" at bounding box center [345, 243] width 541 height 32
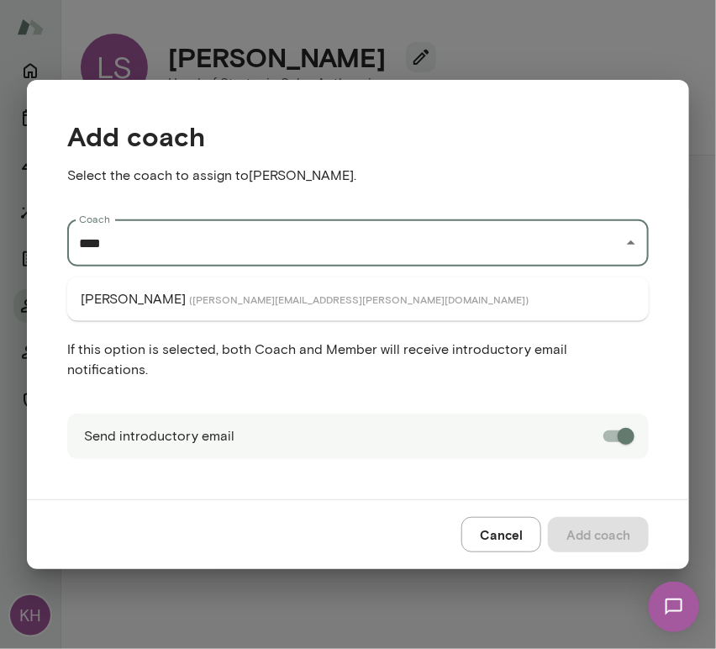
click at [157, 296] on p "Julie Rollauer" at bounding box center [133, 299] width 105 height 20
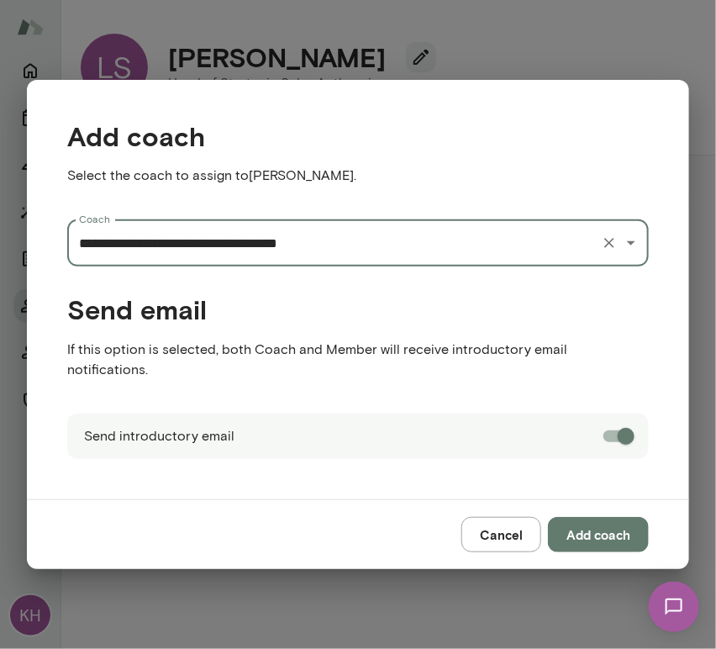
type input "**********"
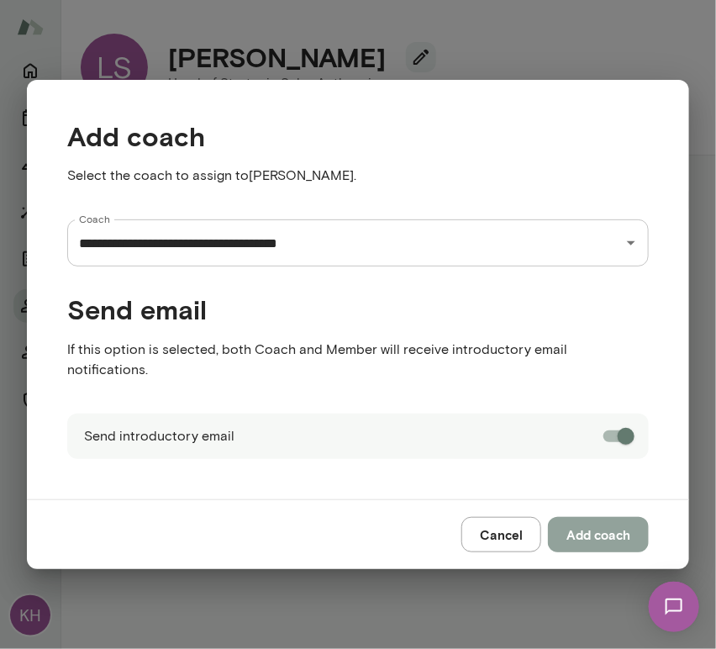
click at [595, 517] on button "Add coach" at bounding box center [598, 534] width 101 height 35
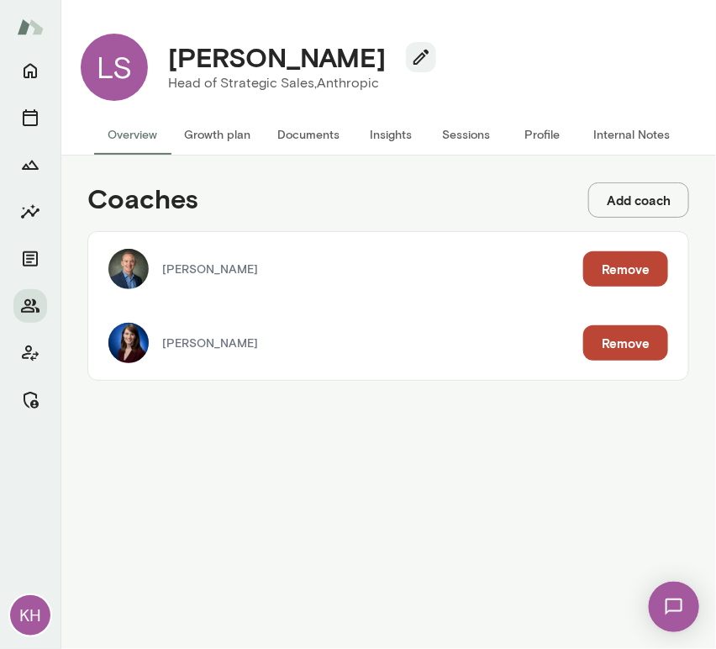
click at [606, 138] on button "Internal Notes" at bounding box center [631, 134] width 103 height 40
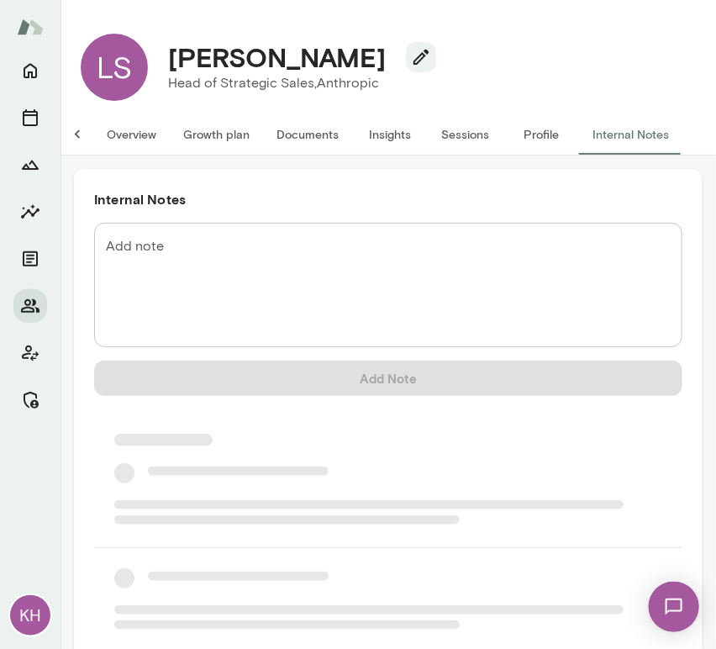
scroll to position [0, 13]
click at [193, 269] on textarea "Add note" at bounding box center [388, 285] width 565 height 97
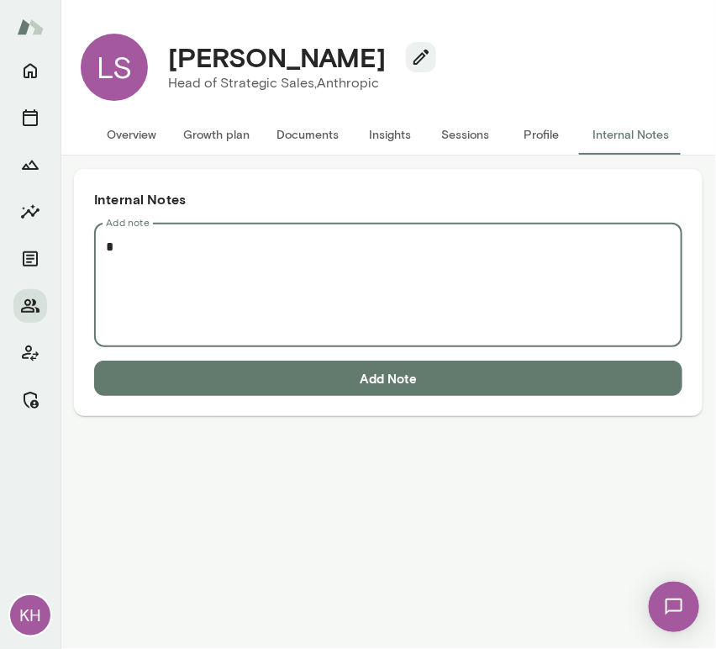
scroll to position [0, 0]
paste textarea "**********"
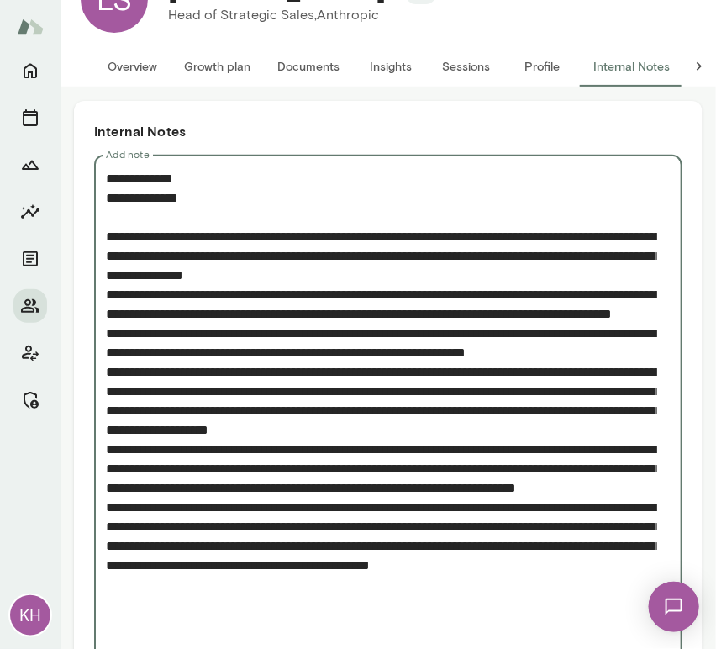
scroll to position [167, 0]
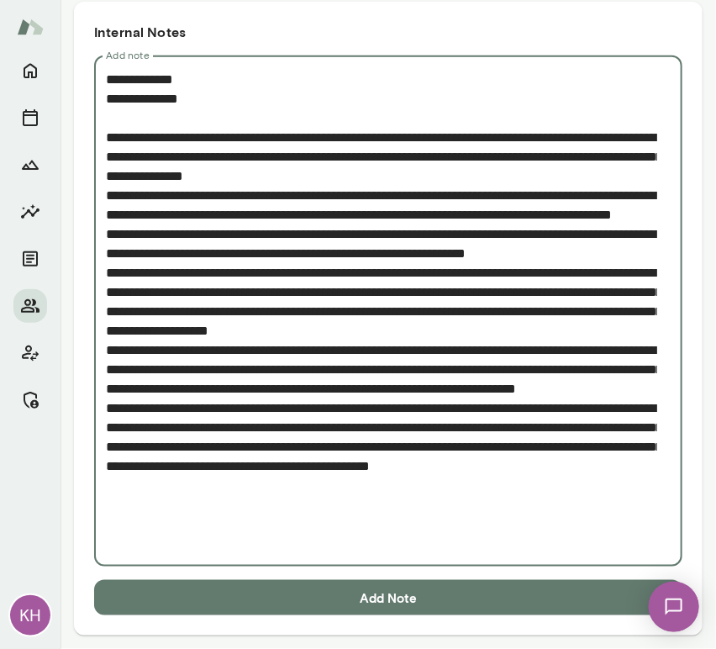
type textarea "**********"
click at [325, 599] on button "Add Note" at bounding box center [388, 597] width 588 height 35
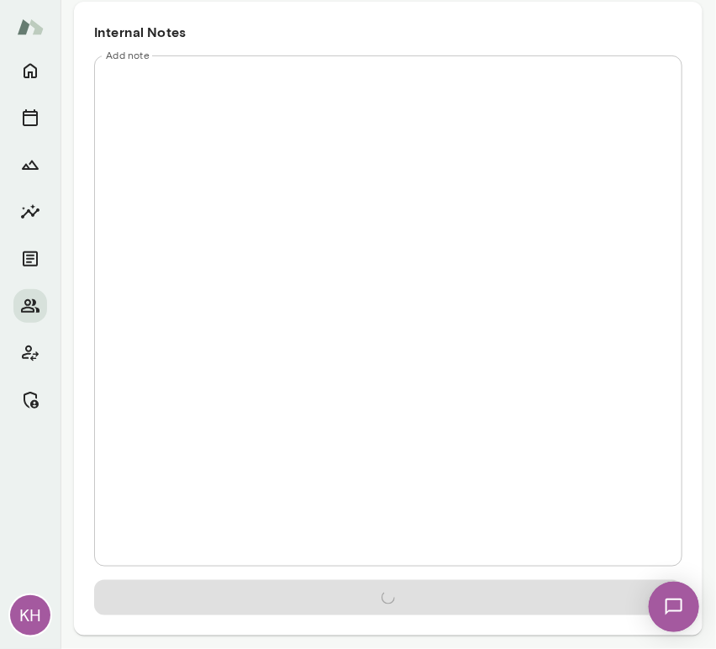
scroll to position [0, 0]
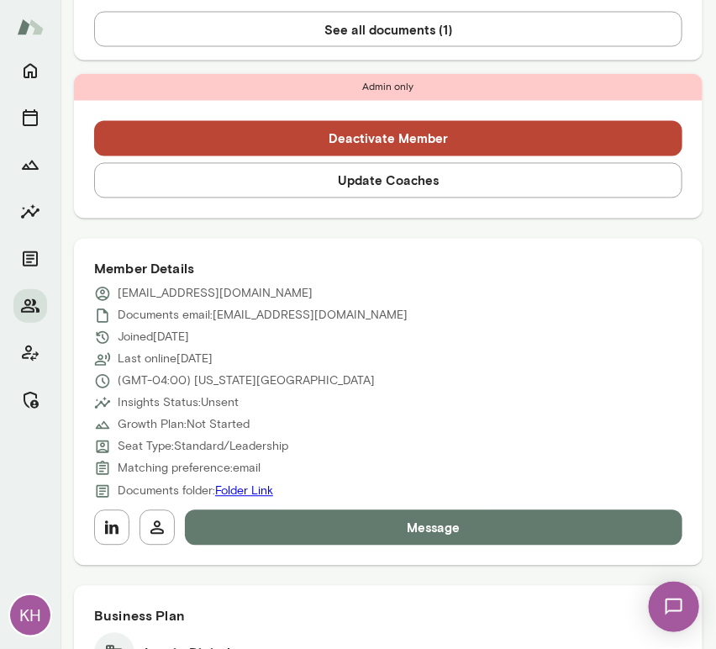
scroll to position [742, 0]
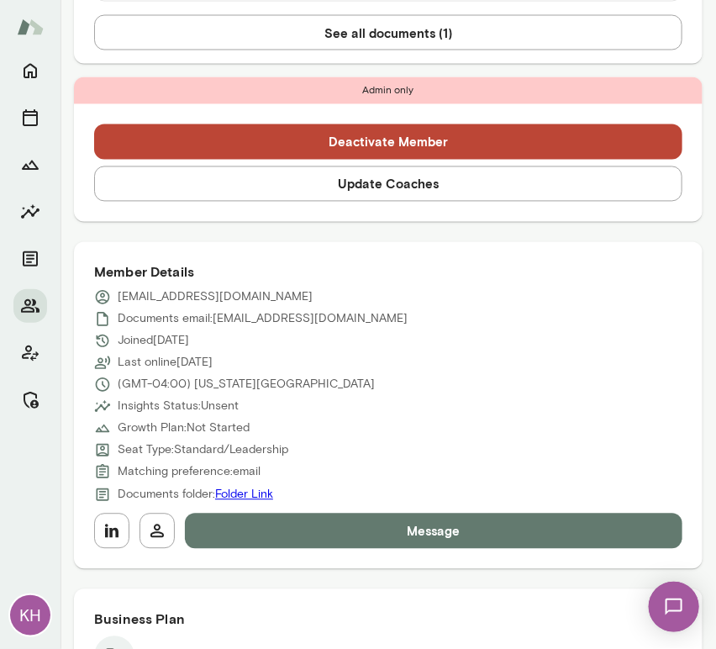
click at [281, 166] on button "Update Coaches" at bounding box center [388, 183] width 588 height 35
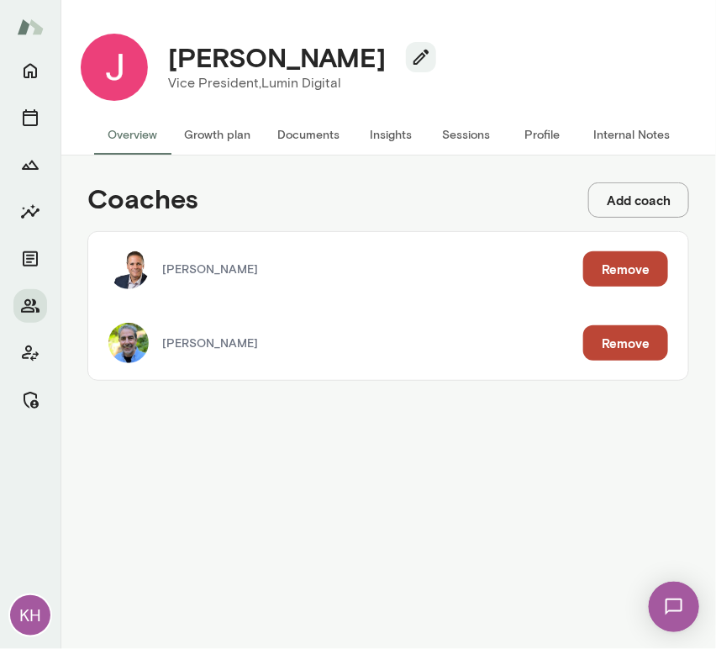
click at [625, 276] on button "Remove" at bounding box center [625, 268] width 85 height 35
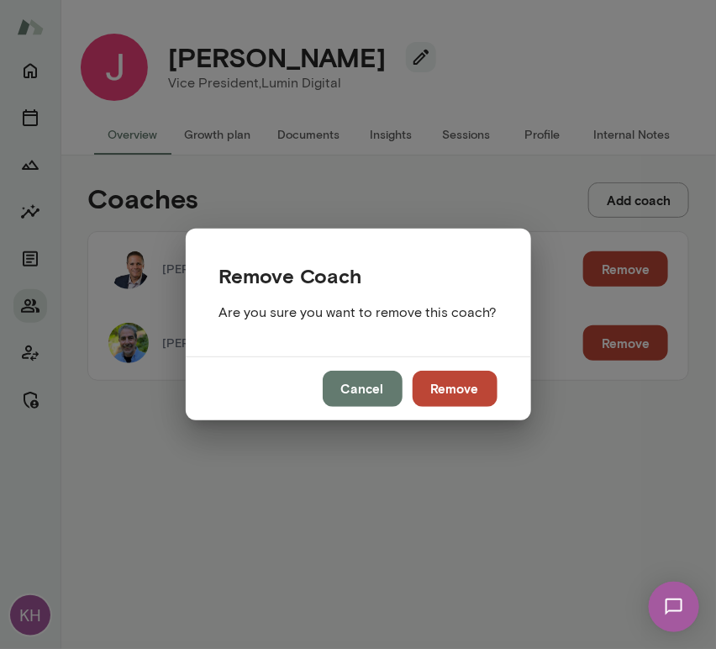
click at [470, 388] on button "Remove" at bounding box center [455, 388] width 85 height 35
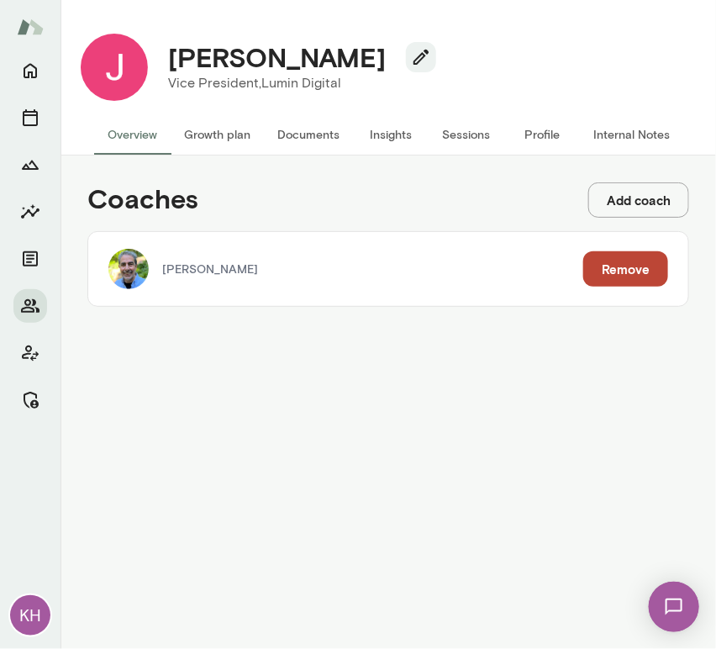
click at [620, 272] on button "Remove" at bounding box center [625, 268] width 85 height 35
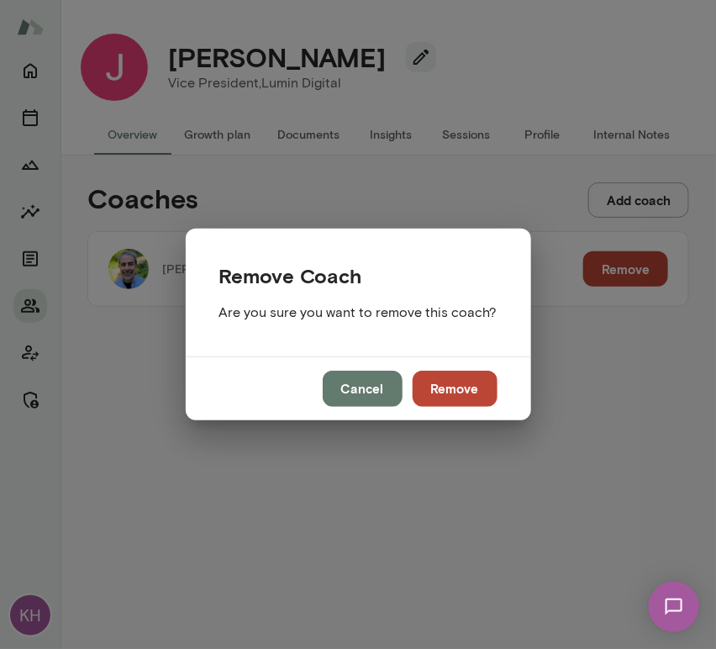
click at [431, 401] on button "Remove" at bounding box center [455, 388] width 85 height 35
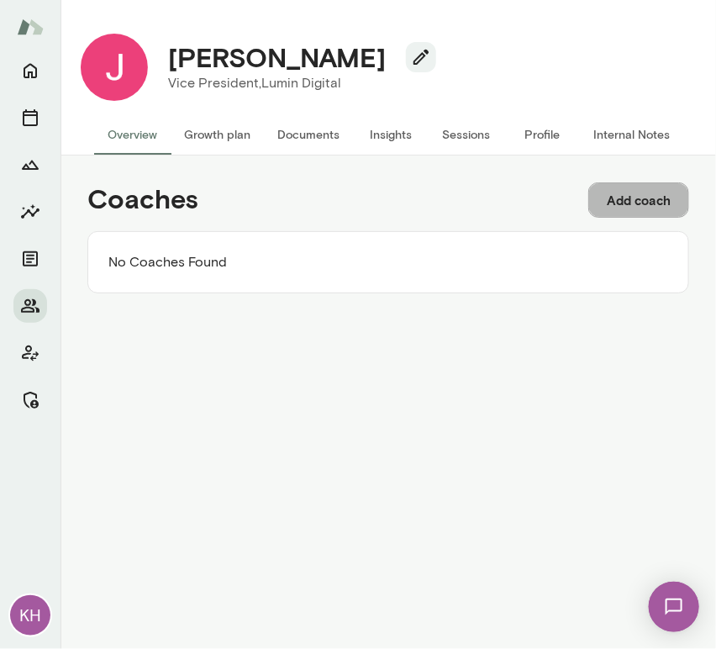
click at [620, 187] on button "Add coach" at bounding box center [638, 199] width 101 height 35
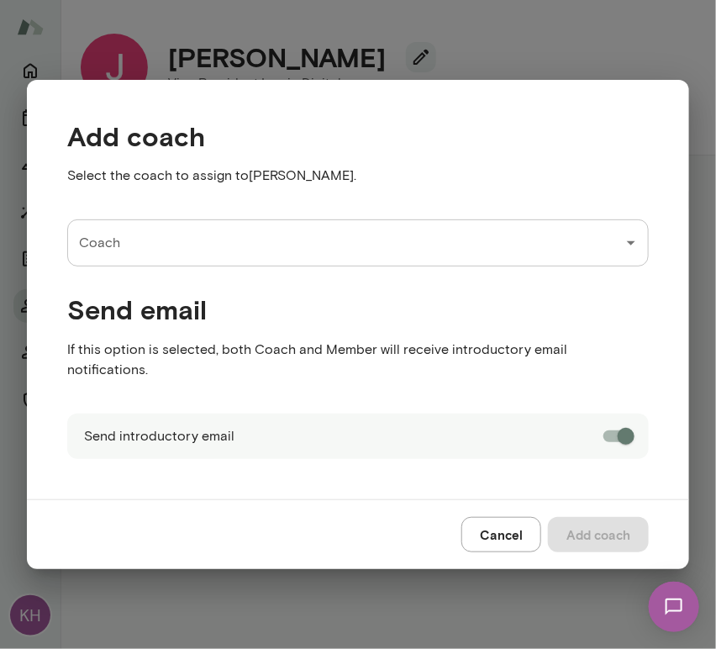
click at [267, 247] on input "Coach" at bounding box center [345, 243] width 541 height 32
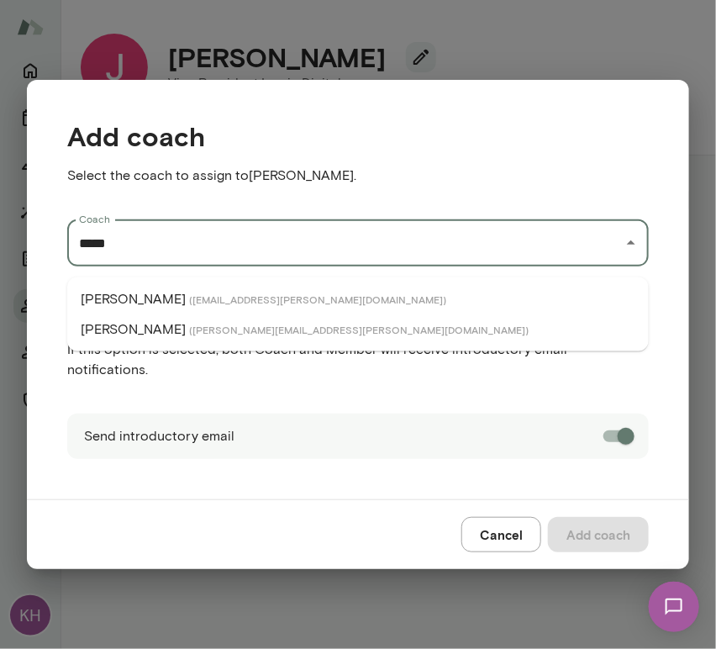
click at [189, 332] on span "( melissalemberg@mento.co )" at bounding box center [359, 329] width 340 height 13
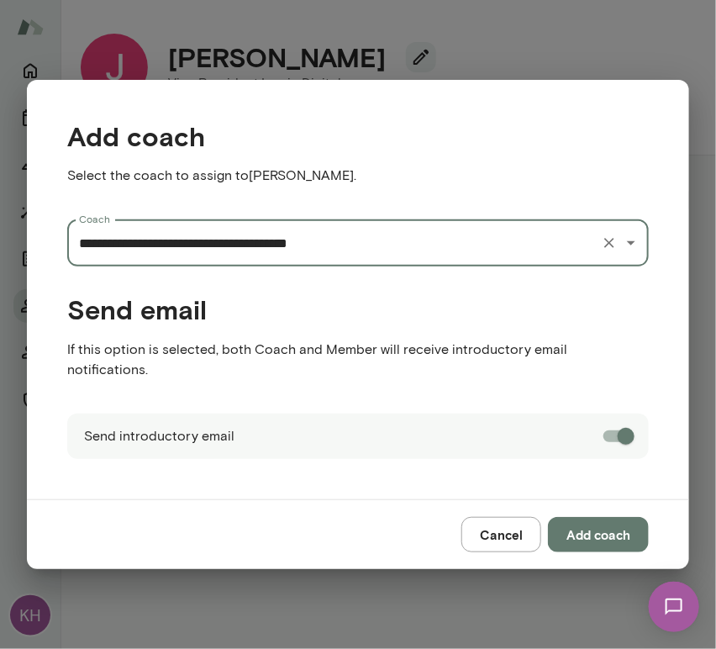
type input "**********"
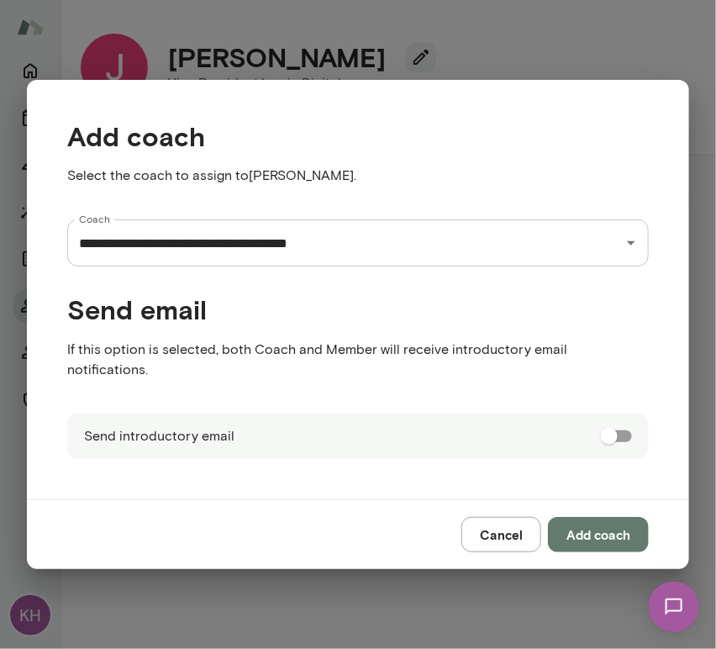
click at [617, 518] on button "Add coach" at bounding box center [598, 534] width 101 height 35
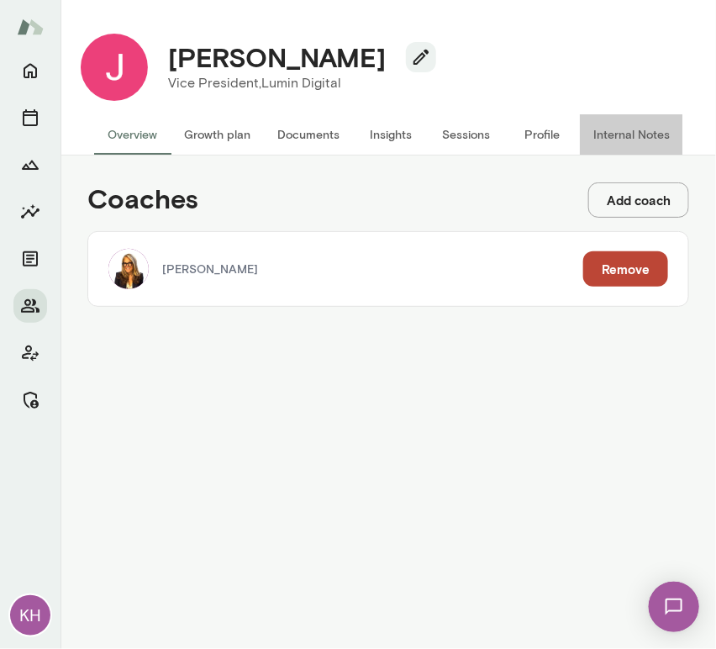
click at [625, 136] on button "Internal Notes" at bounding box center [631, 134] width 103 height 40
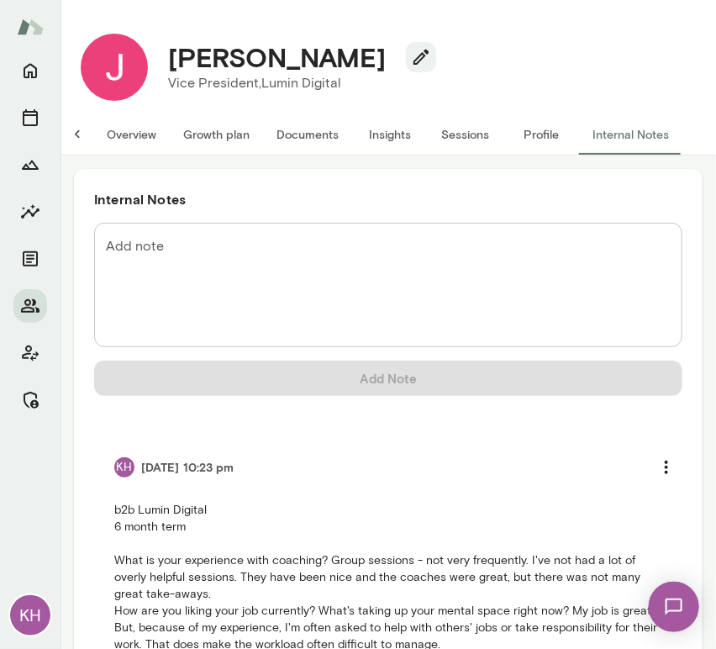
scroll to position [188, 0]
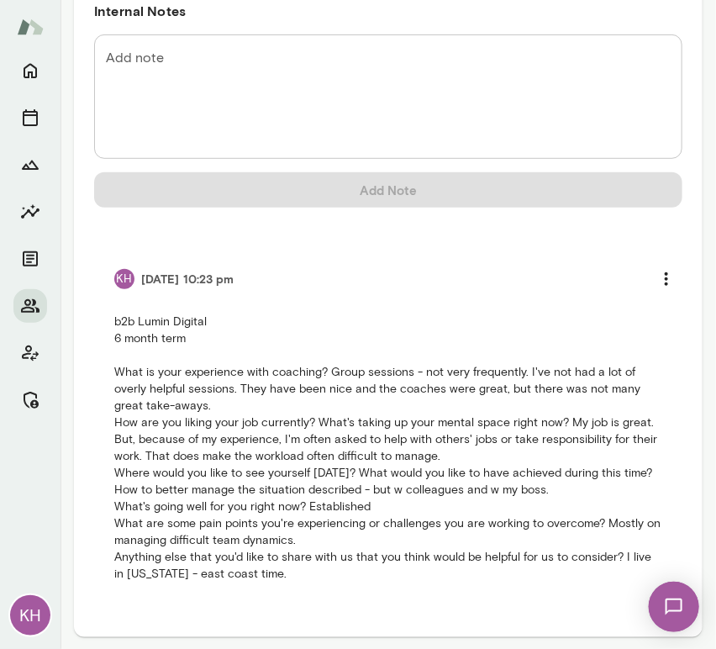
drag, startPoint x: 285, startPoint y: 576, endPoint x: 92, endPoint y: 316, distance: 323.2
click at [92, 316] on div "Internal Notes Add note * Add note Add Note KH 9/09/25 at 10:23 pm" at bounding box center [388, 309] width 629 height 656
copy p "b2b Lumin Digital 6 month term What is your experience with coaching? Group ses…"
click at [661, 271] on icon "more" at bounding box center [666, 279] width 20 height 20
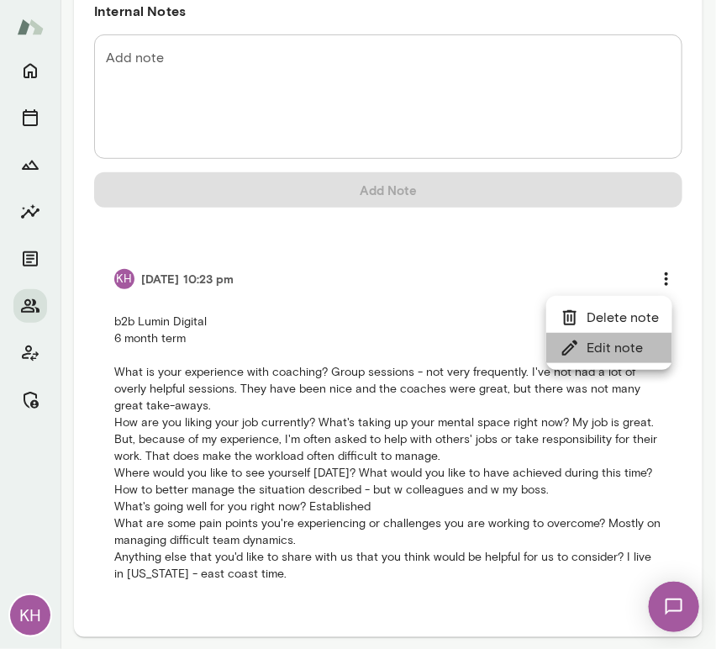
click at [610, 340] on li "Edit note" at bounding box center [609, 348] width 126 height 30
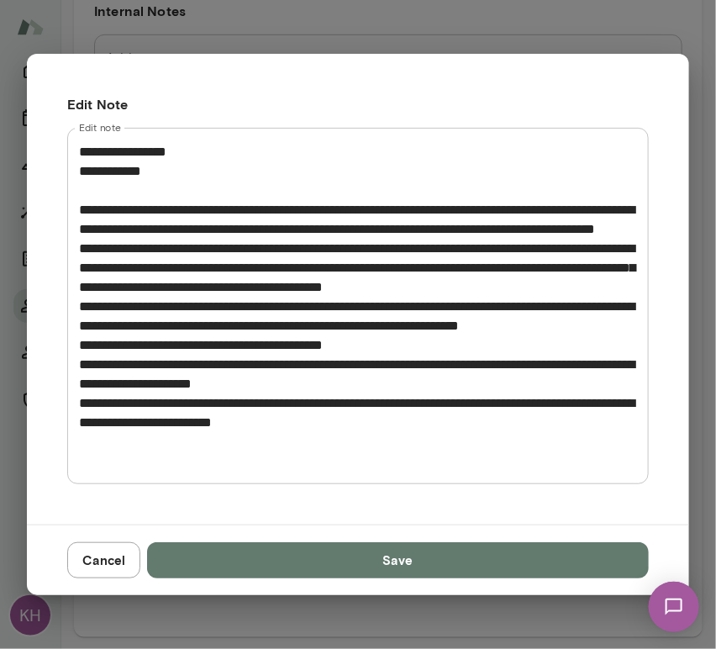
click at [110, 555] on button "Cancel" at bounding box center [103, 559] width 73 height 35
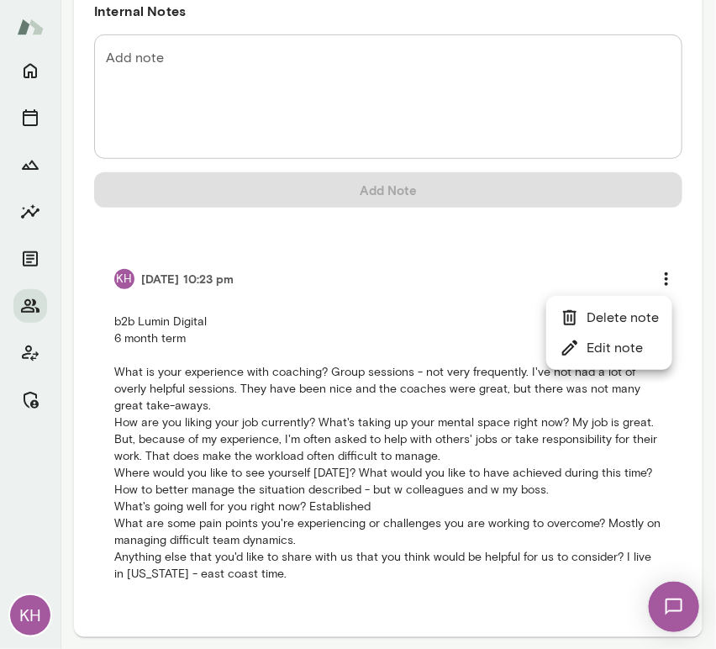
click at [617, 321] on li "Delete note" at bounding box center [609, 318] width 126 height 30
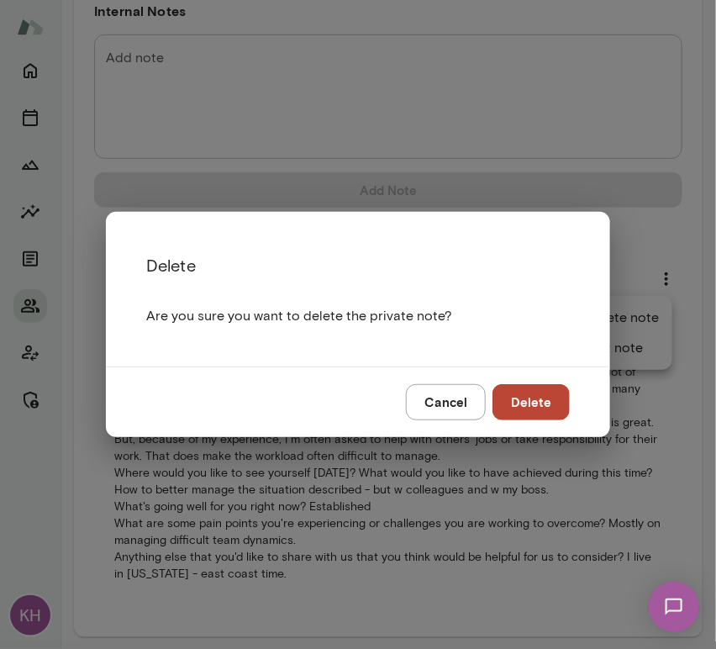
click at [538, 406] on button "Delete" at bounding box center [530, 401] width 77 height 35
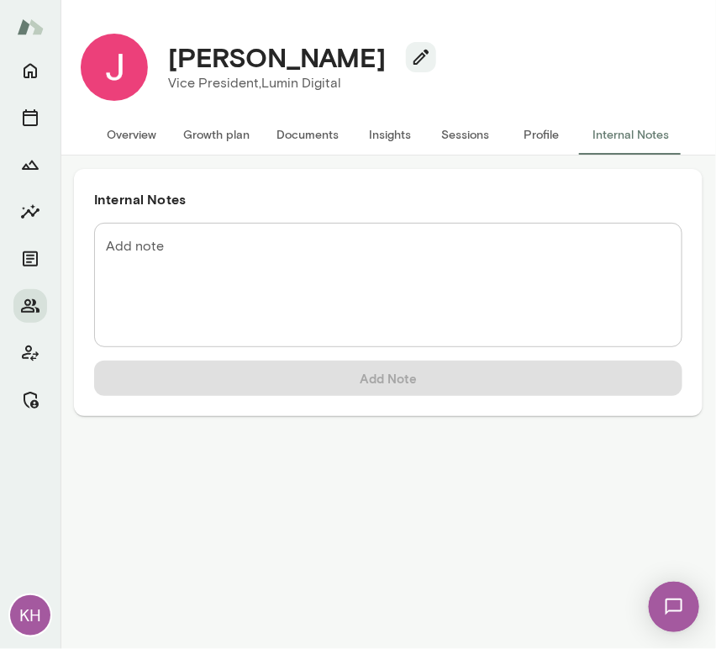
scroll to position [0, 0]
click at [259, 242] on textarea "Add note" at bounding box center [388, 285] width 565 height 97
paste textarea "**********"
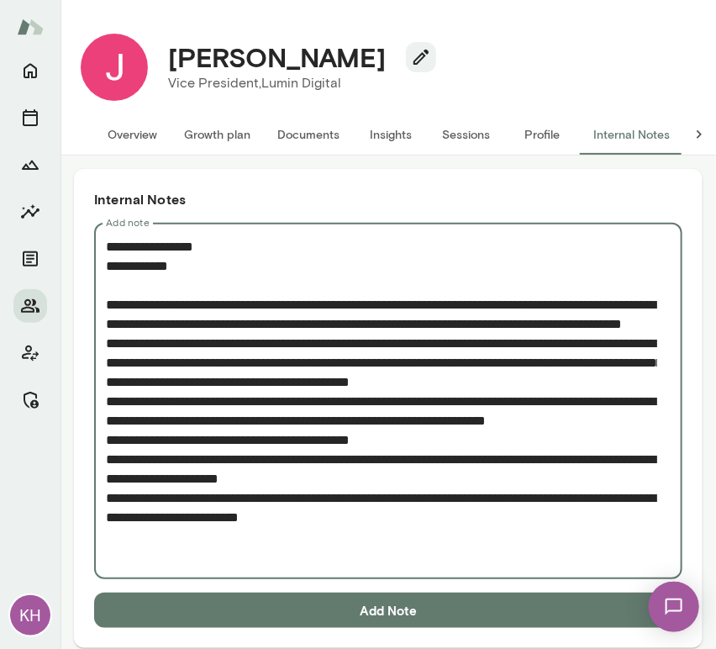
type textarea "**********"
click at [297, 601] on button "Add Note" at bounding box center [388, 609] width 588 height 35
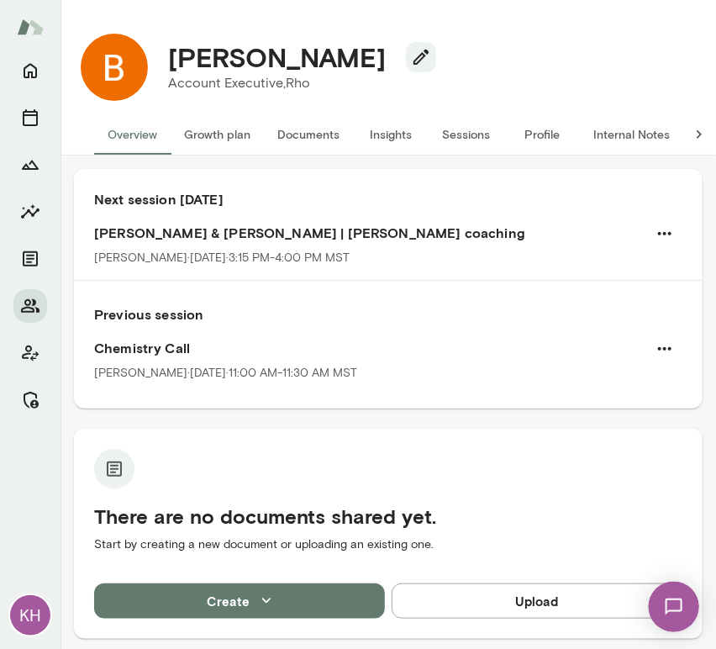
click at [456, 137] on button "Sessions" at bounding box center [467, 134] width 76 height 40
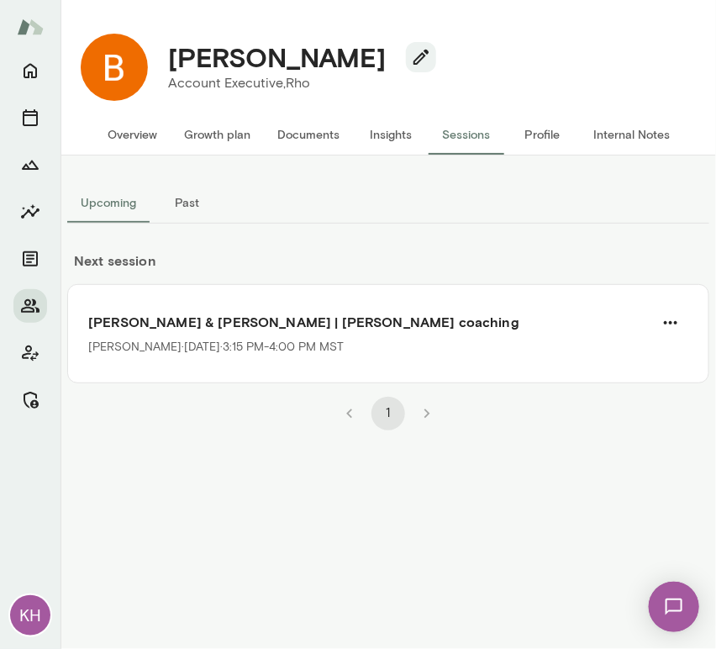
click at [182, 198] on button "Past" at bounding box center [188, 202] width 76 height 40
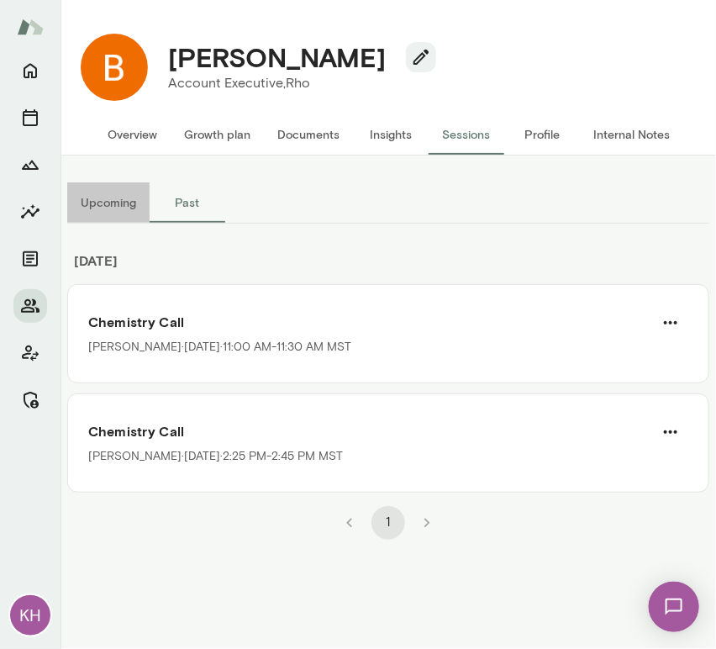
click at [107, 200] on button "Upcoming" at bounding box center [108, 202] width 82 height 40
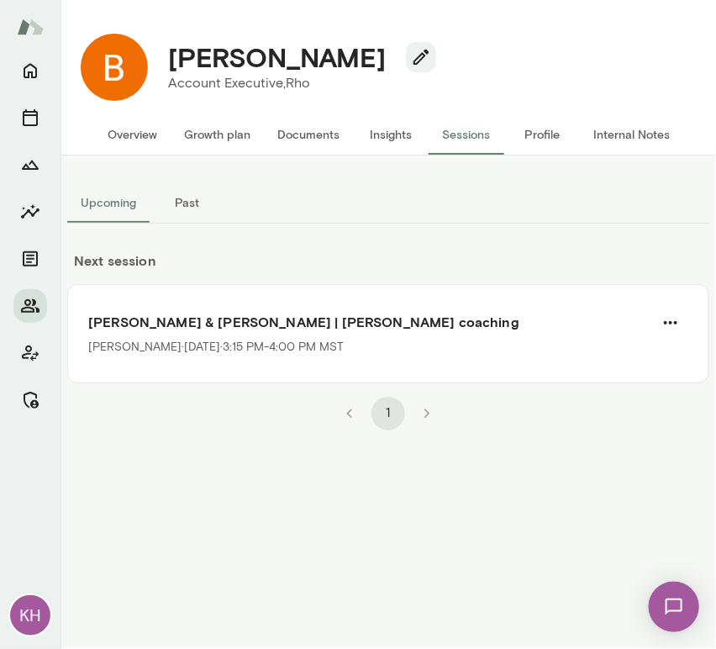
click at [194, 208] on button "Past" at bounding box center [188, 202] width 76 height 40
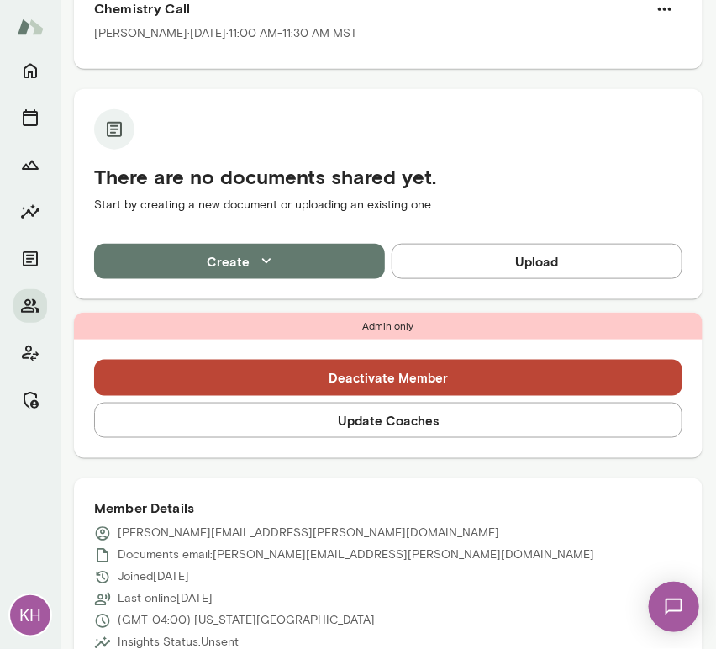
scroll to position [340, 0]
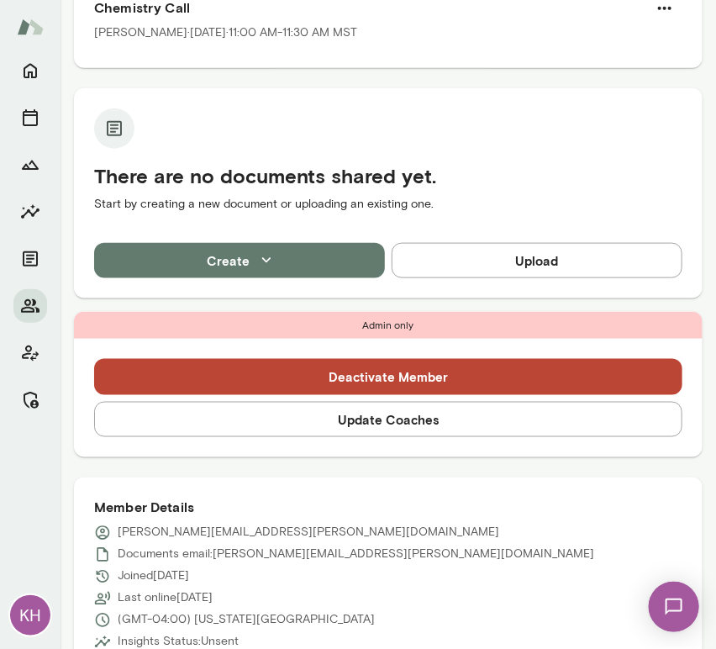
click at [303, 422] on button "Update Coaches" at bounding box center [388, 419] width 588 height 35
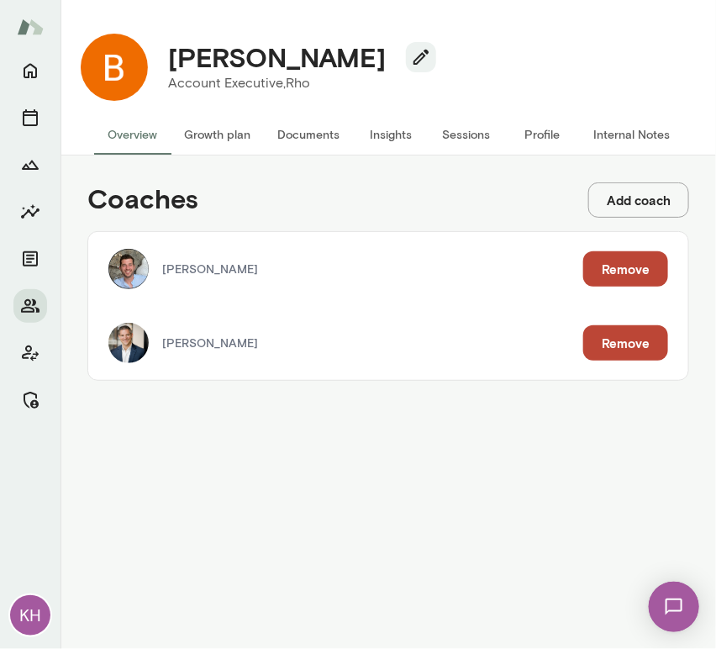
click at [617, 345] on button "Remove" at bounding box center [625, 342] width 85 height 35
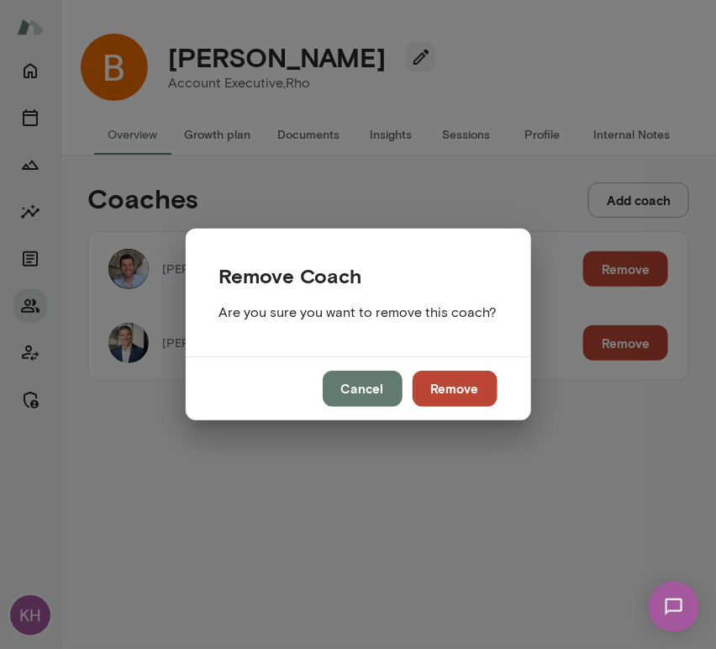
click at [469, 388] on button "Remove" at bounding box center [455, 388] width 85 height 35
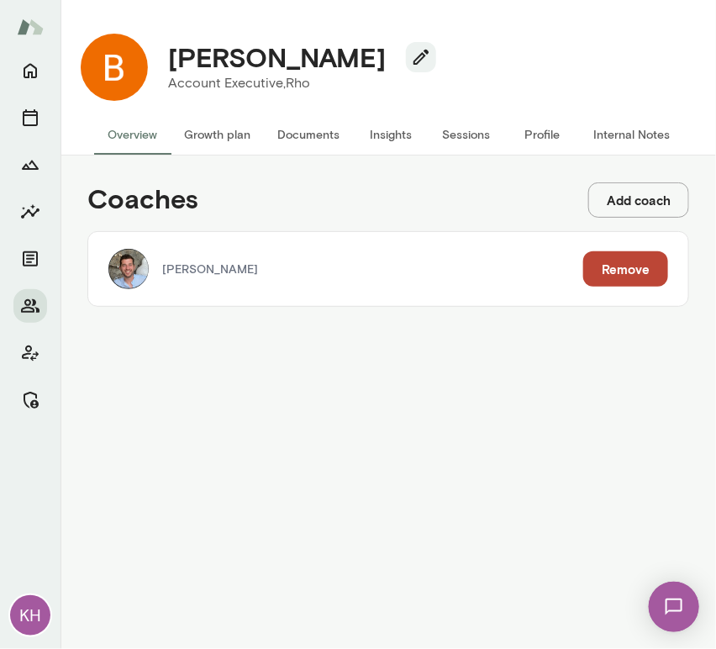
click at [450, 126] on button "Sessions" at bounding box center [467, 134] width 76 height 40
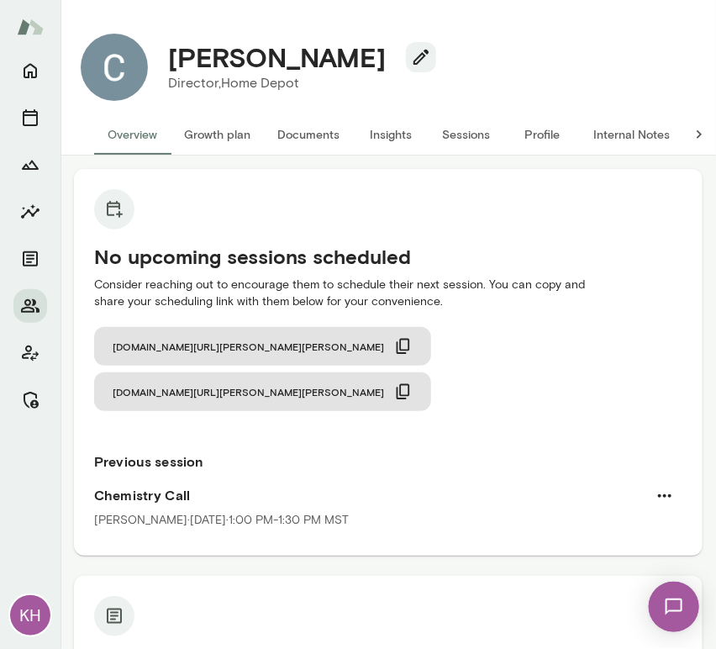
click at [466, 133] on button "Sessions" at bounding box center [467, 134] width 76 height 40
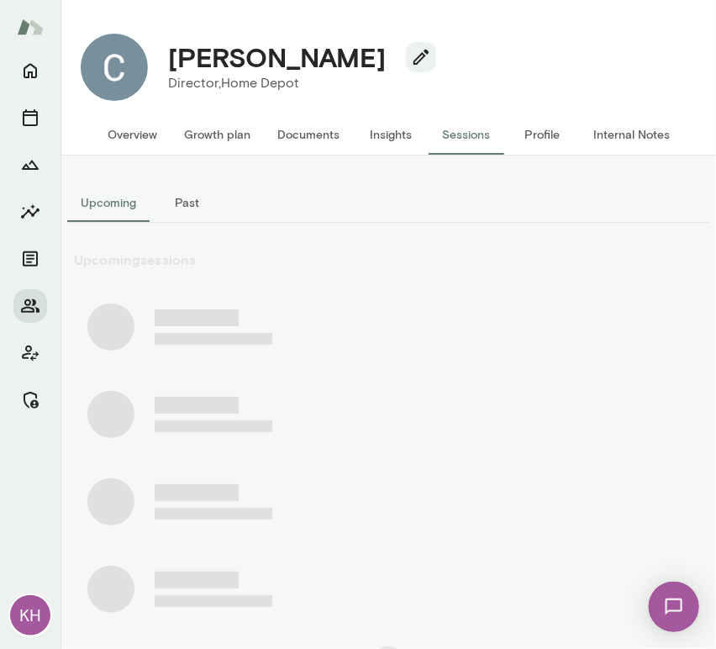
click at [182, 204] on button "Past" at bounding box center [188, 202] width 76 height 40
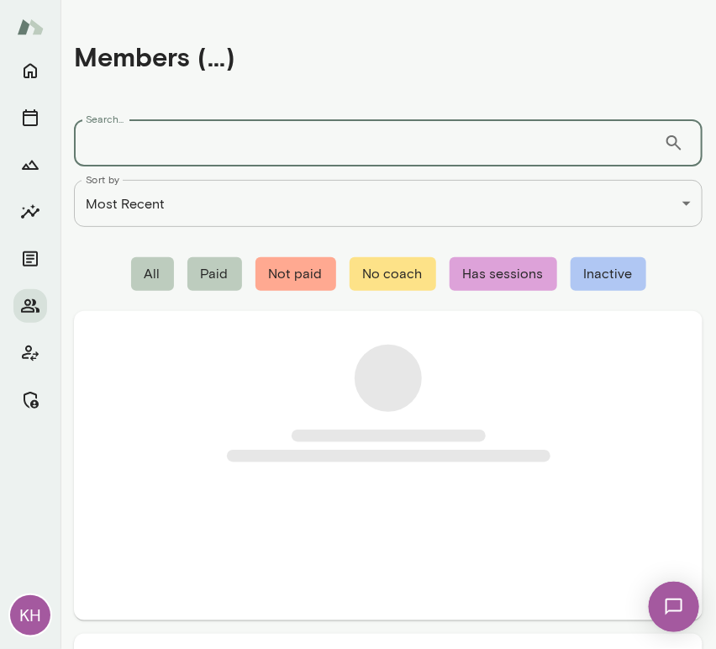
click at [240, 127] on input "Search..." at bounding box center [369, 142] width 590 height 47
paste input "**********"
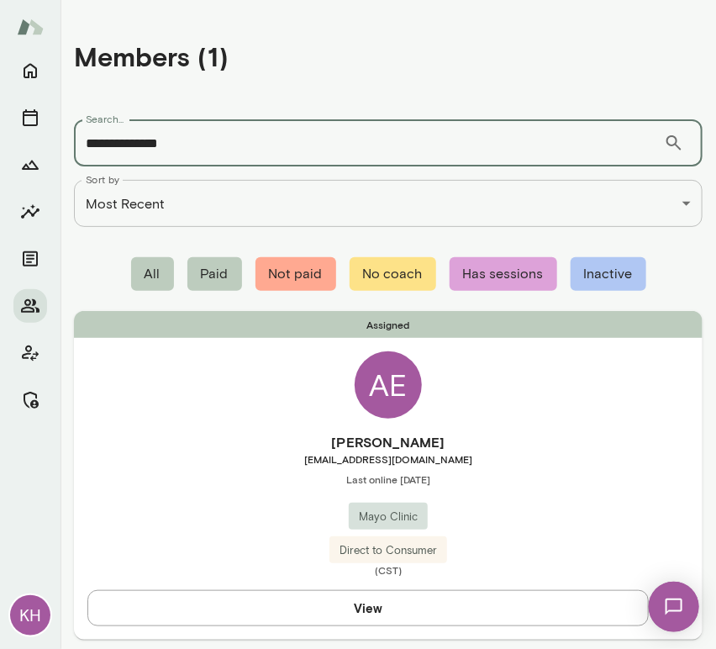
type input "**********"
click at [178, 417] on div "Assigned AE Annie Erdmann aeingebritson@gmail.com Last online August 17 Mayo Cl…" at bounding box center [388, 475] width 629 height 328
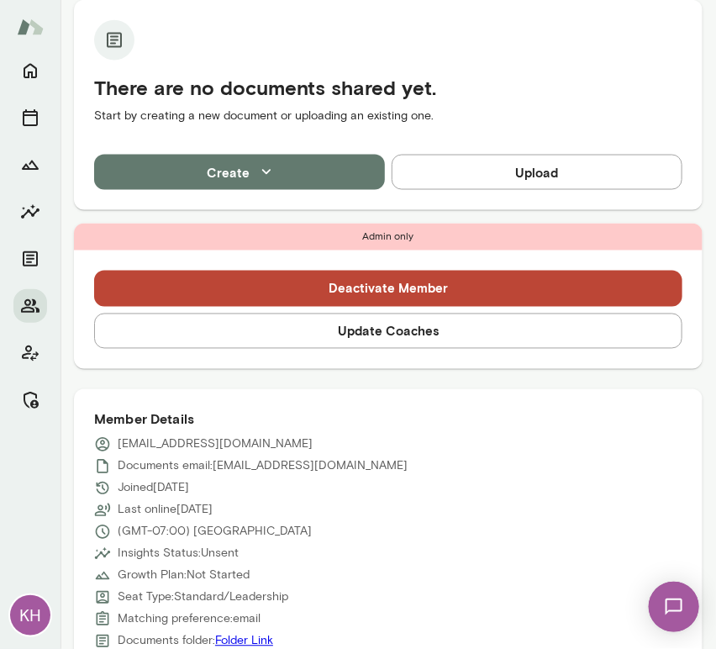
scroll to position [575, 0]
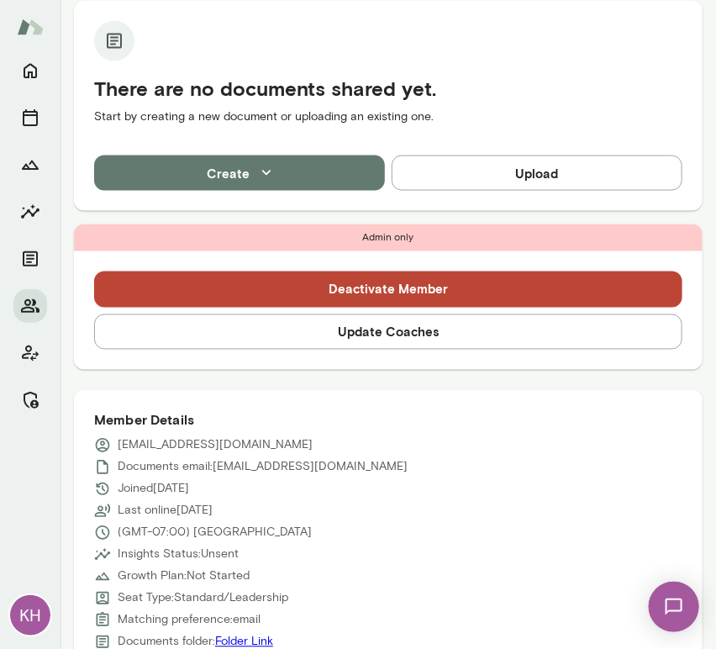
click at [349, 314] on button "Update Coaches" at bounding box center [388, 331] width 588 height 35
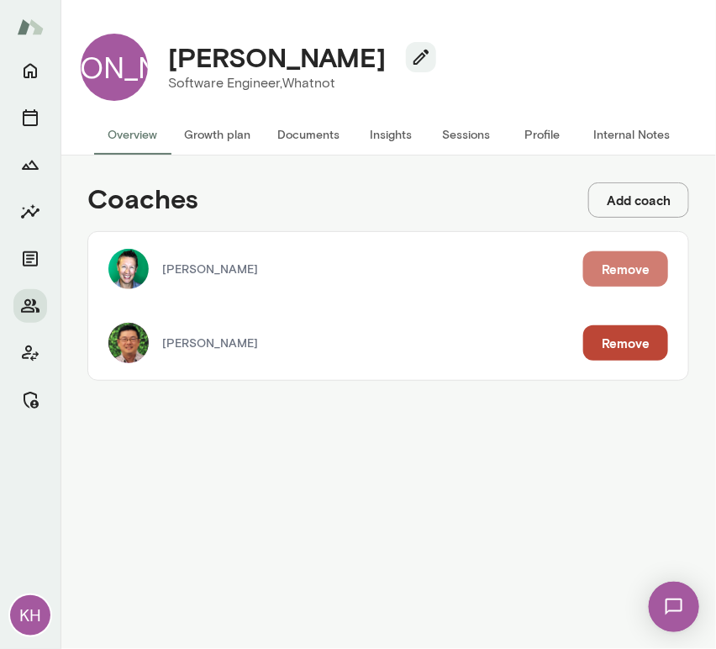
click at [618, 261] on button "Remove" at bounding box center [625, 268] width 85 height 35
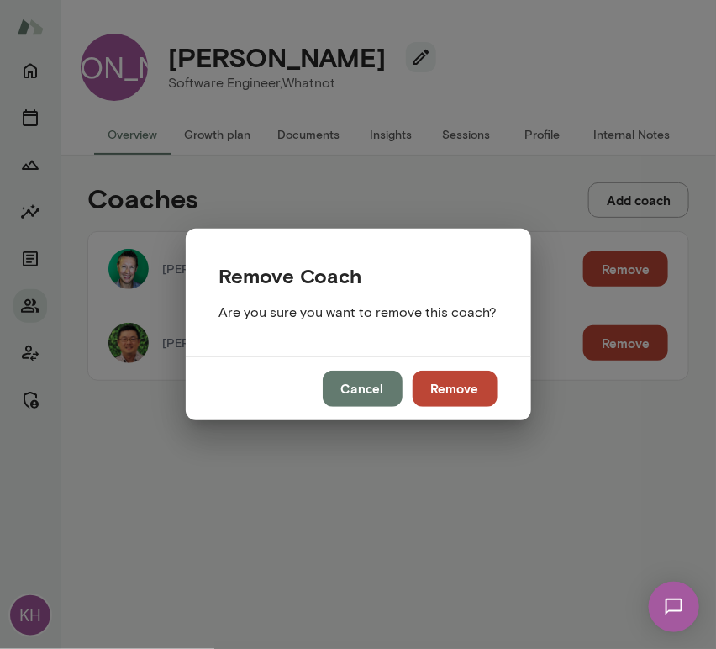
click at [343, 386] on button "Cancel" at bounding box center [363, 388] width 80 height 35
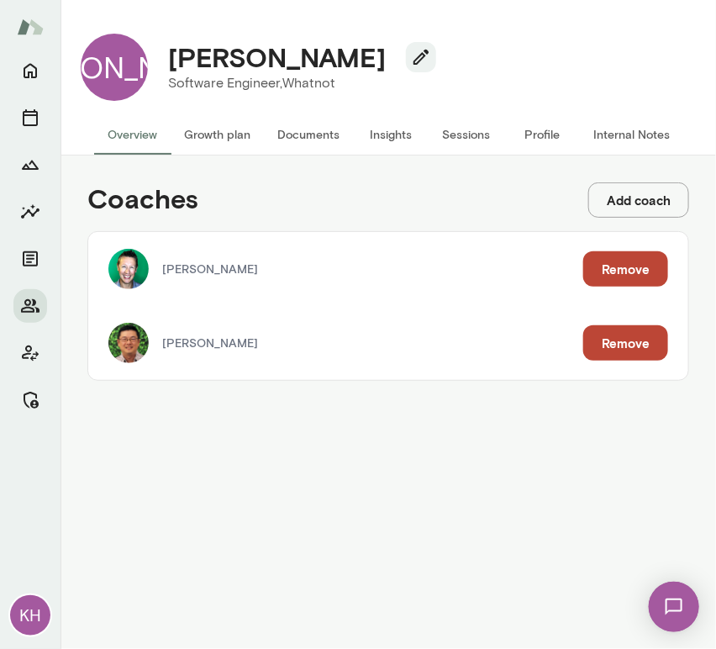
click at [625, 134] on button "Internal Notes" at bounding box center [631, 134] width 103 height 40
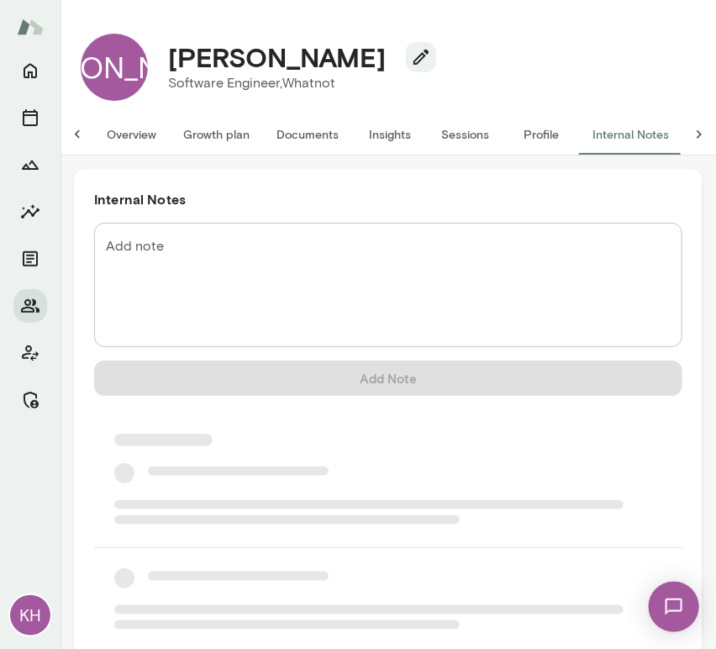
scroll to position [0, 13]
click at [232, 255] on textarea "Add note" at bounding box center [388, 285] width 565 height 97
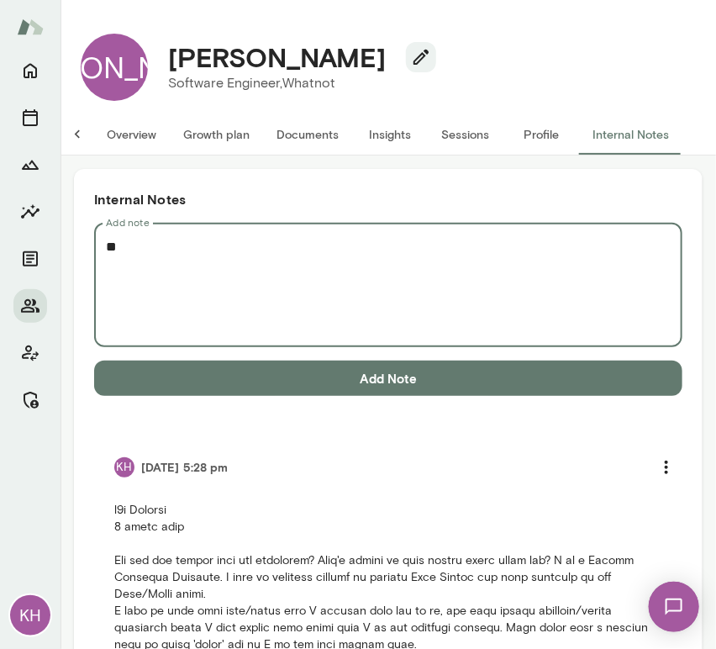
type textarea "*"
click at [322, 304] on textarea "**********" at bounding box center [381, 285] width 551 height 97
paste textarea "**********"
type textarea "**********"
click at [336, 369] on button "Add Note" at bounding box center [388, 378] width 588 height 35
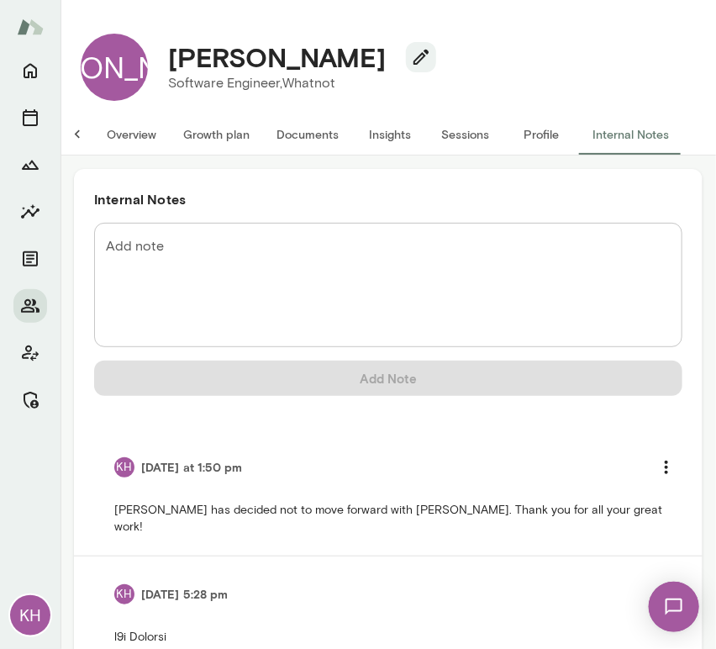
click at [135, 133] on button "Overview" at bounding box center [131, 134] width 76 height 40
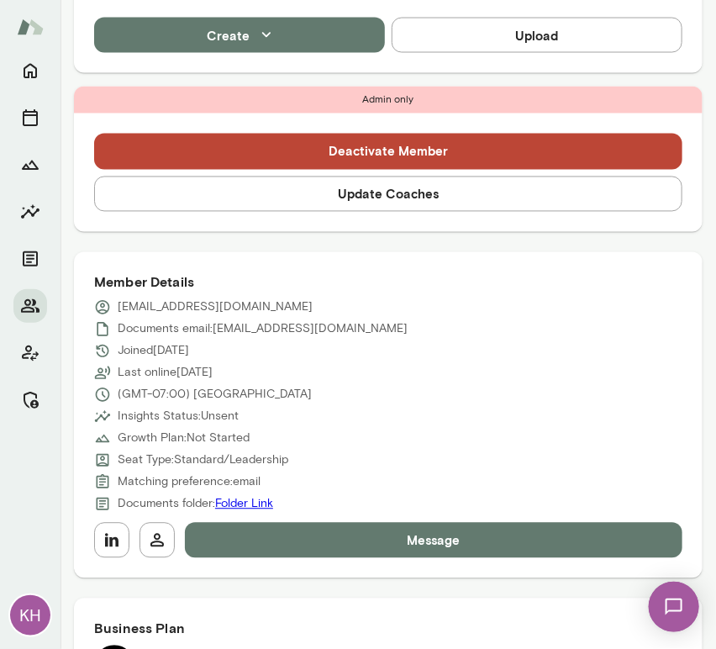
scroll to position [699, 0]
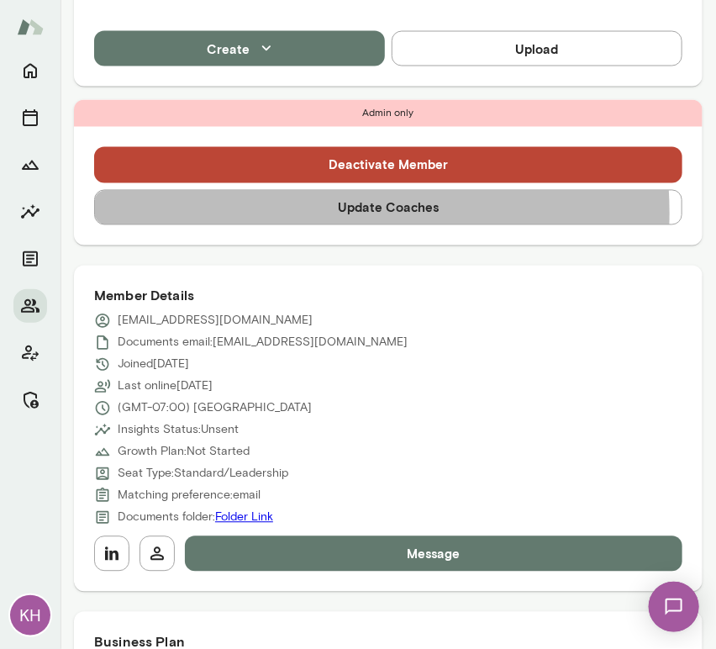
click at [289, 190] on button "Update Coaches" at bounding box center [388, 207] width 588 height 35
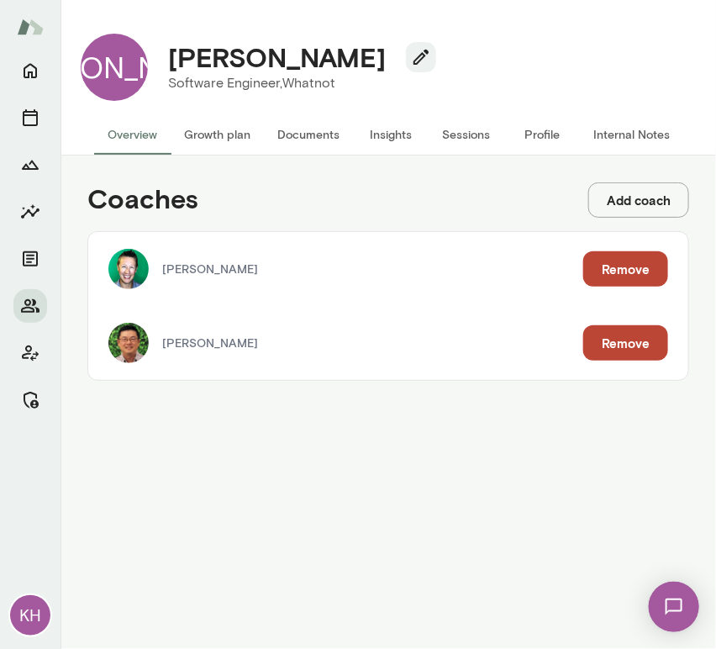
click at [637, 265] on button "Remove" at bounding box center [625, 268] width 85 height 35
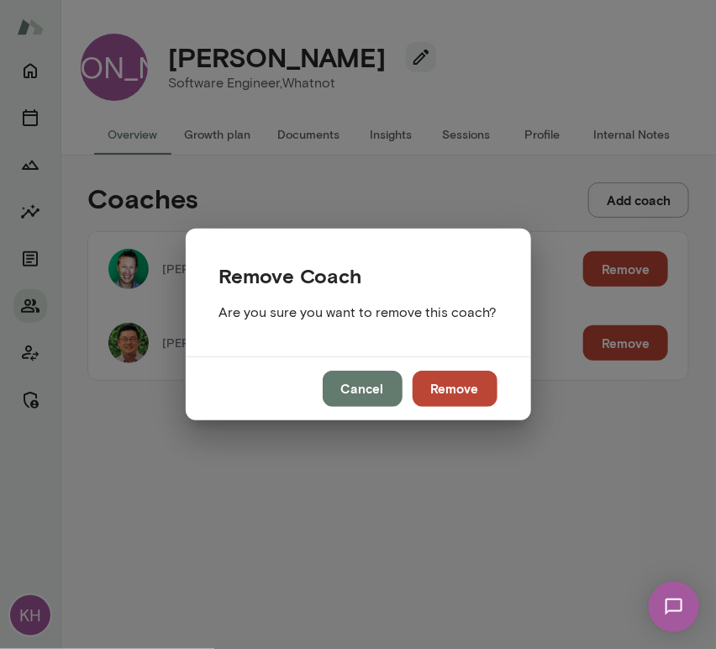
click at [471, 380] on button "Remove" at bounding box center [455, 388] width 85 height 35
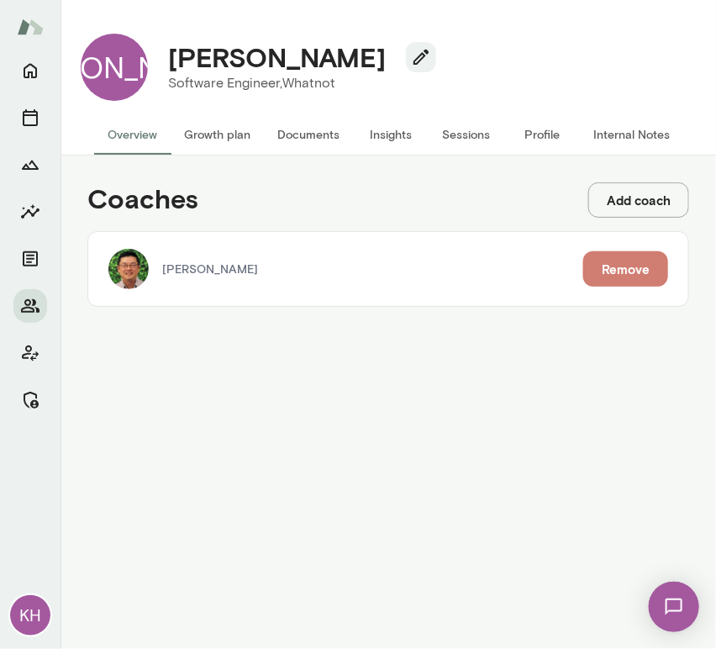
click at [624, 281] on button "Remove" at bounding box center [625, 268] width 85 height 35
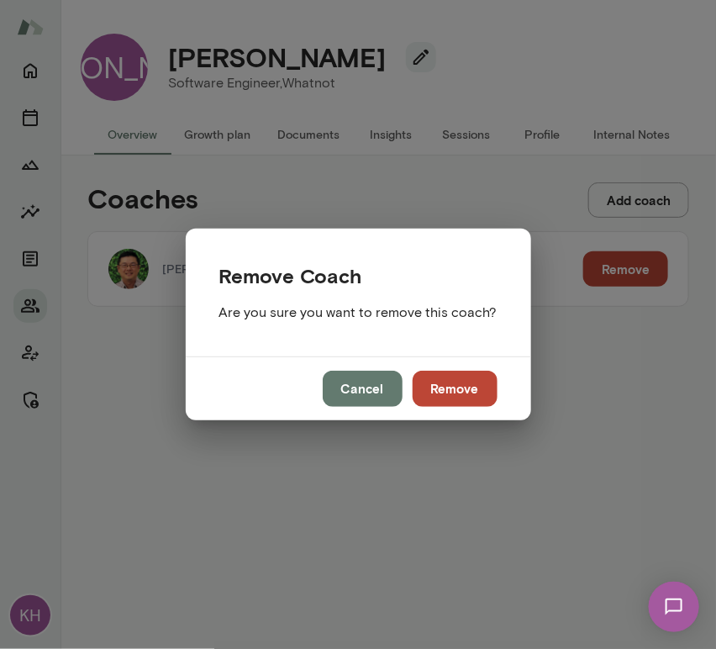
click at [459, 387] on button "Remove" at bounding box center [455, 388] width 85 height 35
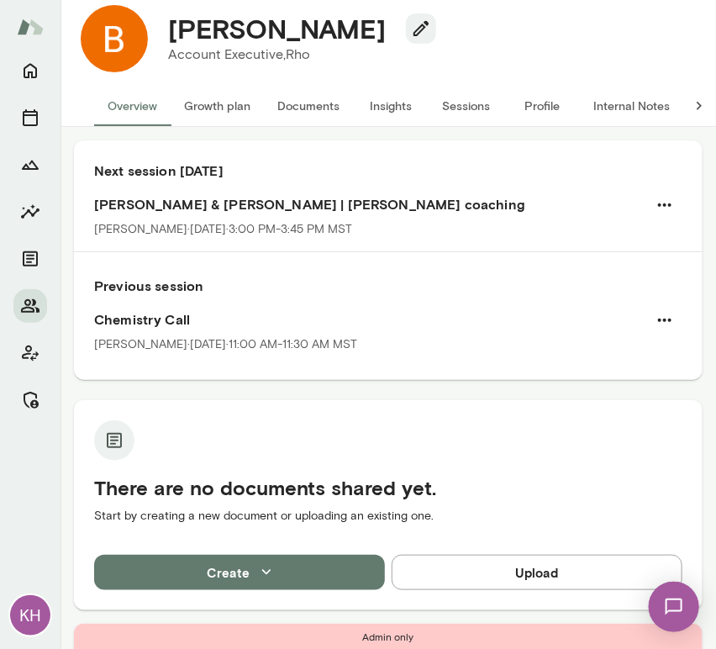
scroll to position [19, 0]
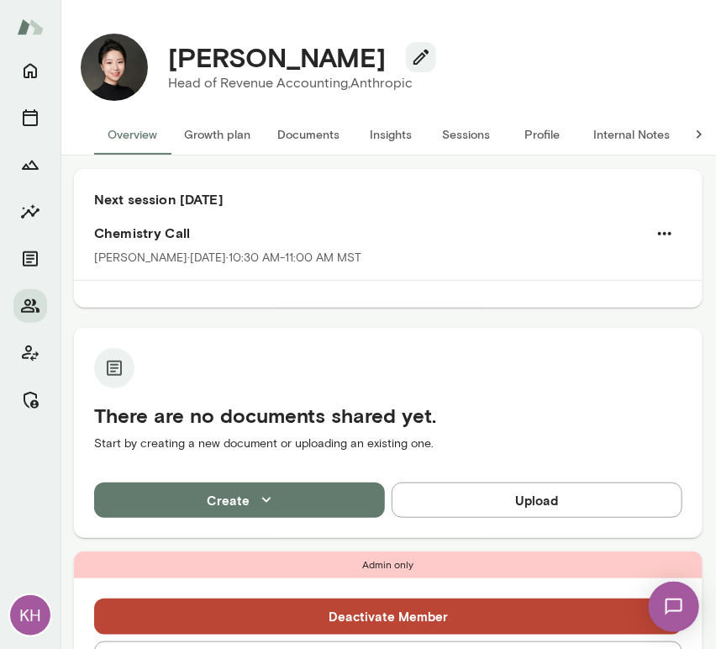
click at [457, 146] on button "Sessions" at bounding box center [467, 134] width 76 height 40
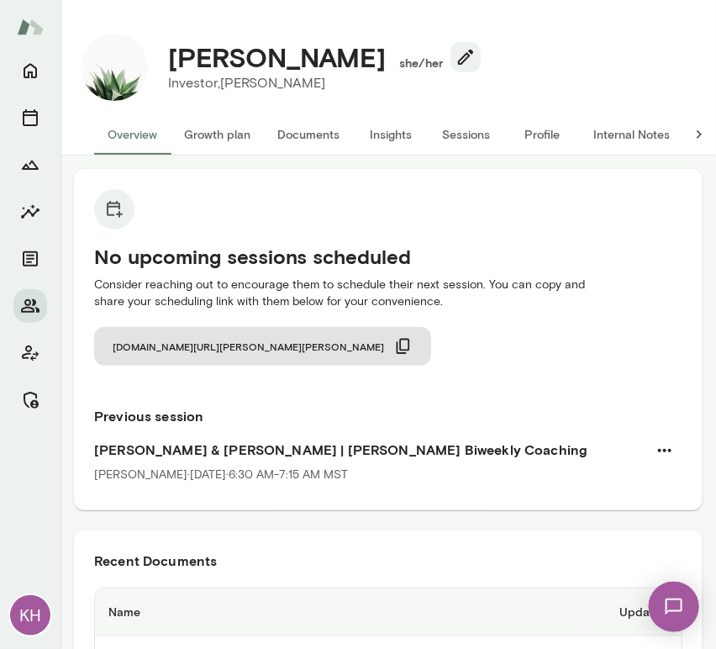
click at [547, 134] on button "Profile" at bounding box center [542, 134] width 76 height 40
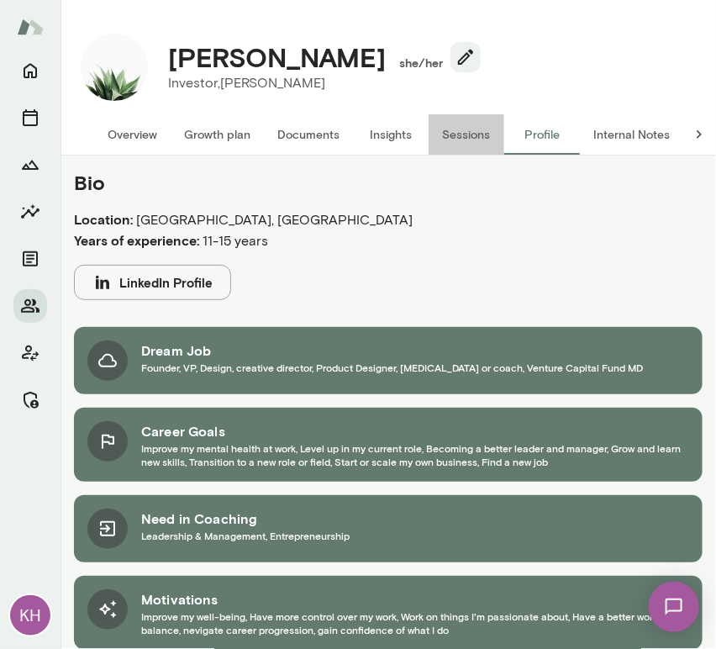
click at [460, 130] on button "Sessions" at bounding box center [467, 134] width 76 height 40
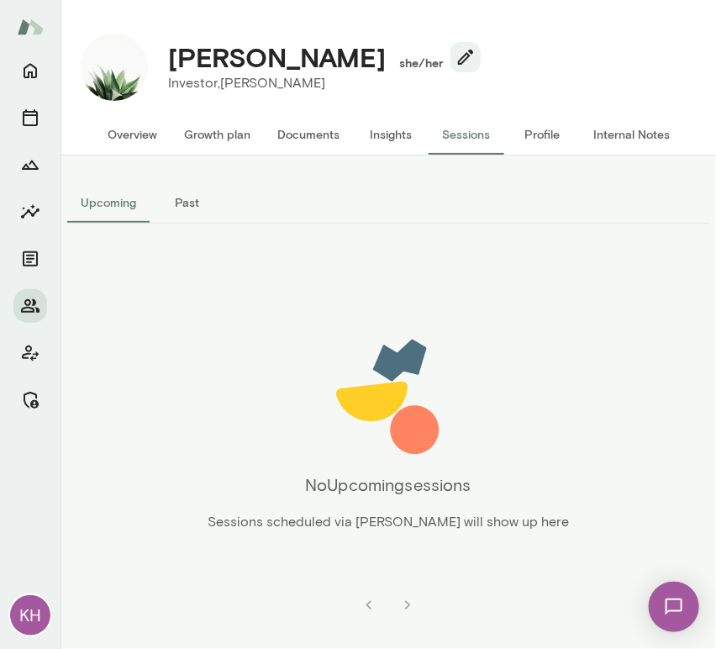
click at [190, 200] on button "Past" at bounding box center [188, 202] width 76 height 40
